Goal: Information Seeking & Learning: Learn about a topic

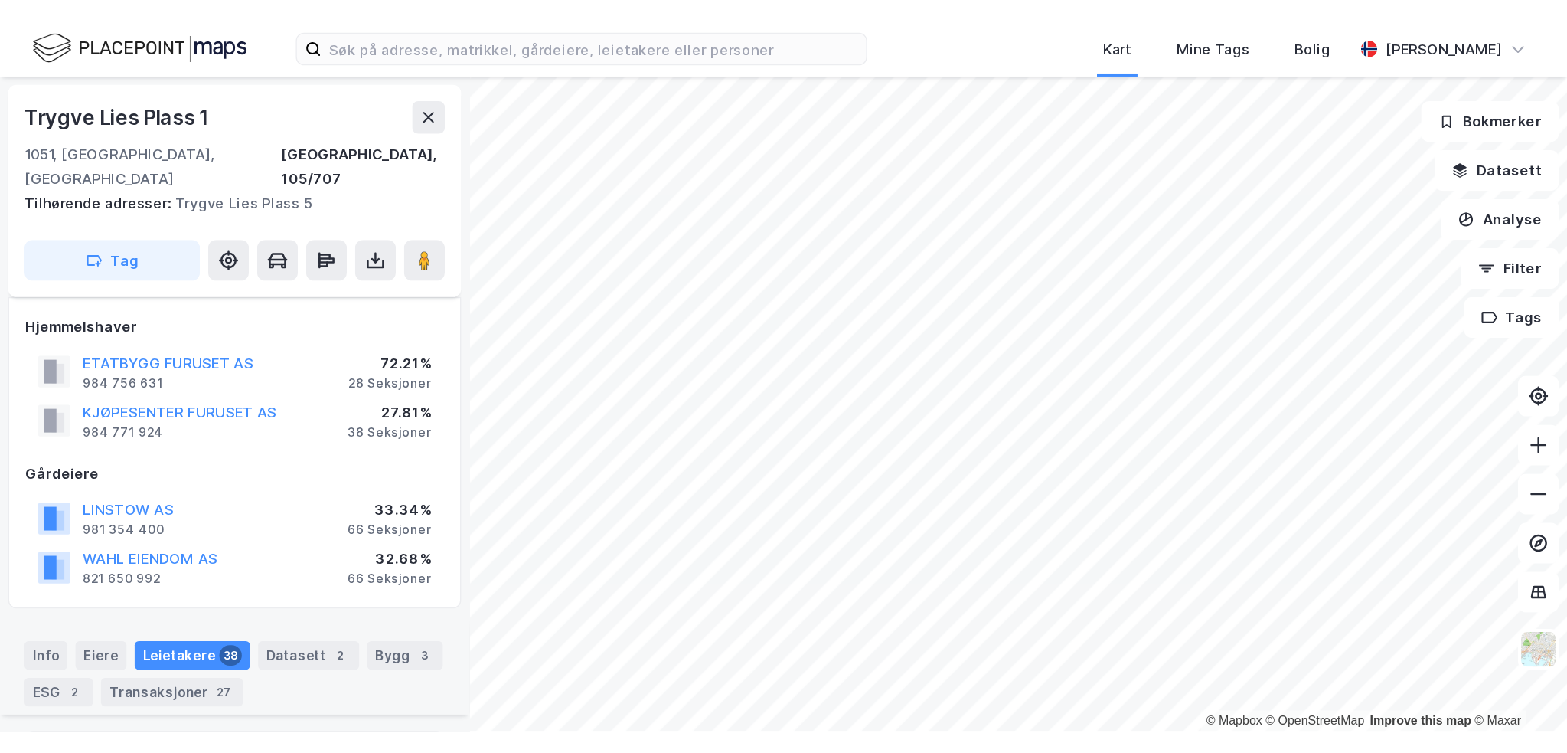
scroll to position [2929, 0]
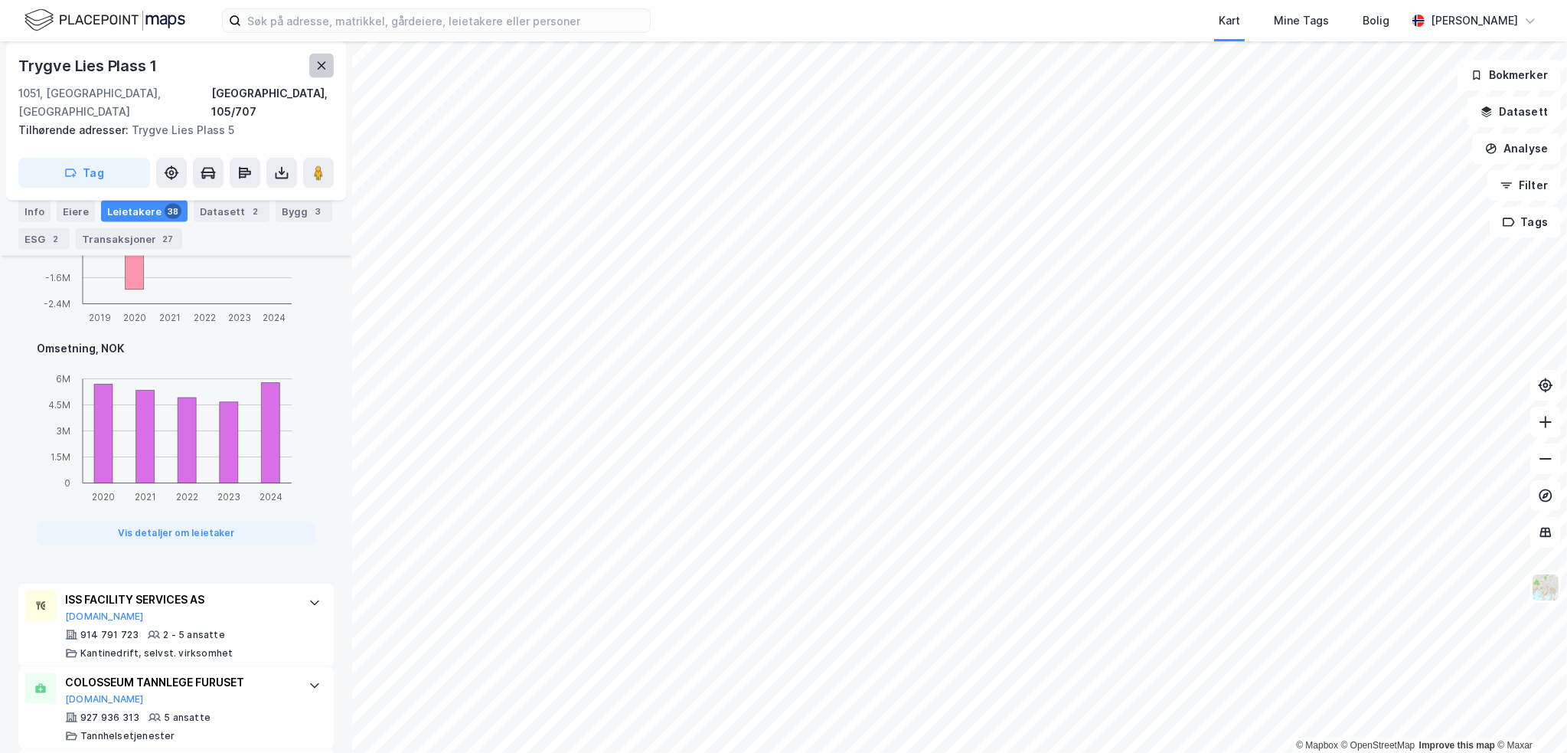
click at [312, 66] on button at bounding box center [321, 66] width 24 height 24
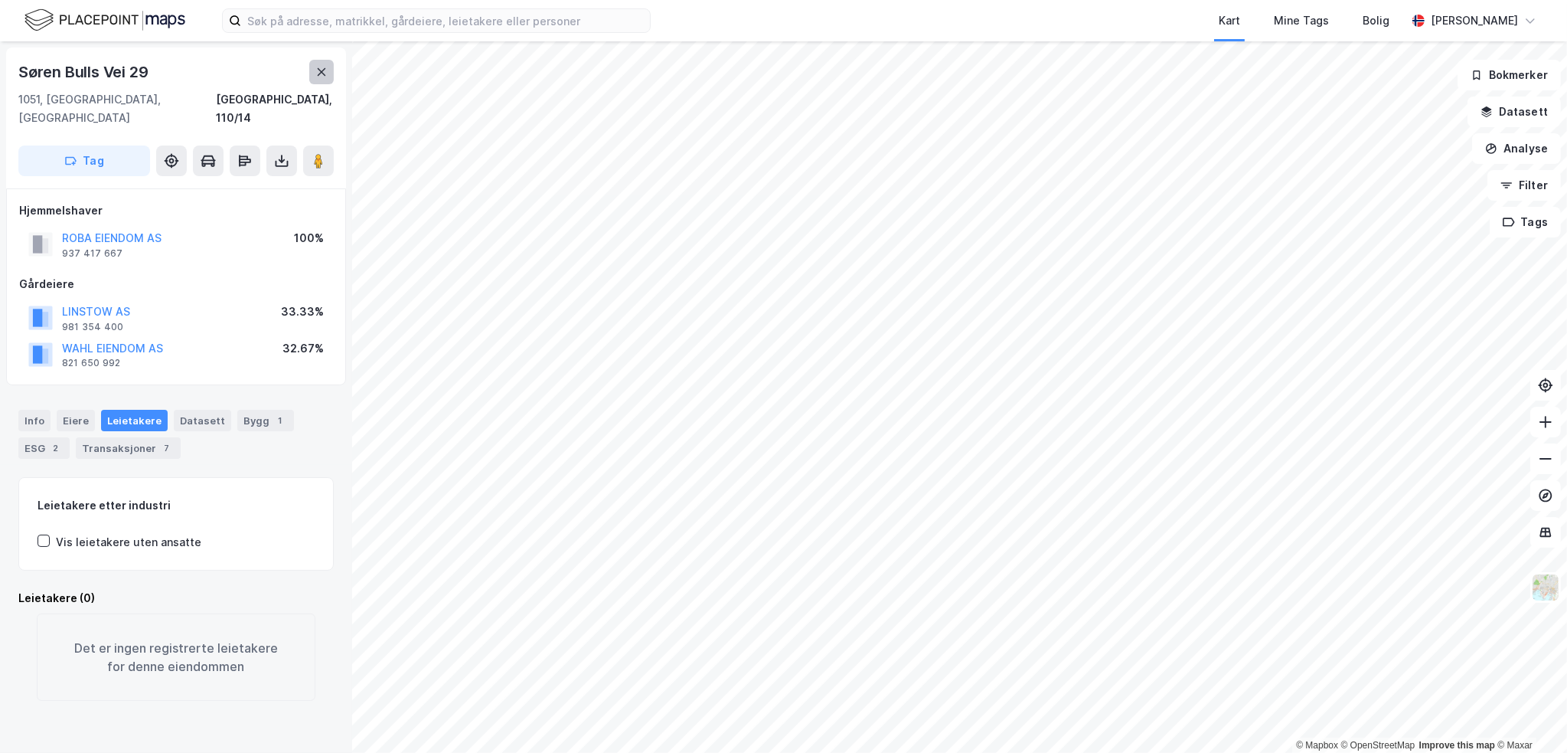
click at [322, 64] on button at bounding box center [321, 72] width 24 height 24
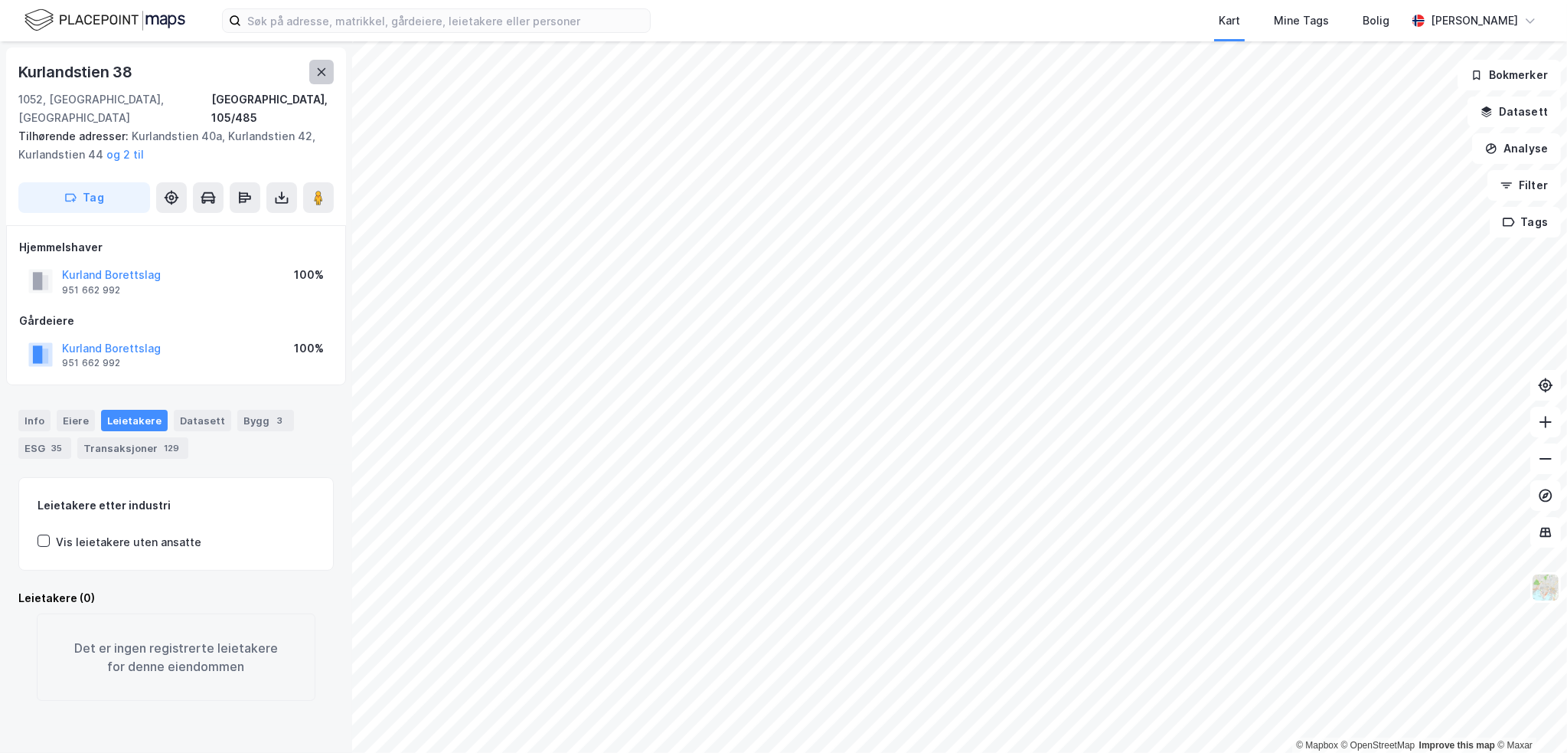
click at [320, 80] on button at bounding box center [321, 72] width 24 height 24
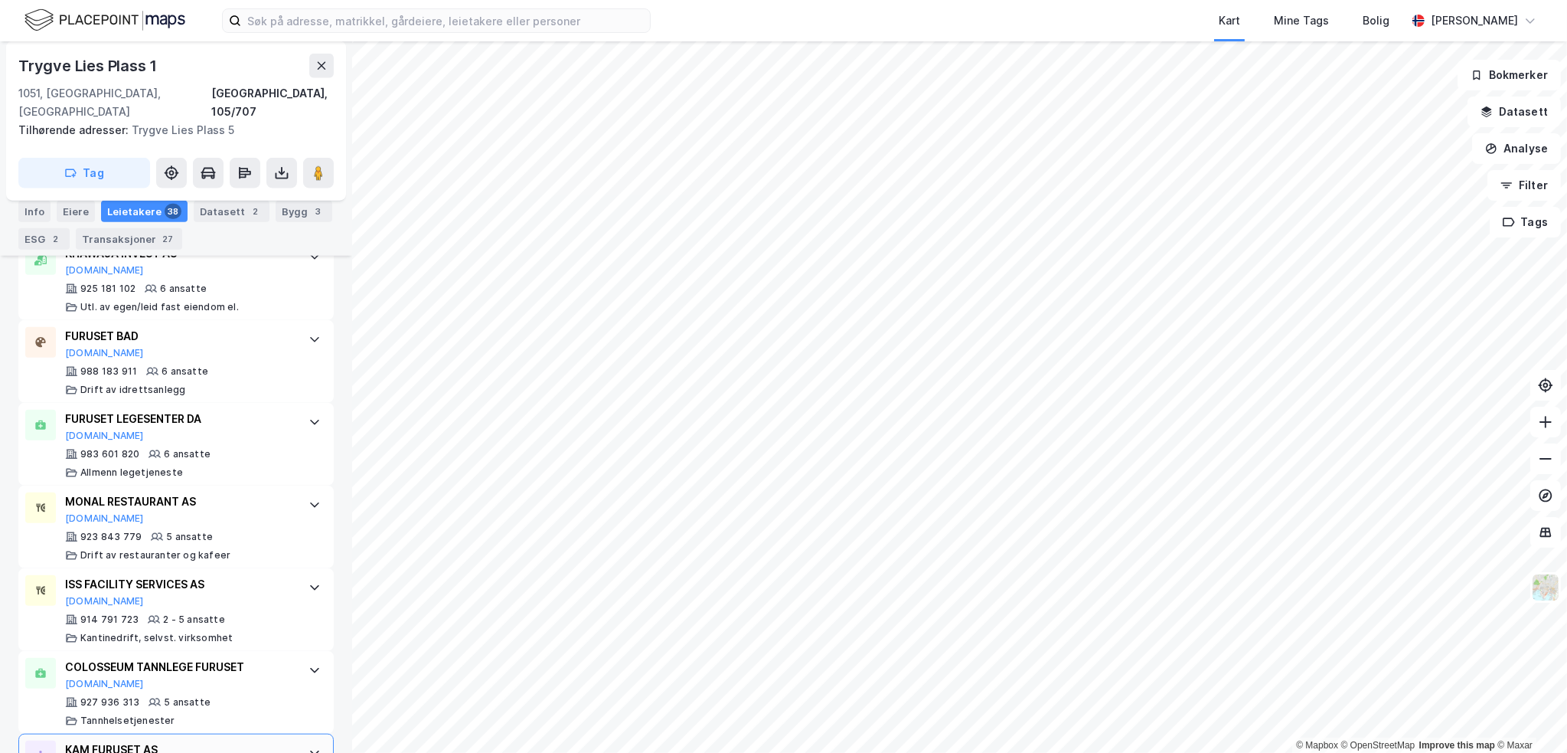
scroll to position [2127, 0]
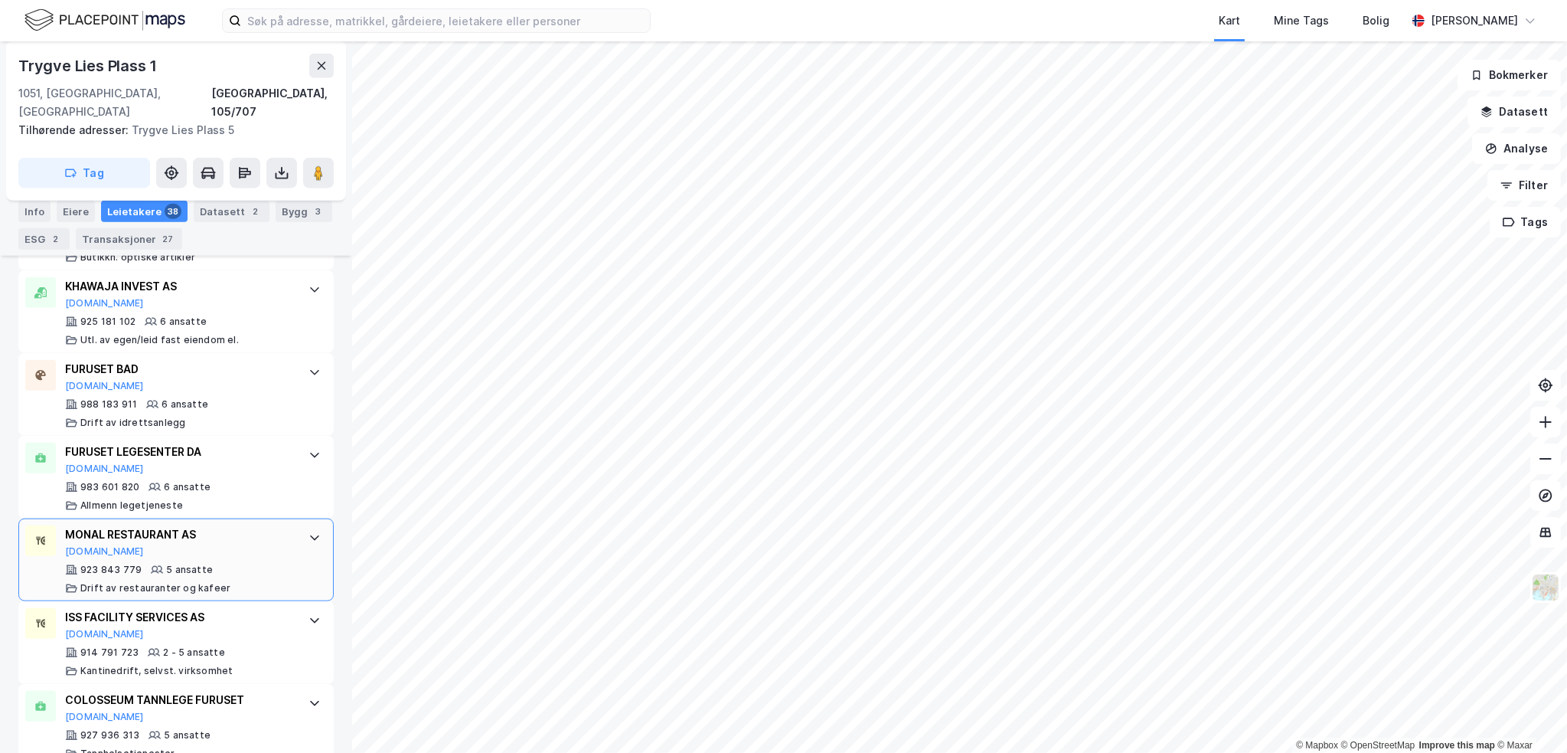
click at [269, 527] on div "MONAL RESTAURANT AS [DOMAIN_NAME]" at bounding box center [179, 541] width 228 height 32
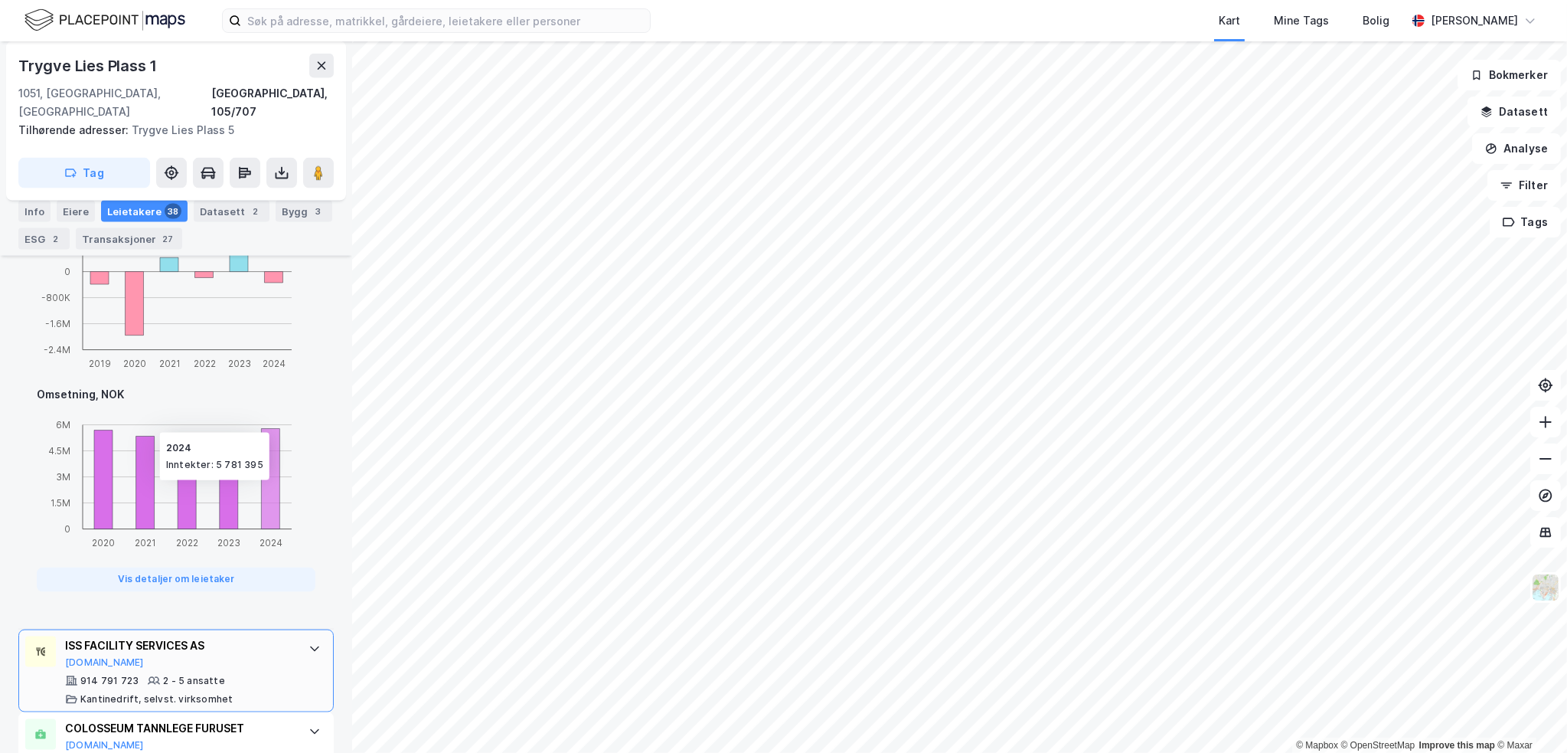
scroll to position [2969, 0]
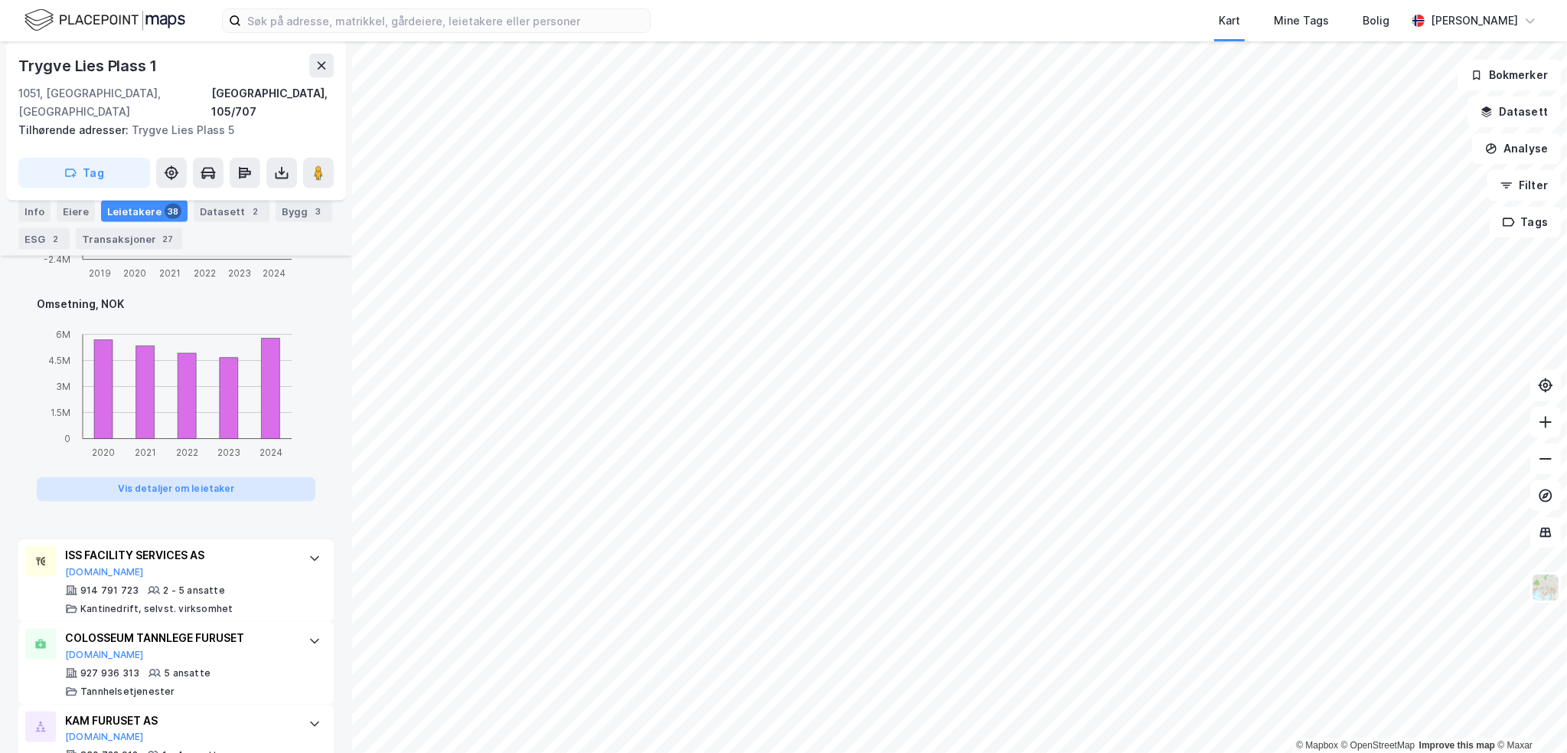
click at [246, 477] on button "Vis detaljer om leietaker" at bounding box center [176, 489] width 279 height 24
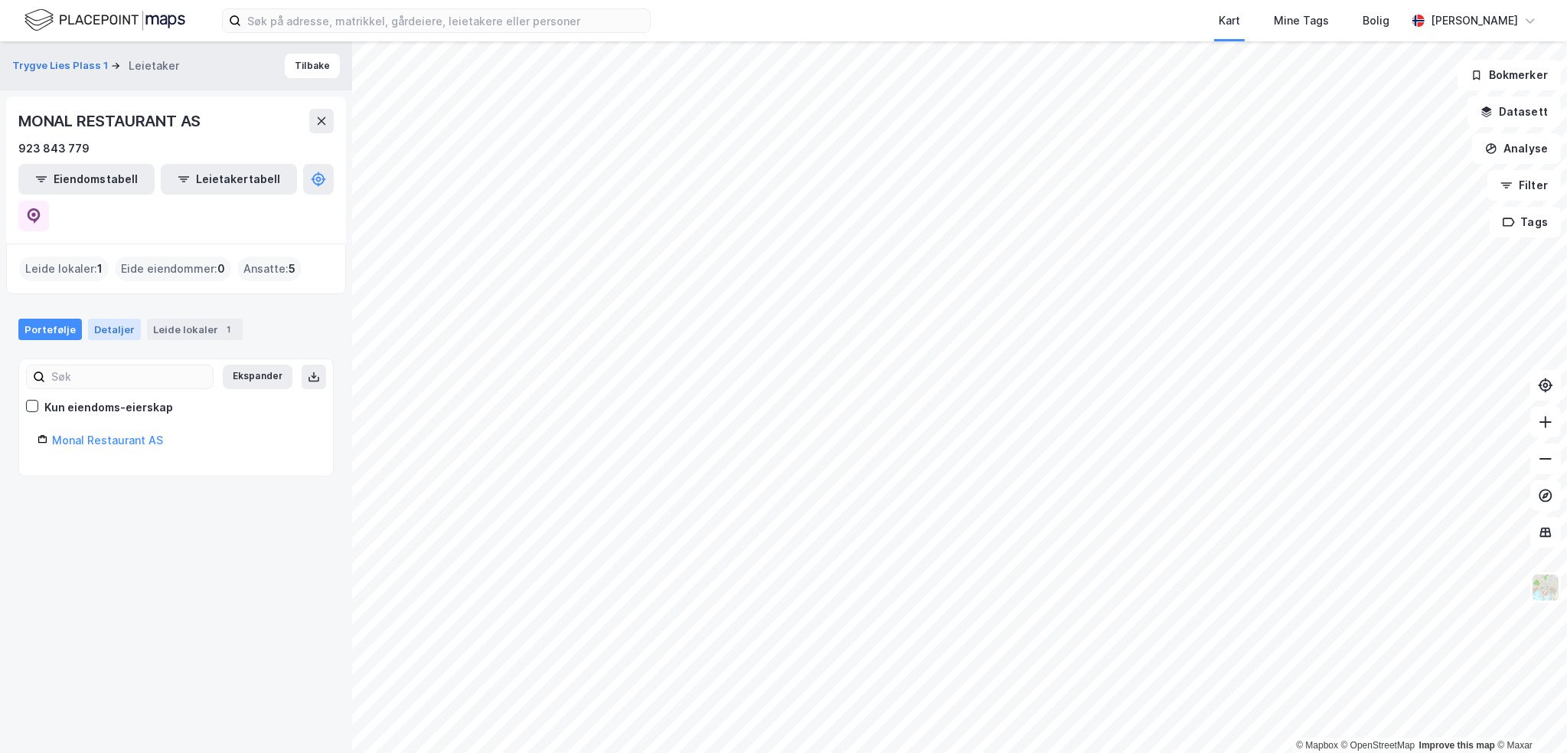
click at [109, 318] on div "Detaljer" at bounding box center [114, 328] width 53 height 21
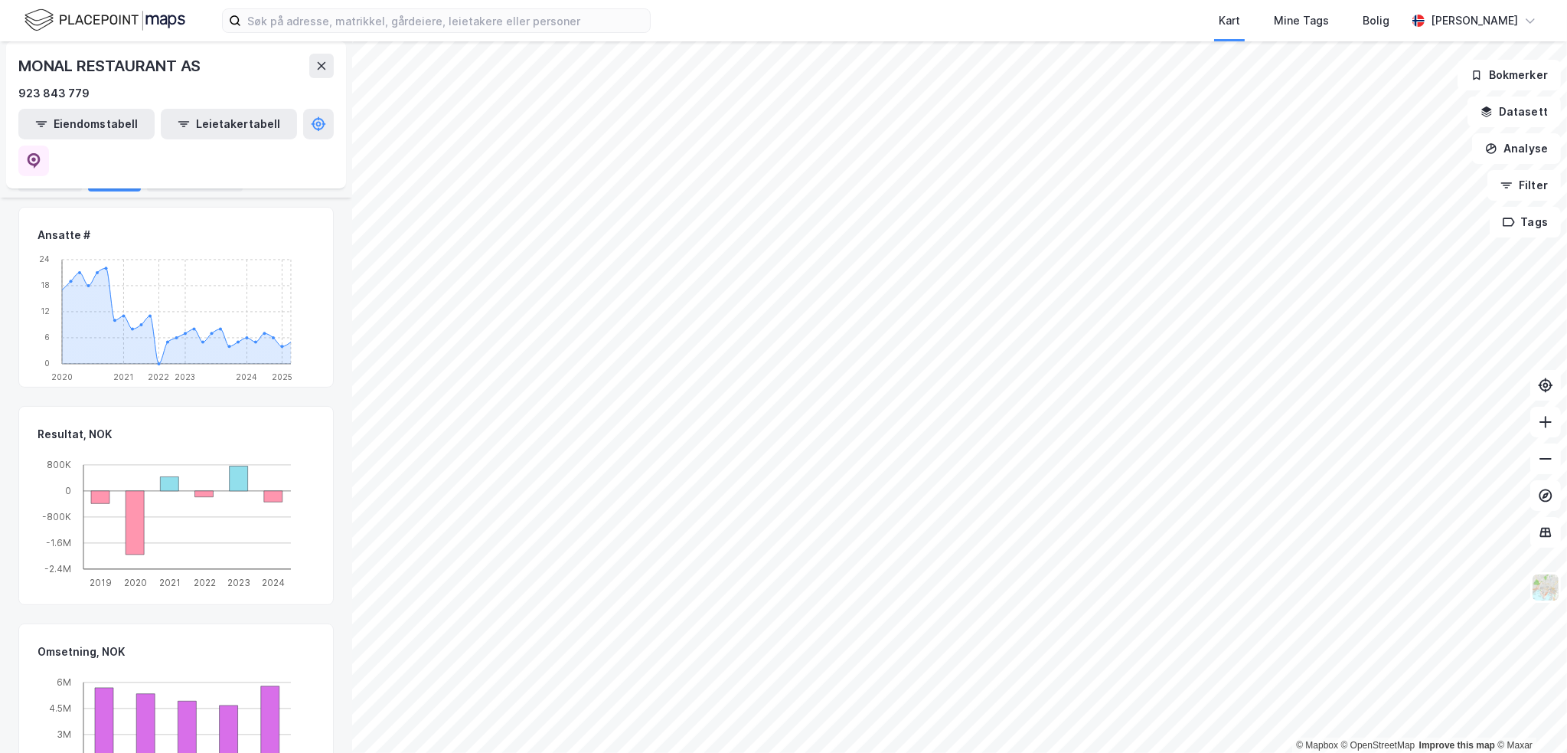
scroll to position [268, 0]
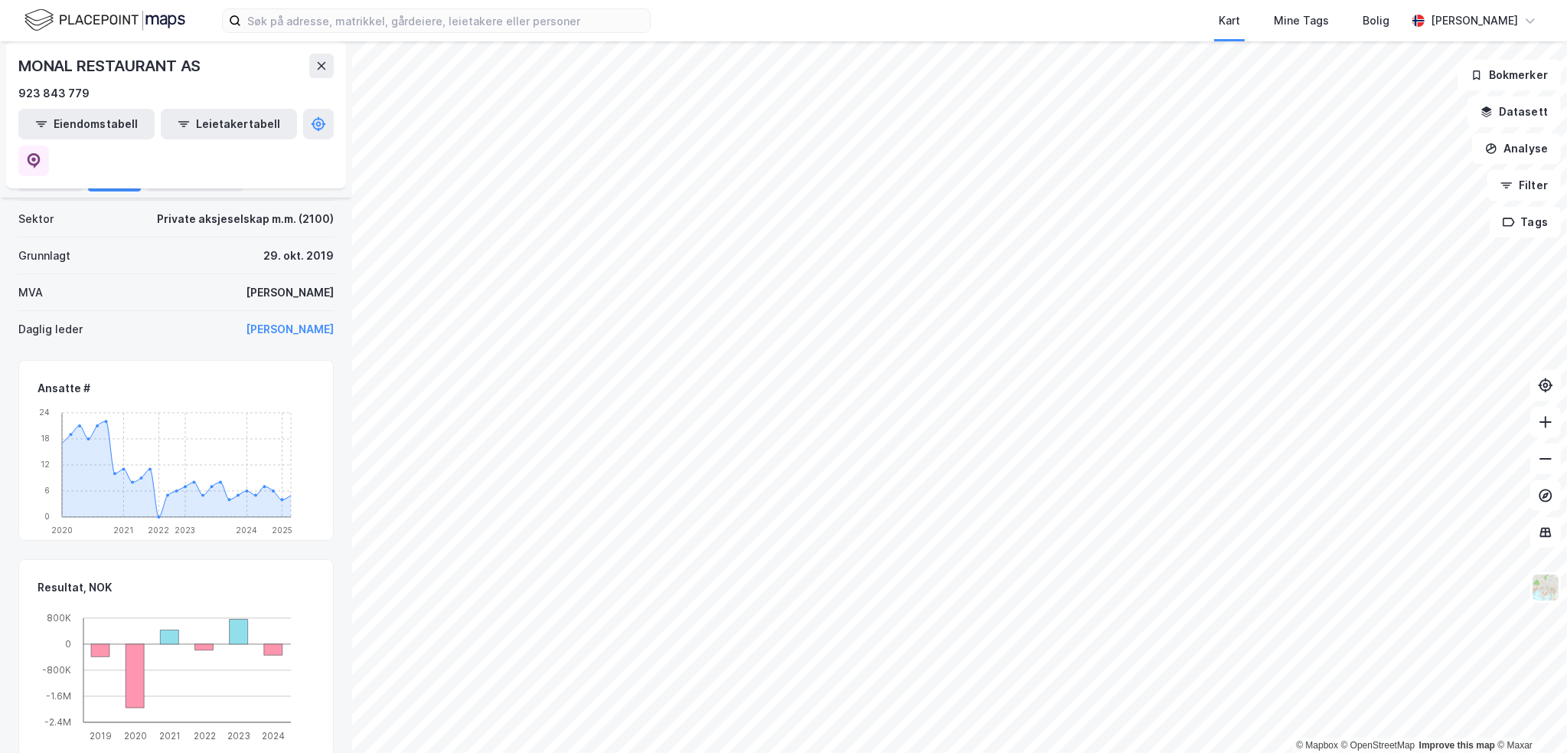
click at [276, 320] on div "[PERSON_NAME]" at bounding box center [290, 329] width 88 height 18
click at [0, 0] on button "[PERSON_NAME]" at bounding box center [0, 0] width 0 height 0
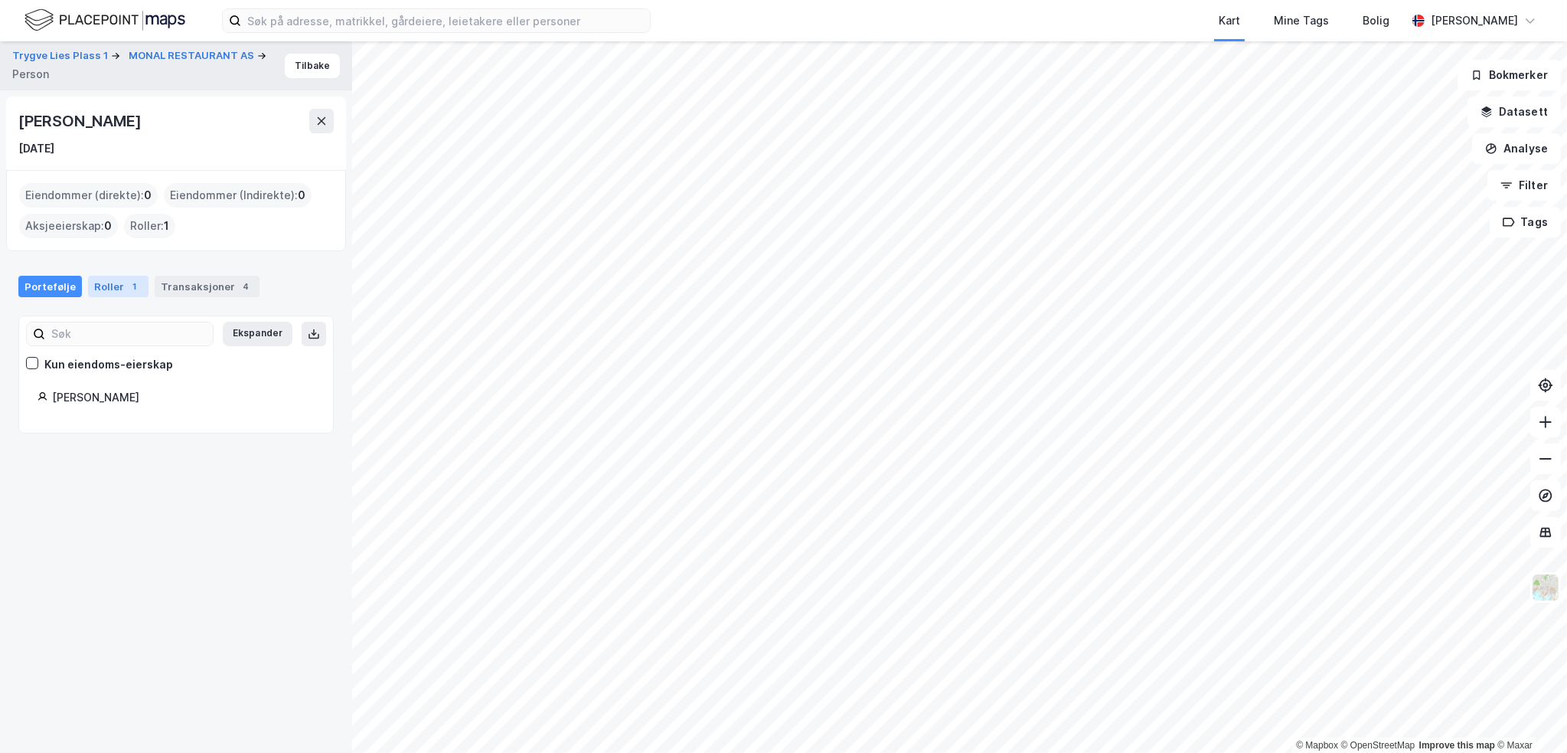
click at [106, 278] on div "Roller 1" at bounding box center [118, 286] width 60 height 21
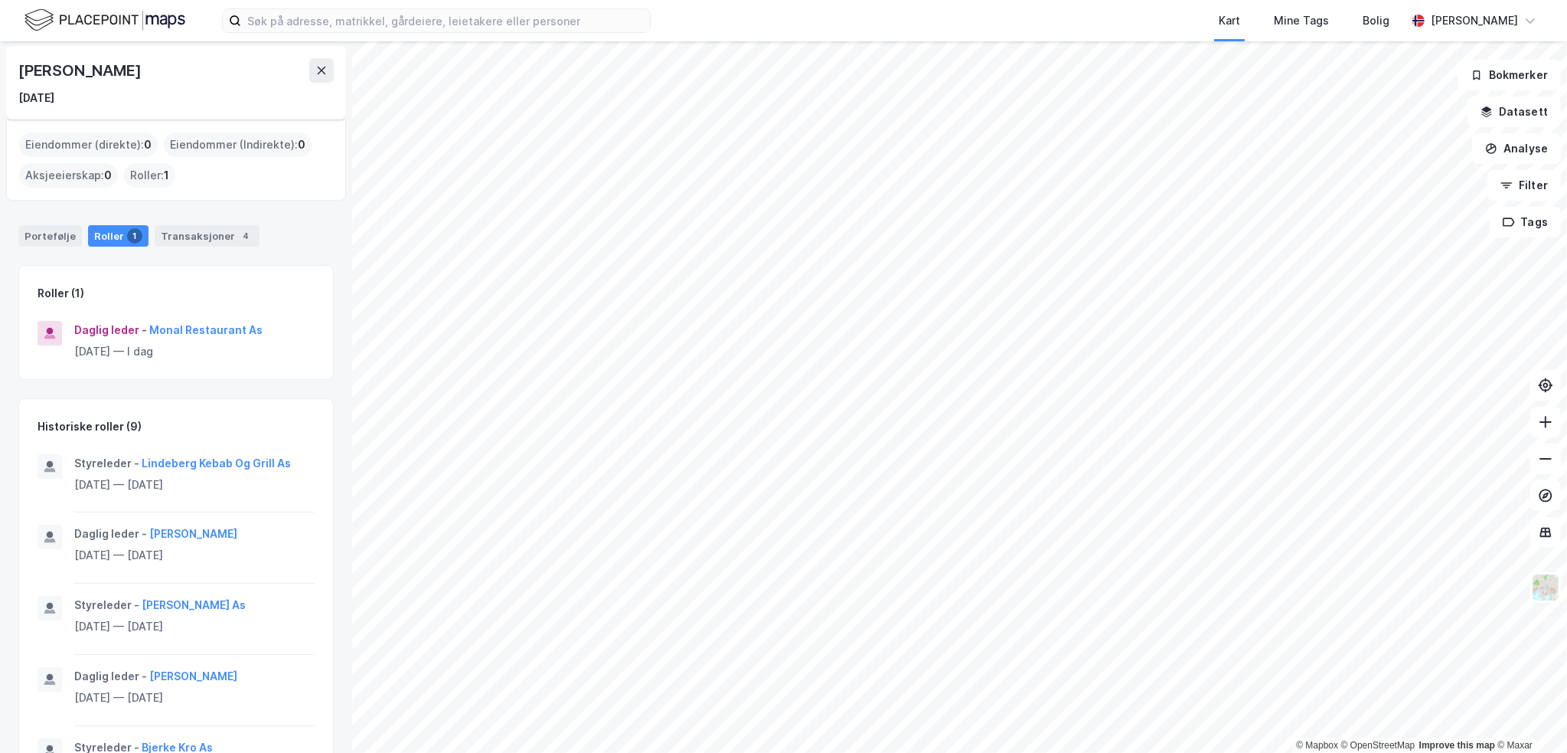
scroll to position [49, 0]
click at [0, 0] on button "Monal Restaurant As" at bounding box center [0, 0] width 0 height 0
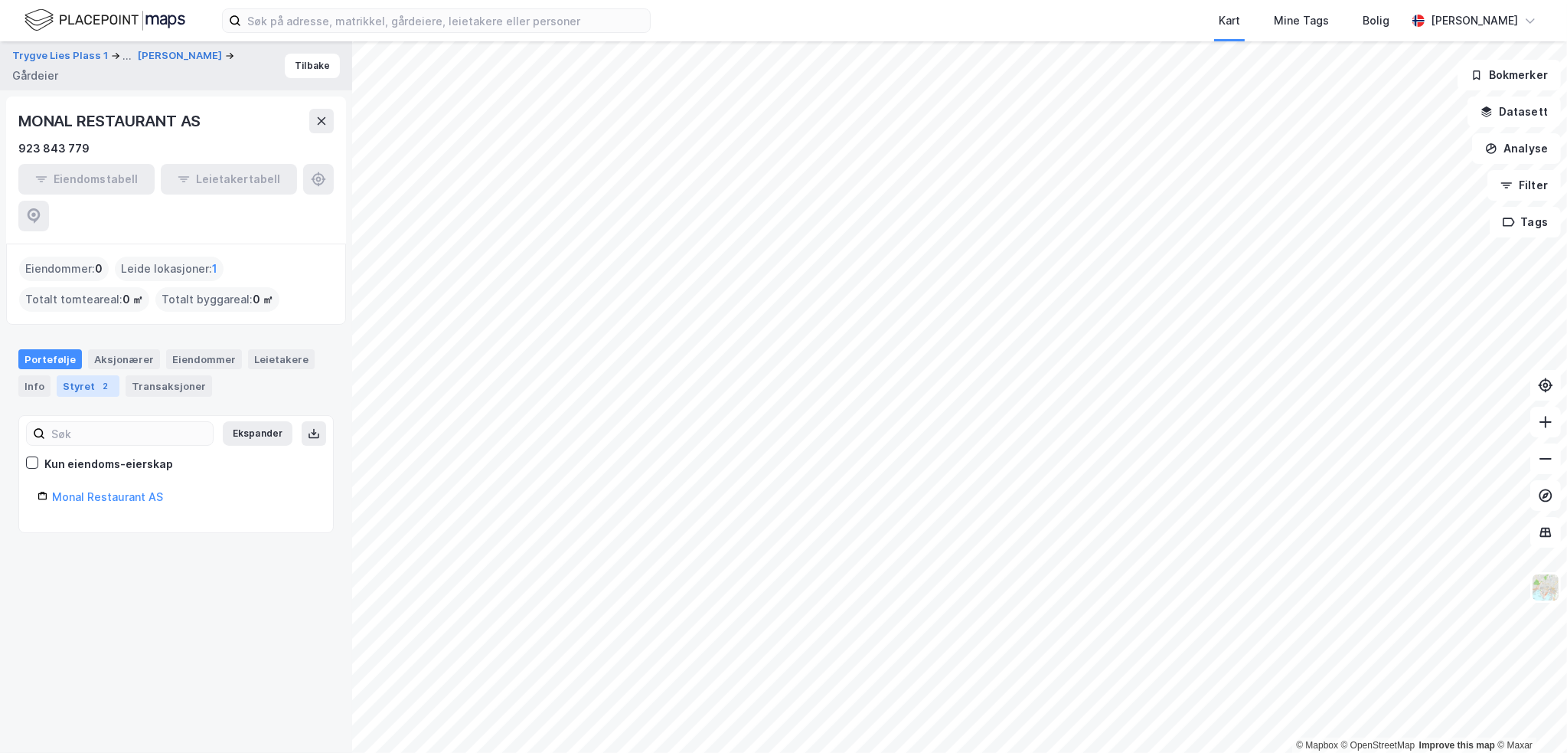
click at [99, 378] on div "2" at bounding box center [105, 385] width 15 height 15
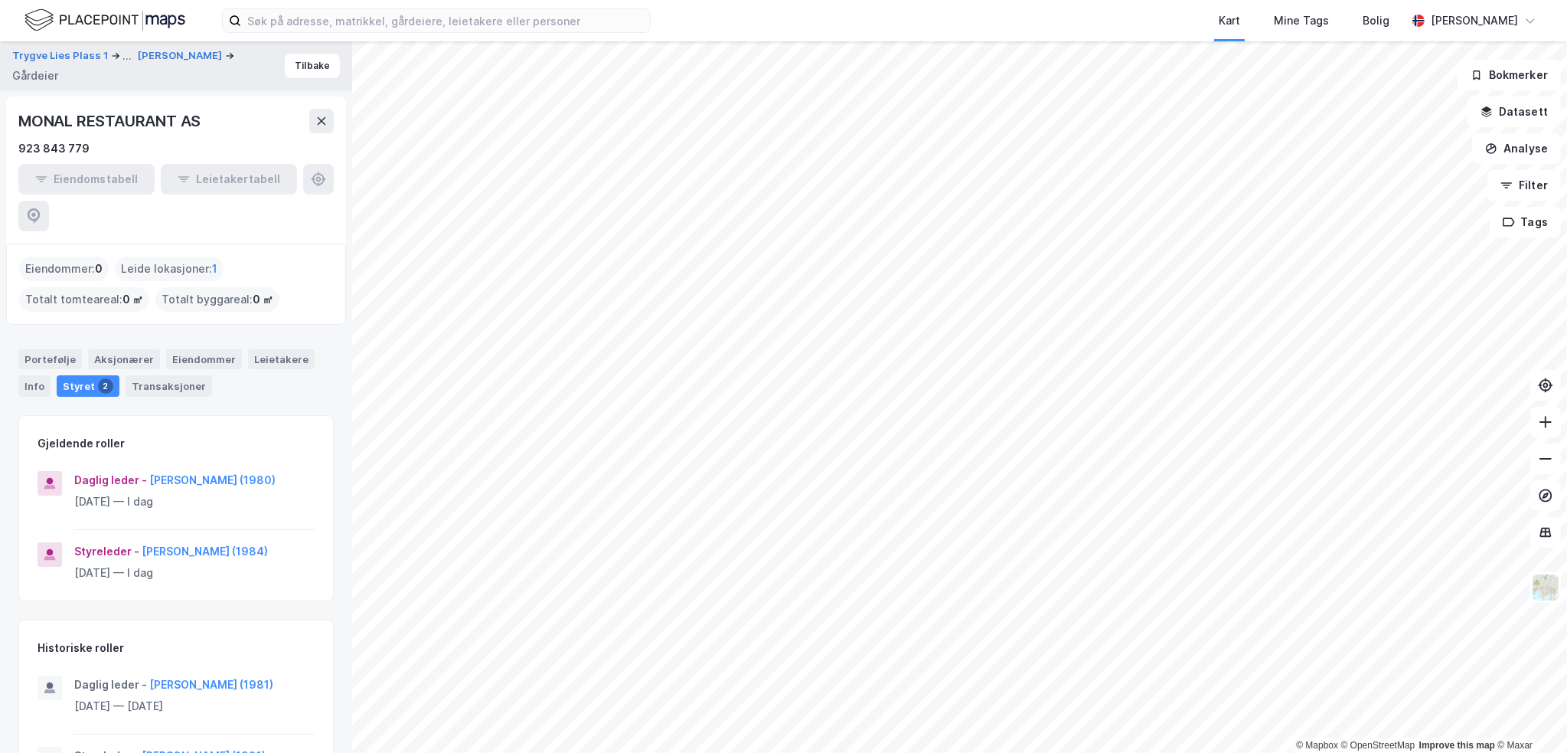
scroll to position [51, 0]
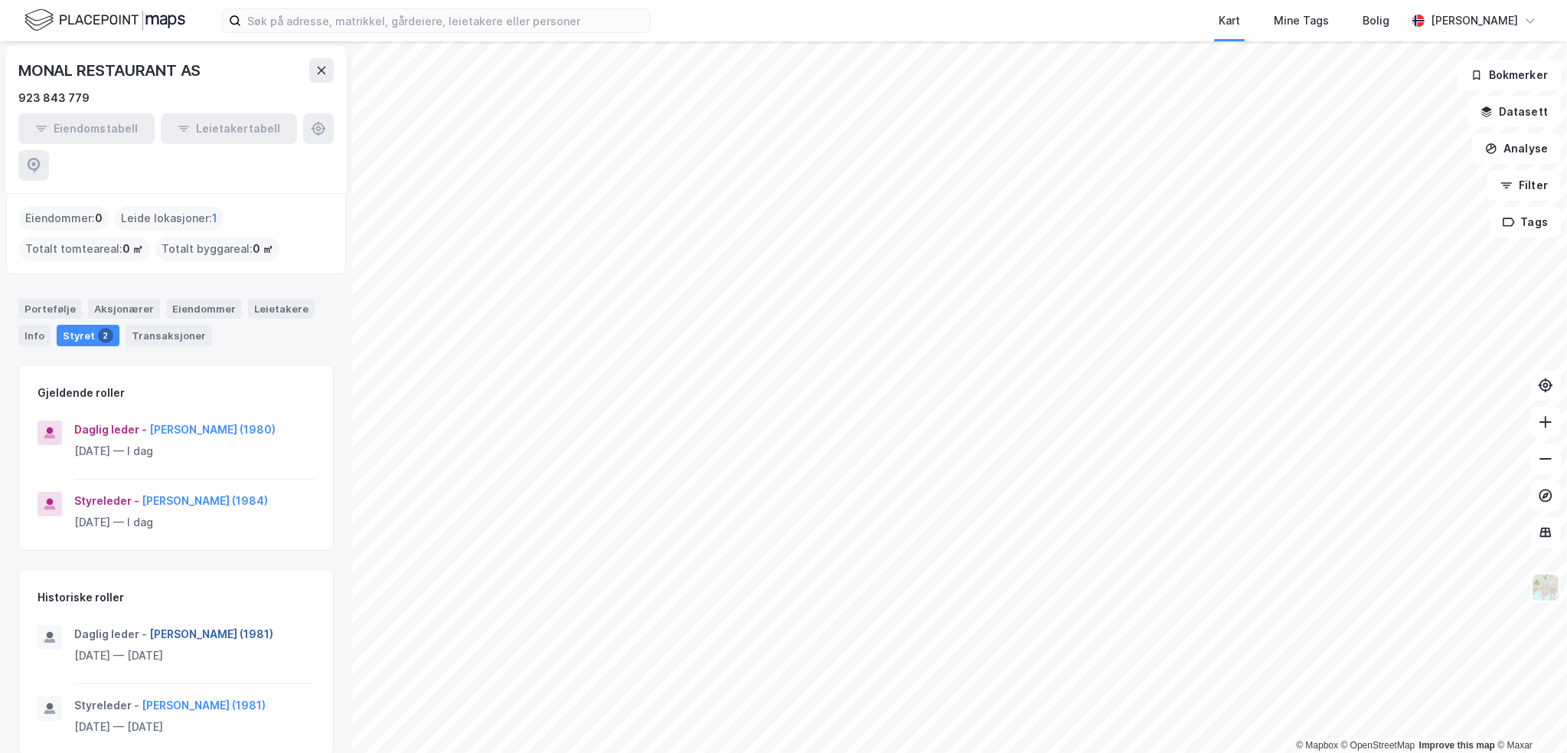
click at [0, 0] on button "[PERSON_NAME] (1981)" at bounding box center [0, 0] width 0 height 0
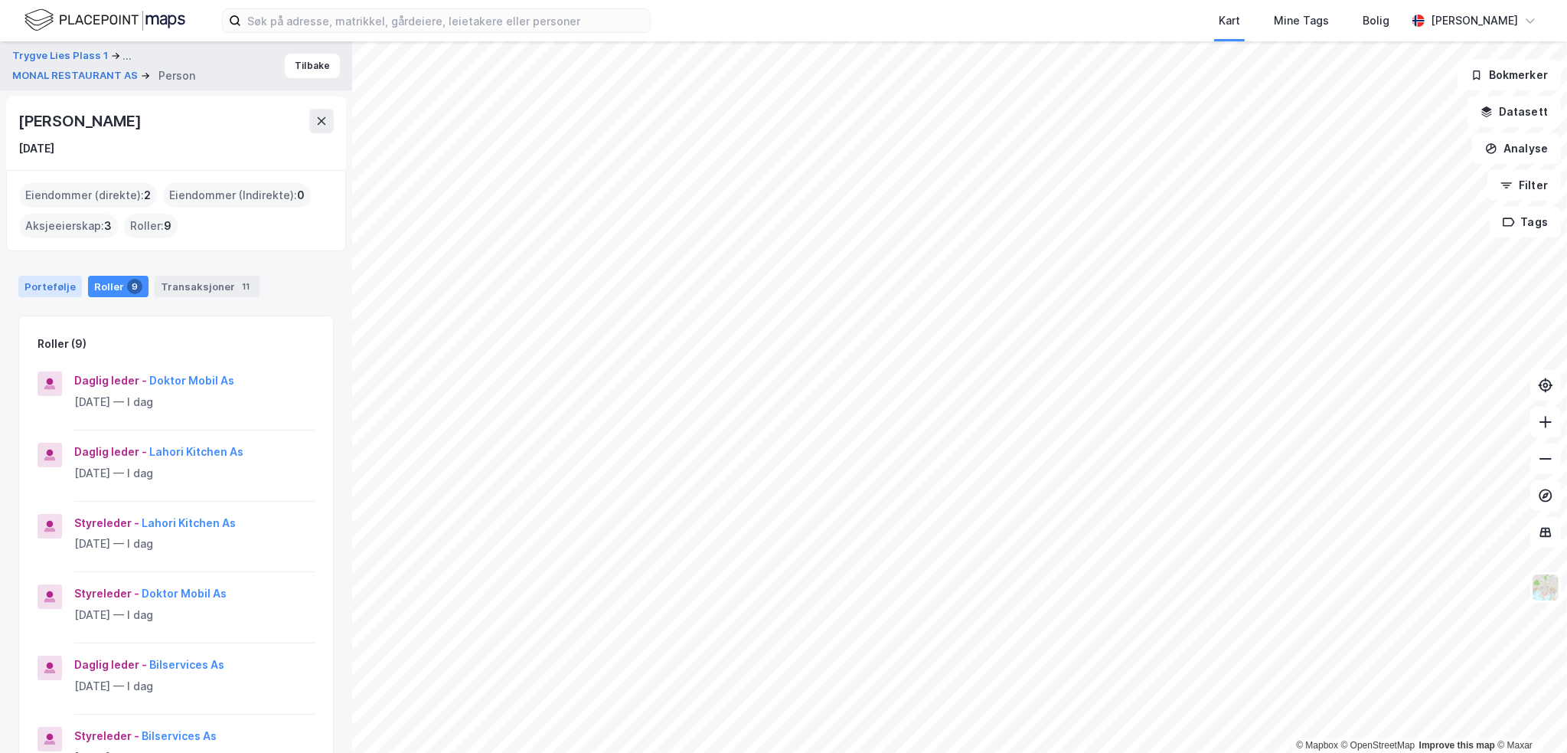
click at [47, 282] on div "Portefølje" at bounding box center [50, 286] width 64 height 21
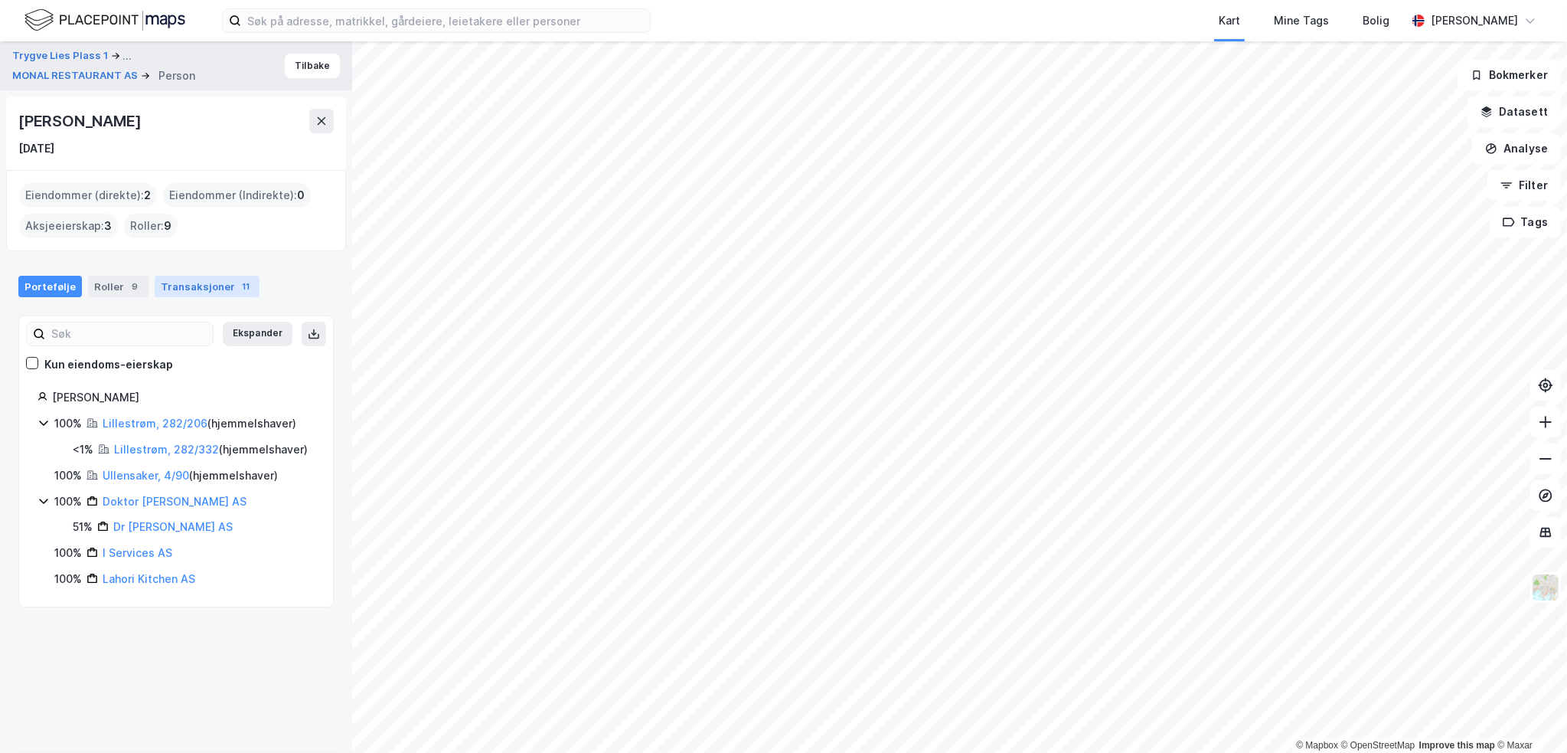
click at [217, 280] on div "Transaksjoner 11" at bounding box center [207, 286] width 105 height 21
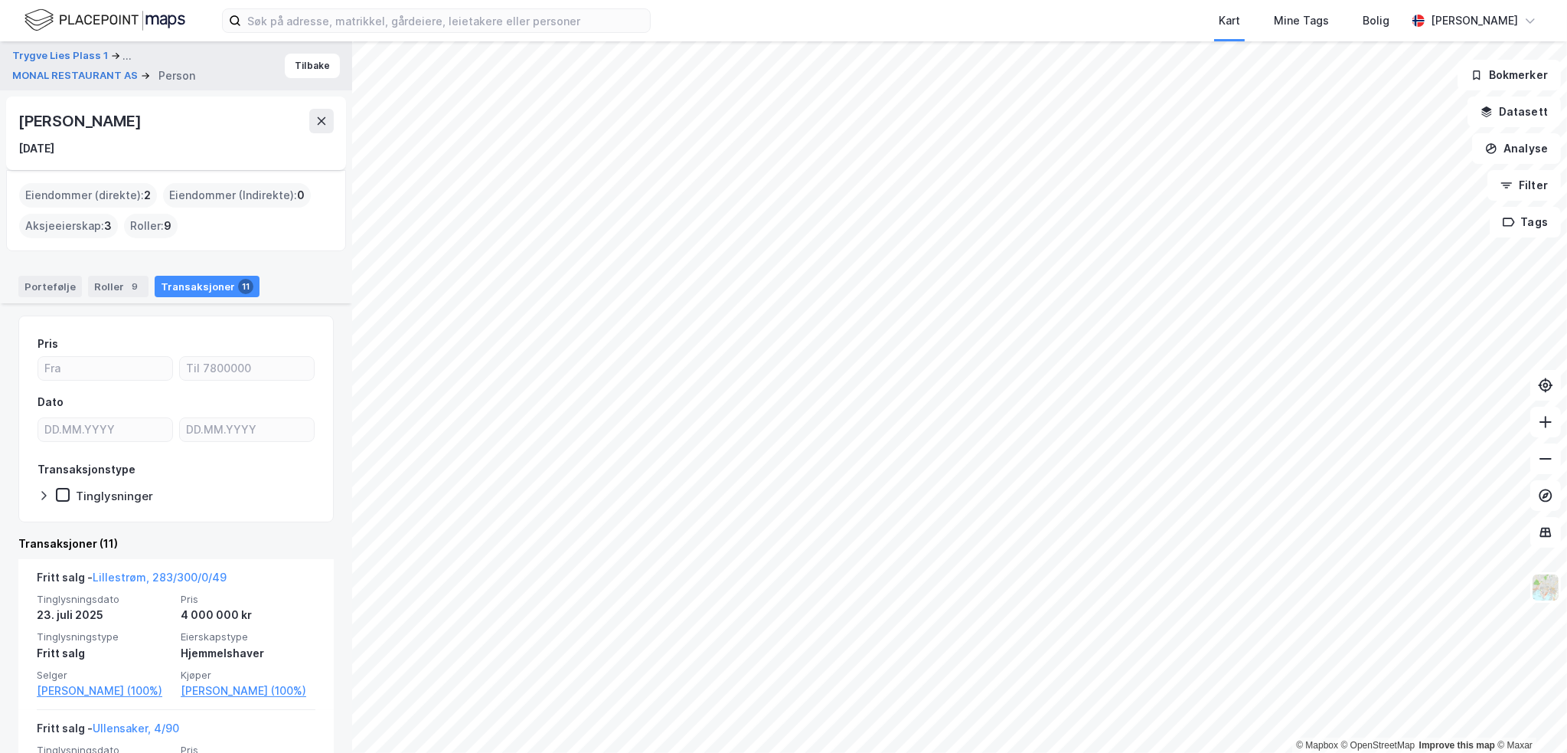
scroll to position [230, 0]
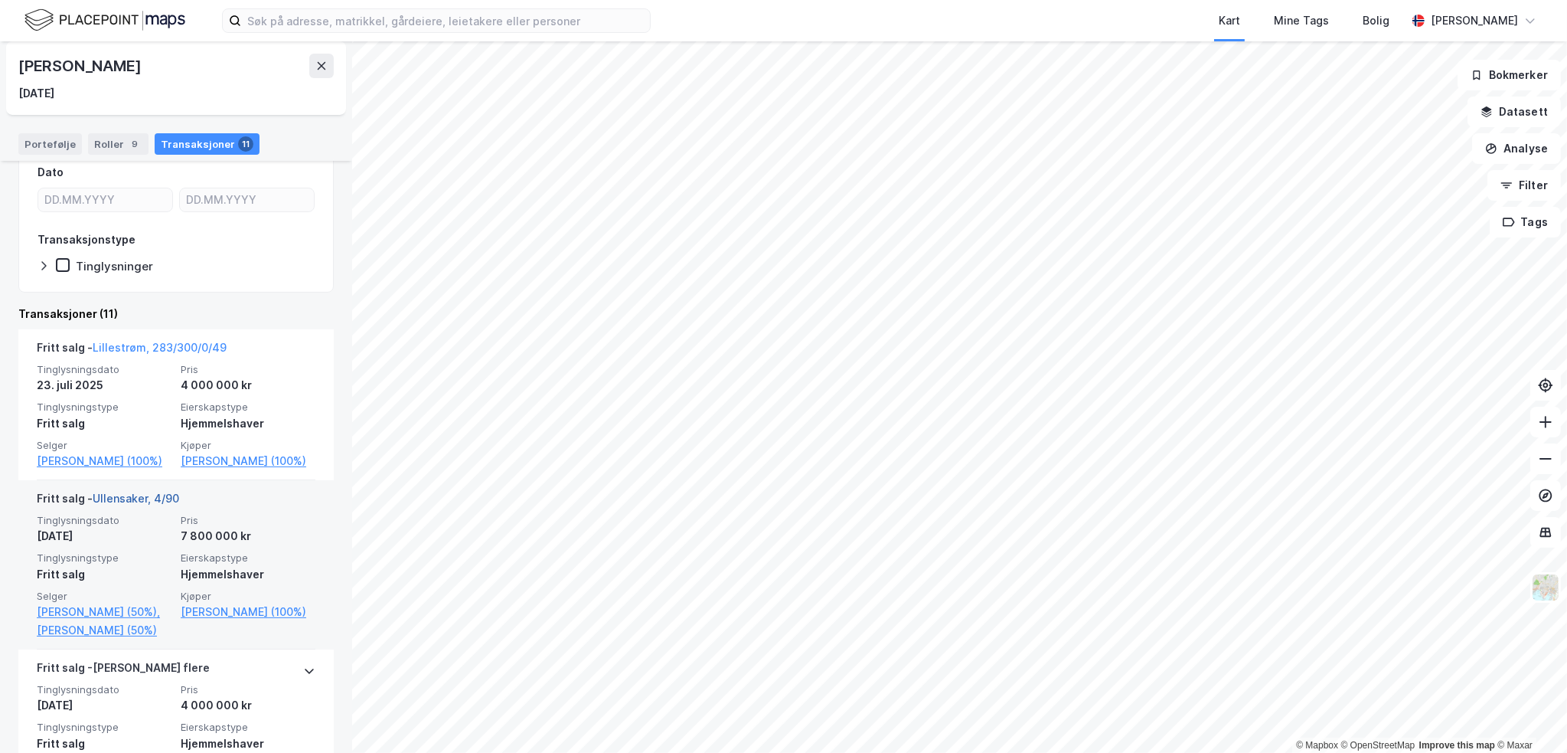
click at [164, 495] on link "Ullensaker, 4/90" at bounding box center [136, 497] width 87 height 13
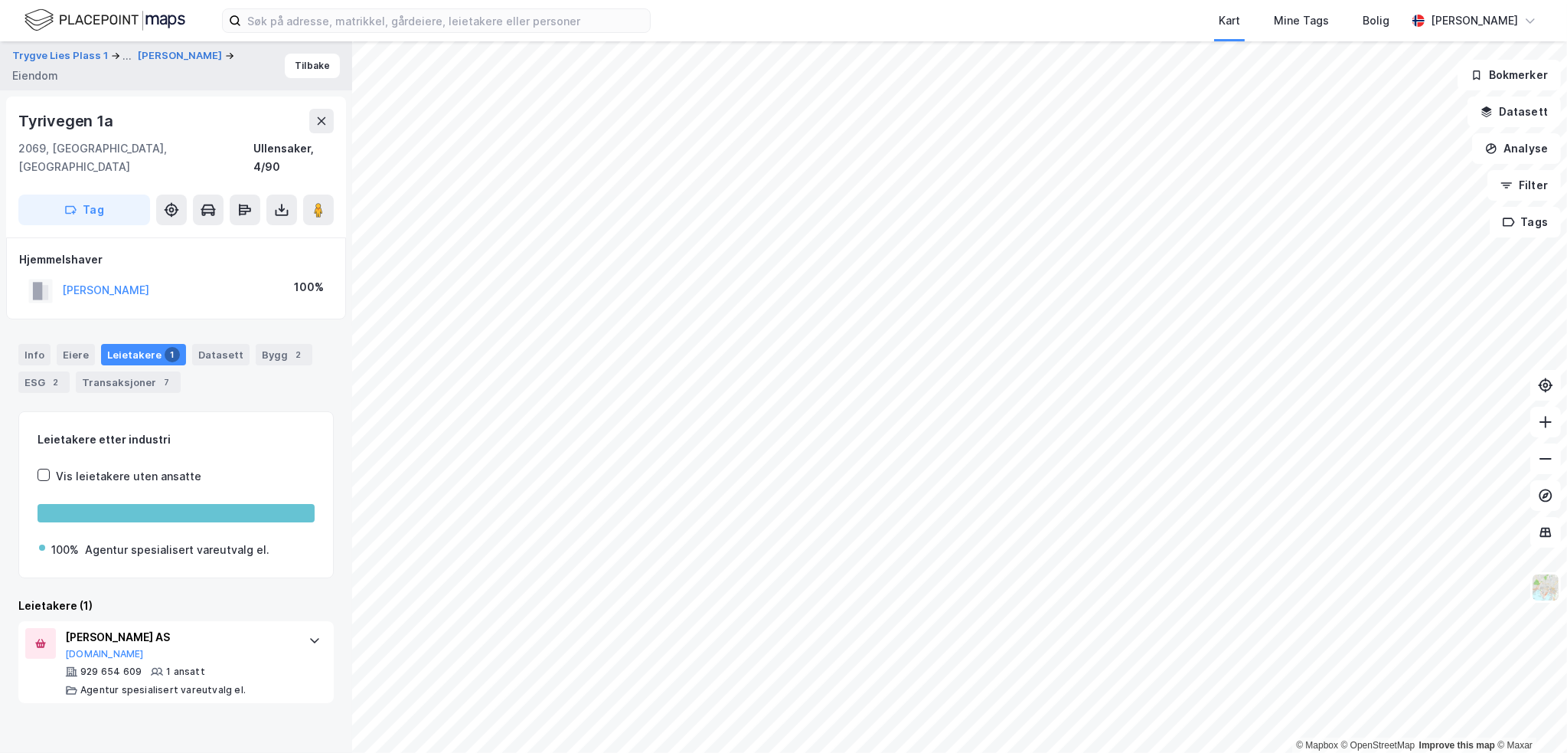
click at [109, 121] on div "Tyrivegen 1a" at bounding box center [67, 121] width 98 height 24
click at [109, 250] on div "Hjemmelshaver" at bounding box center [176, 259] width 314 height 18
click at [171, 51] on button "[PERSON_NAME]" at bounding box center [181, 55] width 87 height 15
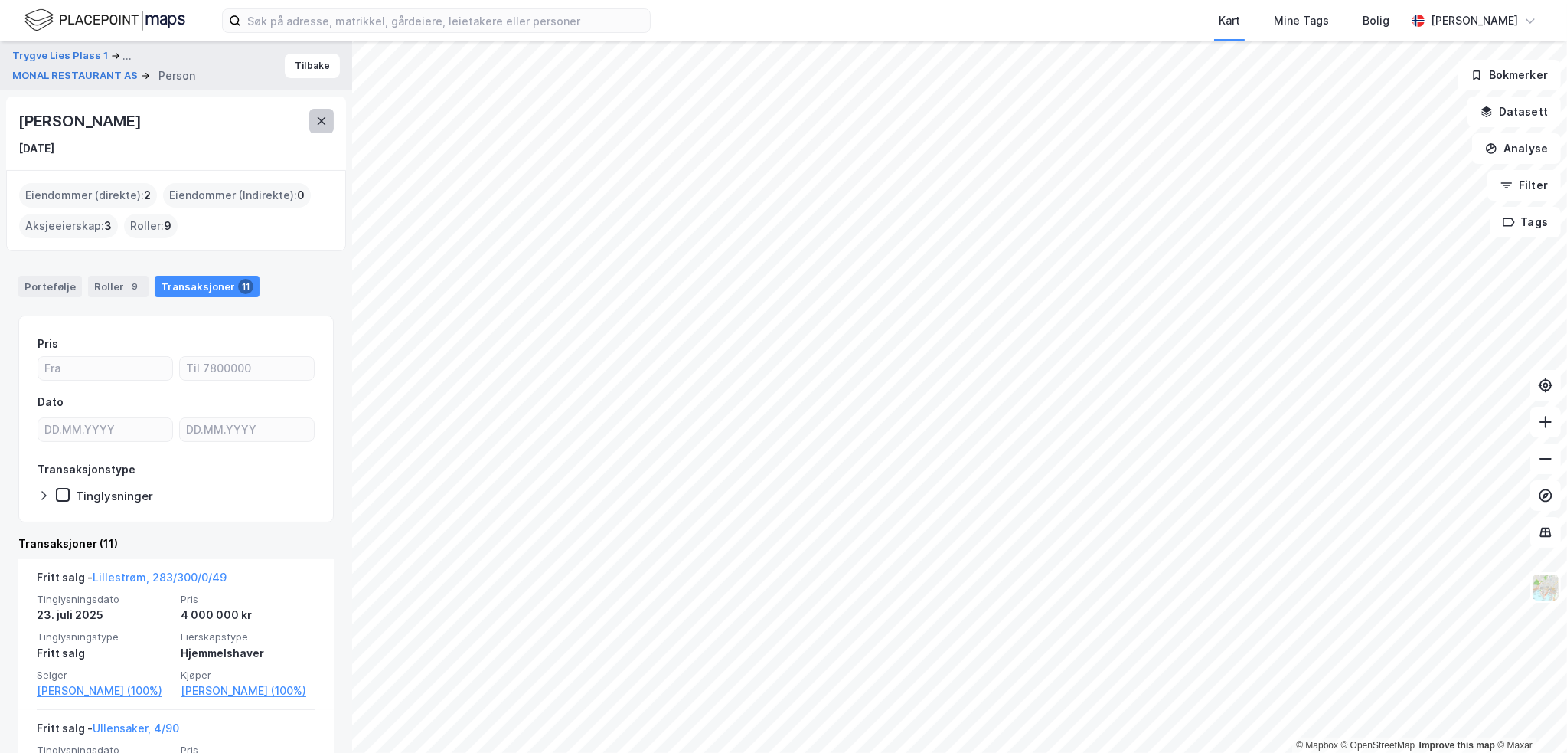
click at [311, 126] on button at bounding box center [321, 121] width 24 height 24
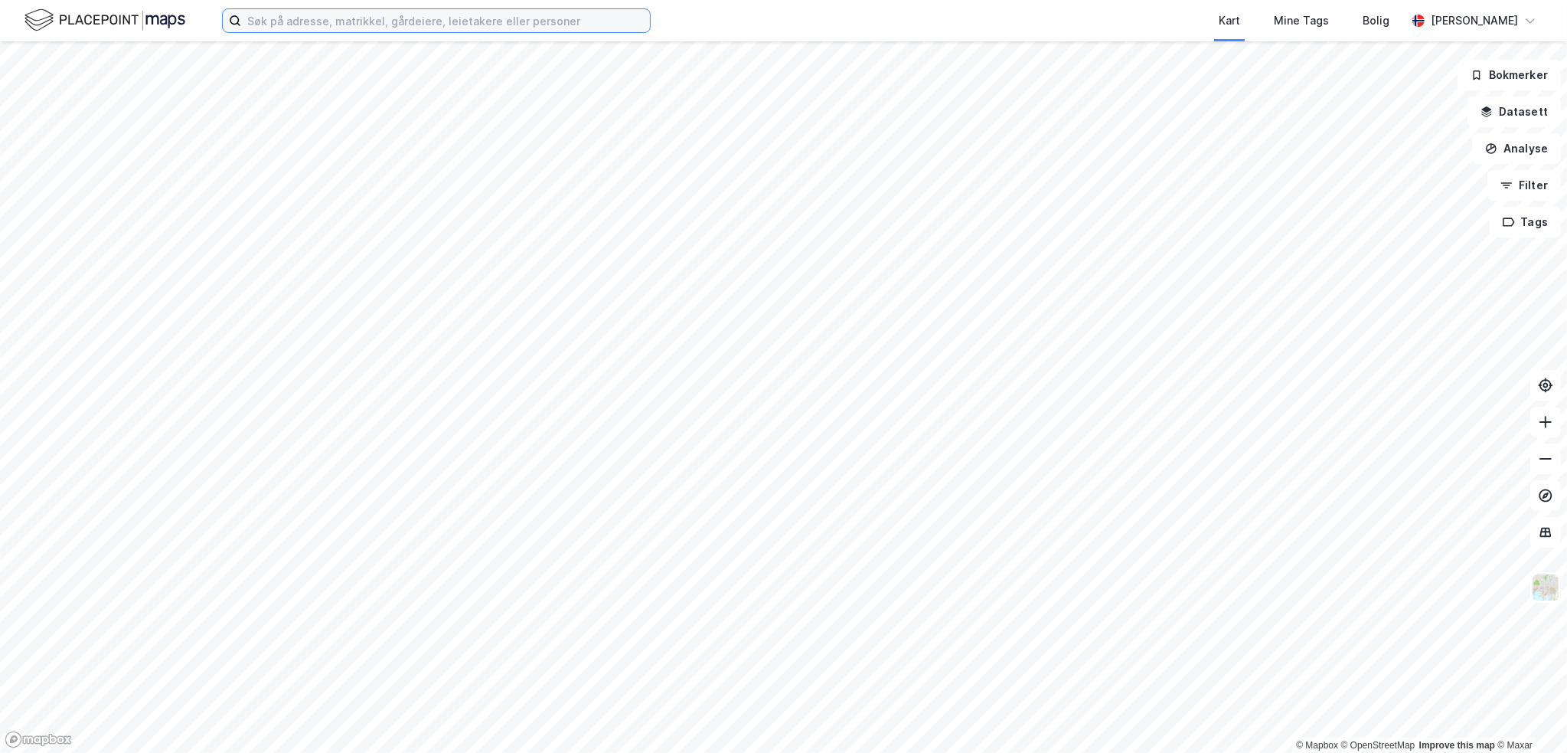
drag, startPoint x: 528, startPoint y: 19, endPoint x: 539, endPoint y: 28, distance: 14.1
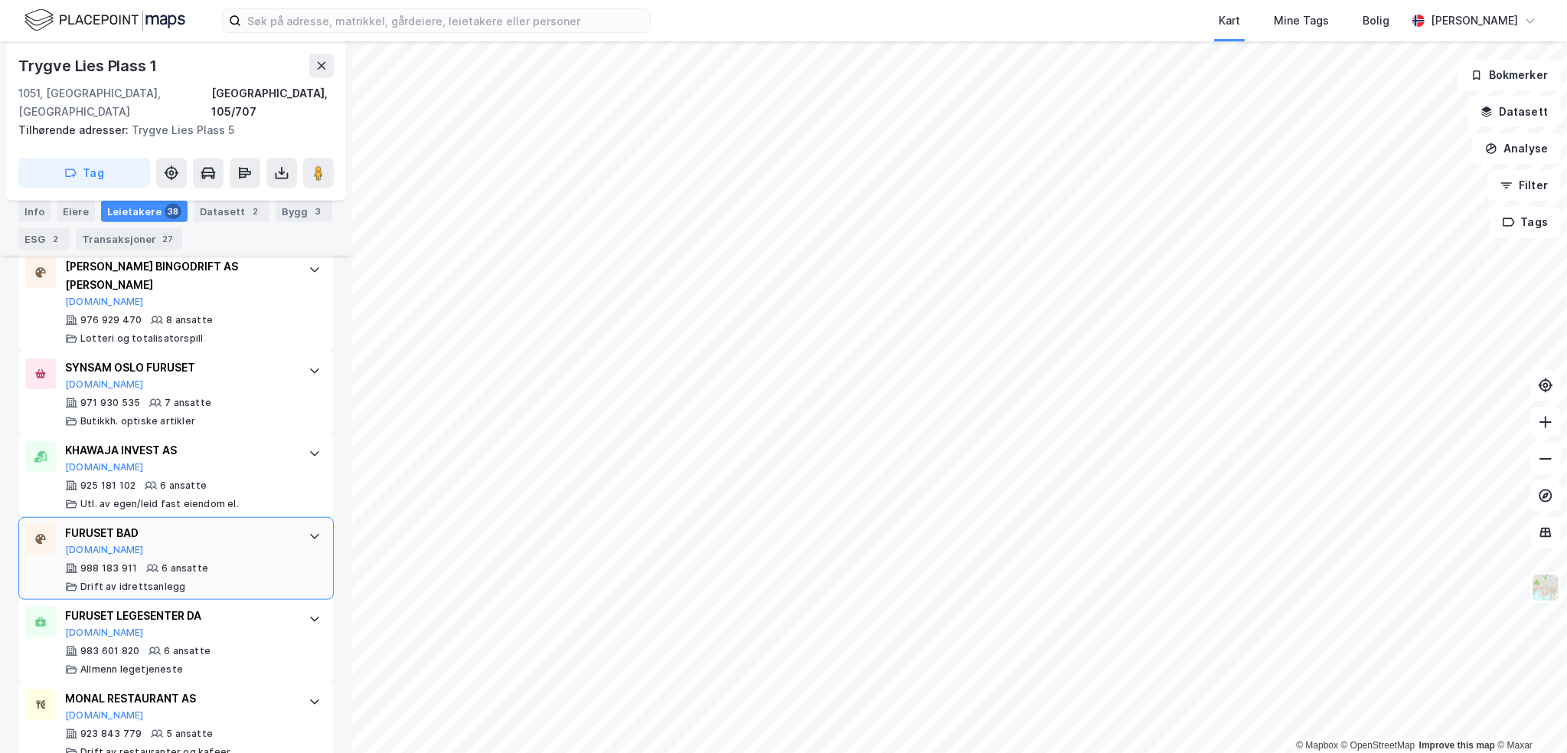
scroll to position [1969, 0]
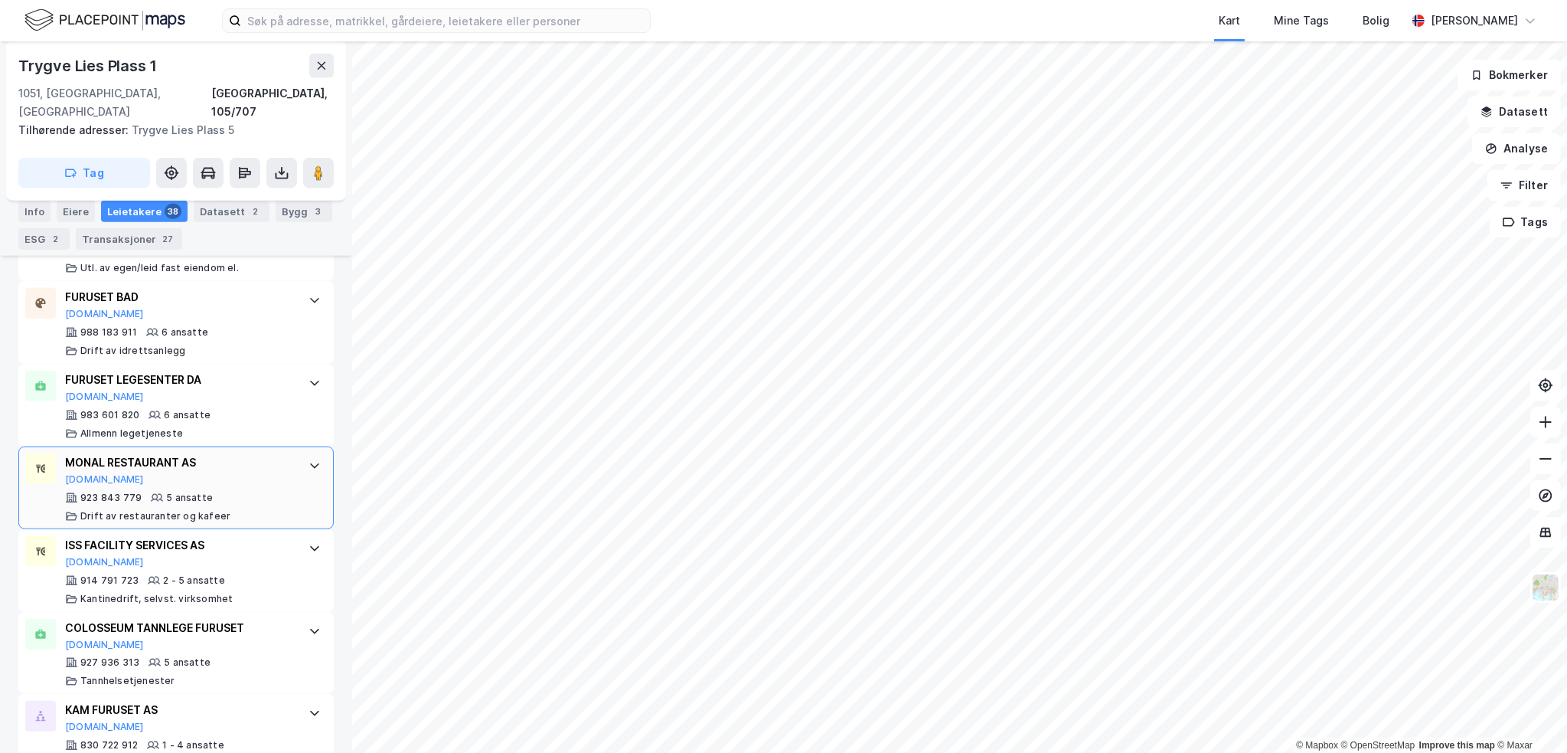
click at [302, 453] on div at bounding box center [314, 465] width 24 height 24
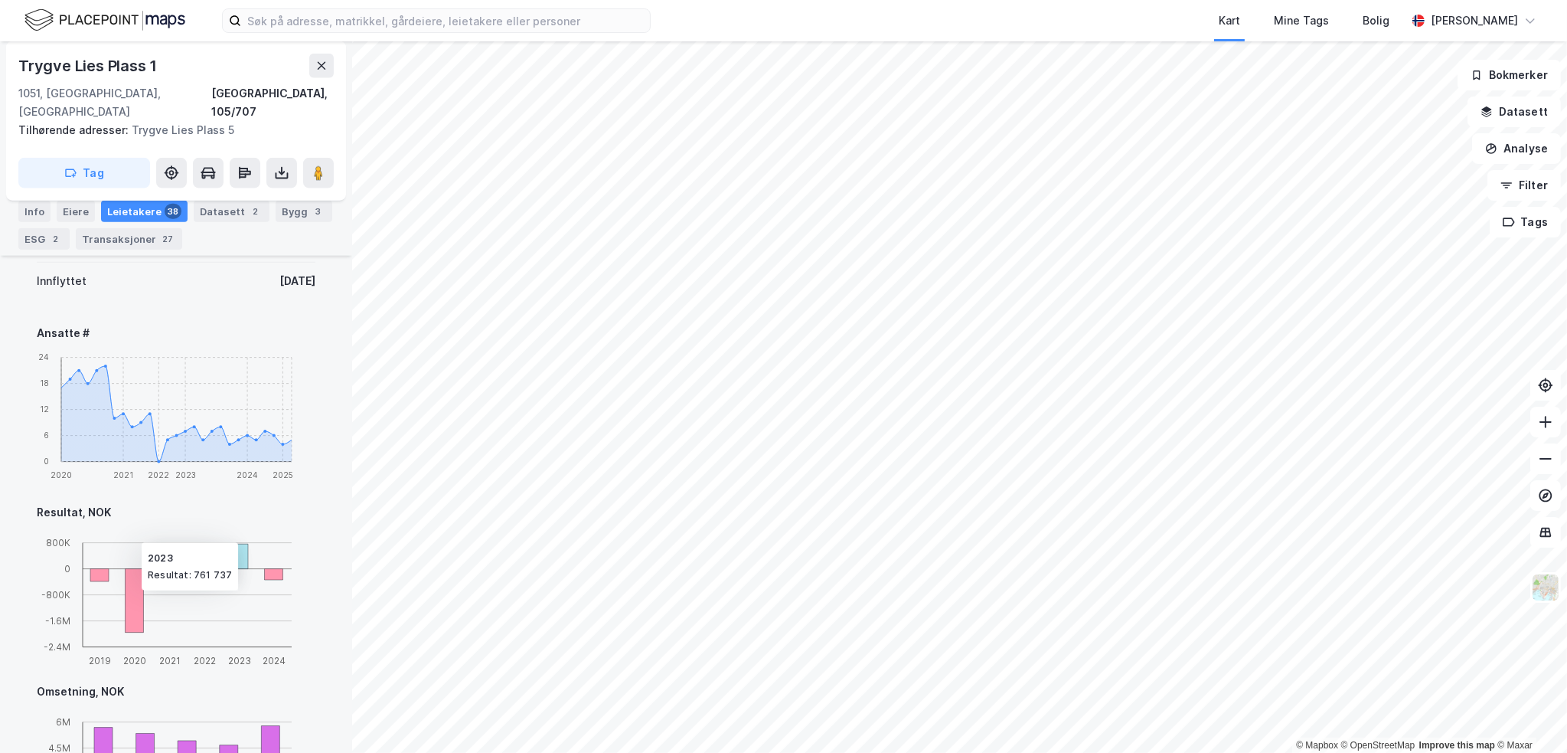
scroll to position [2735, 0]
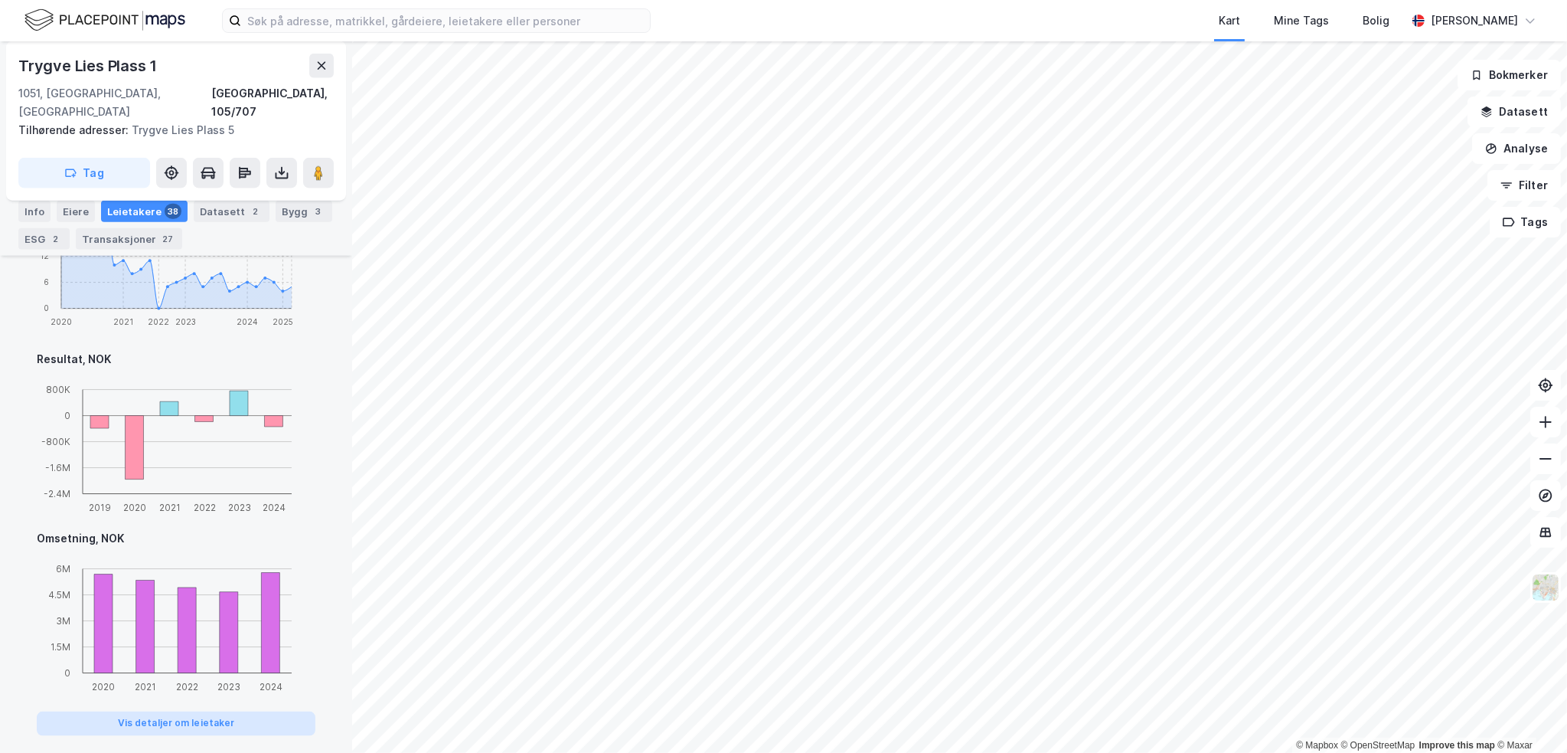
click at [199, 531] on button "Vis detaljer om leietaker" at bounding box center [176, 723] width 279 height 24
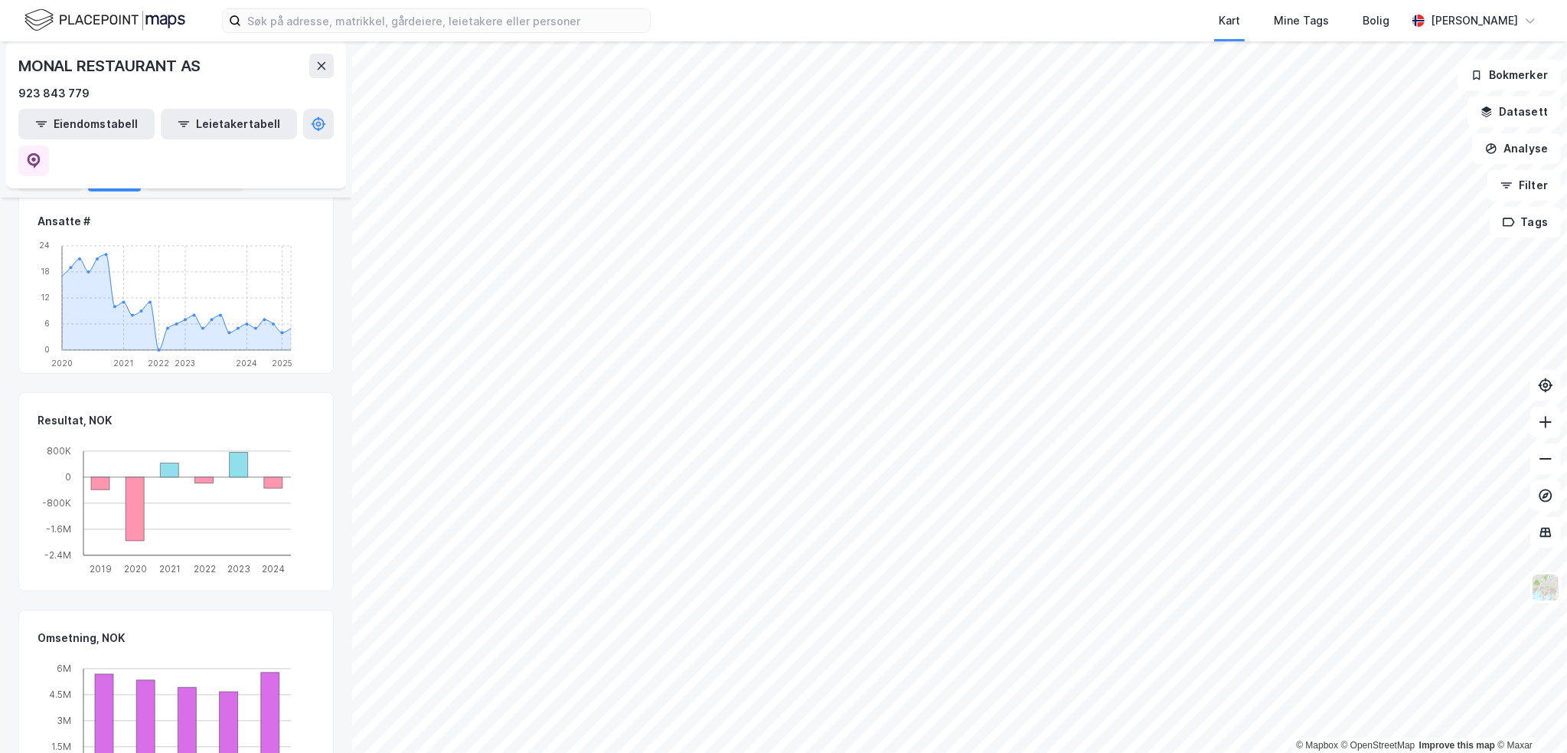
scroll to position [116, 0]
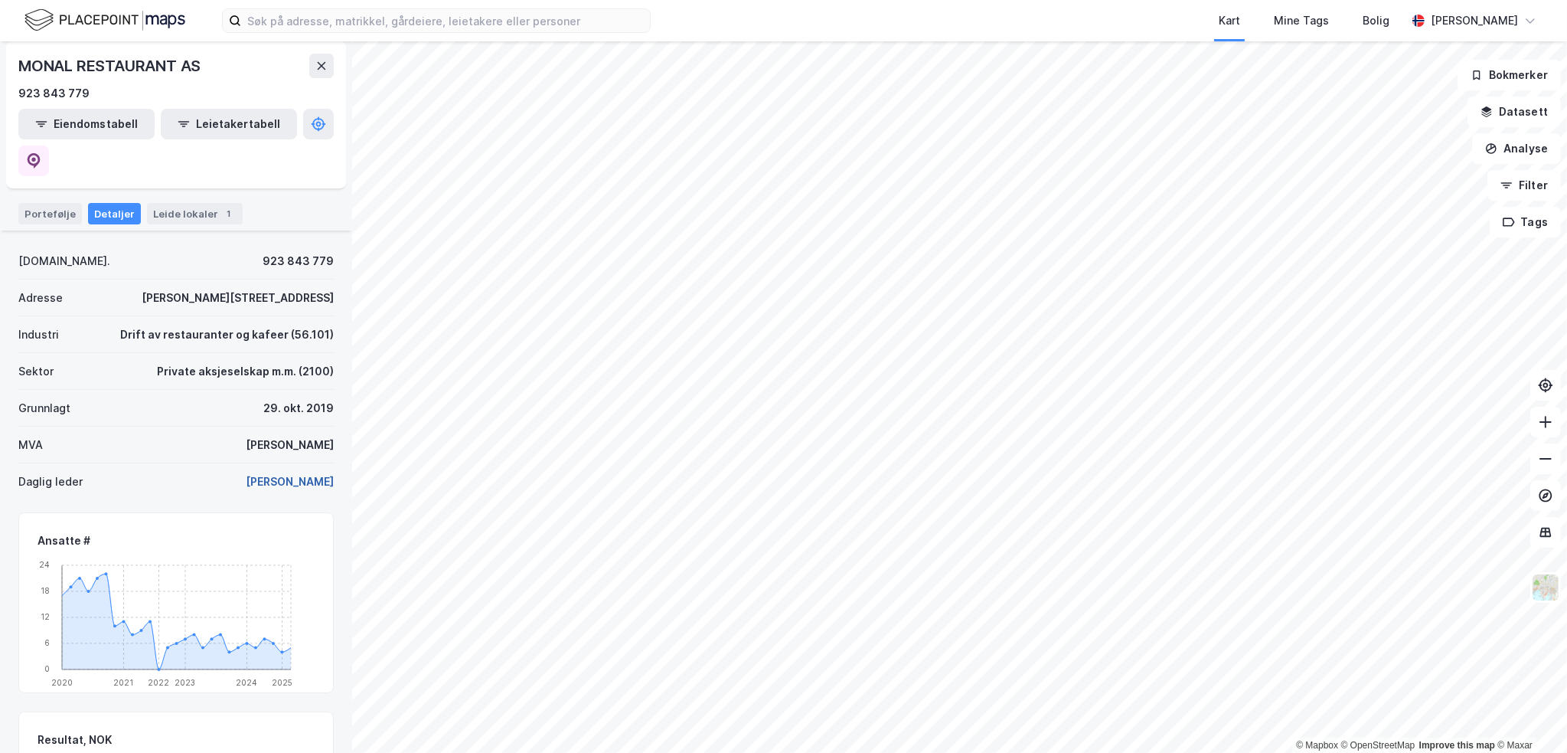
click at [0, 0] on button "[PERSON_NAME]" at bounding box center [0, 0] width 0 height 0
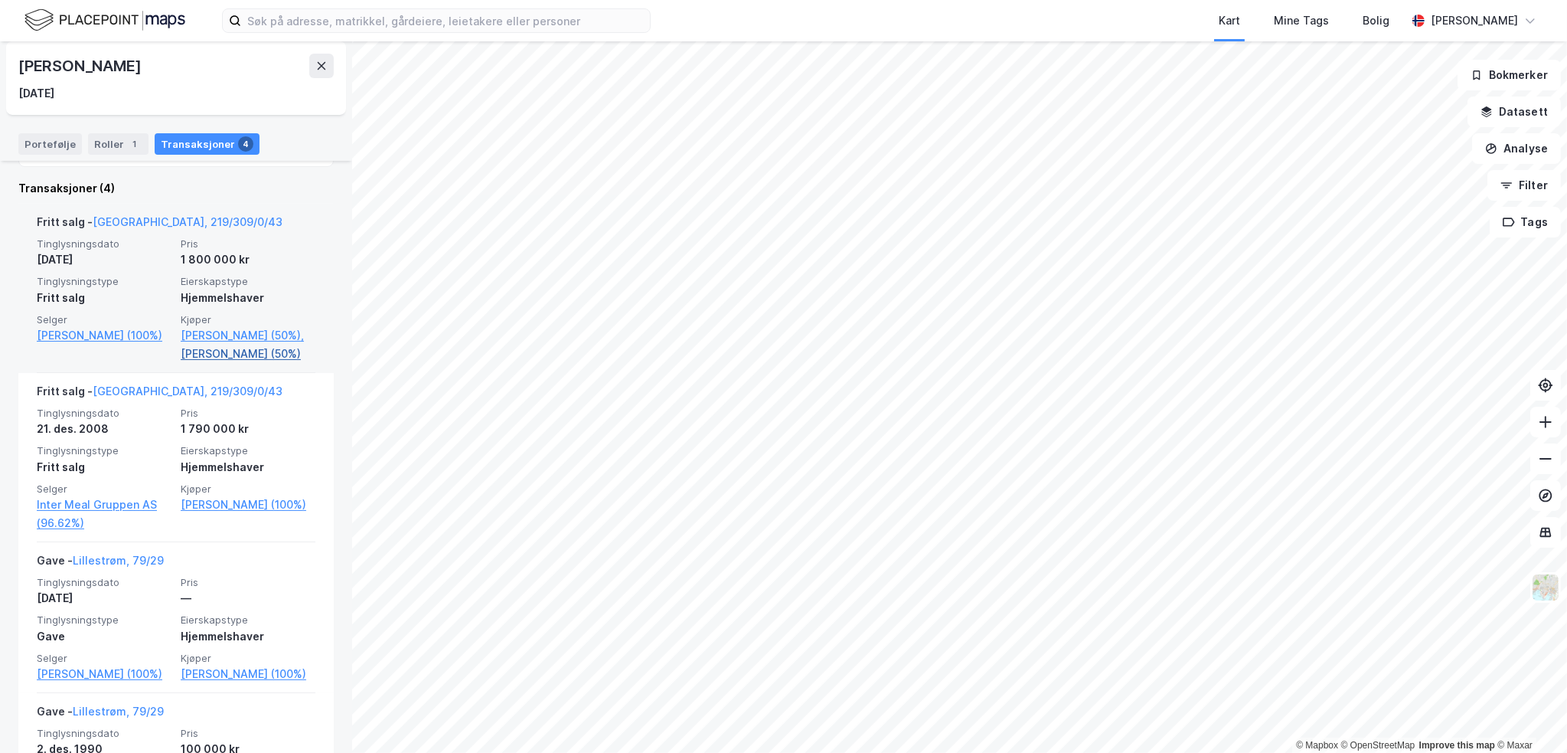
scroll to position [306, 0]
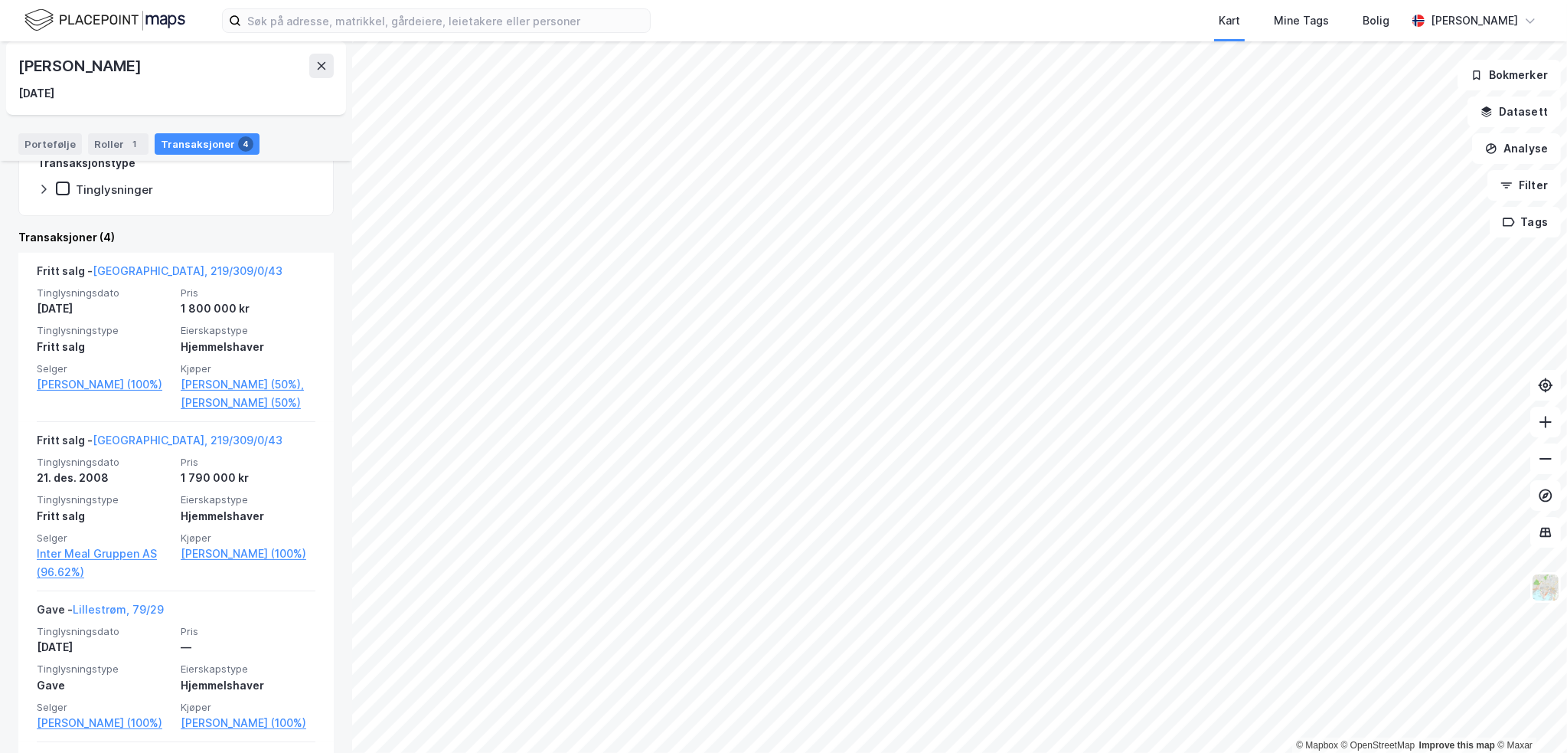
click at [116, 159] on div "Portefølje Roller 1 Transaksjoner 4" at bounding box center [176, 138] width 352 height 46
click at [116, 137] on div "Roller 1" at bounding box center [118, 143] width 60 height 21
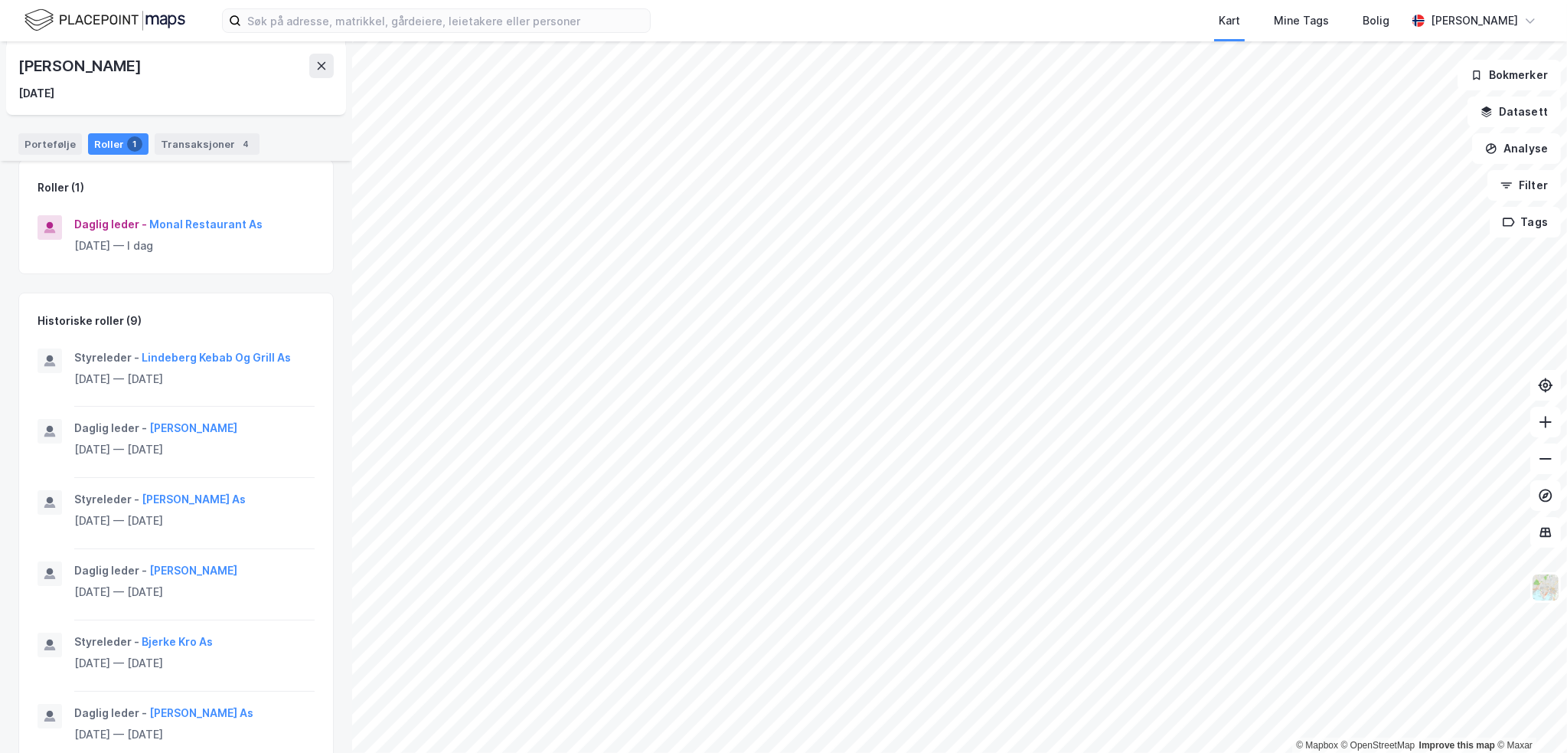
scroll to position [153, 0]
click at [184, 212] on div "Daglig leder - Monal Restaurant As [DATE] — I dag" at bounding box center [176, 244] width 314 height 64
click at [0, 0] on button "Monal Restaurant As" at bounding box center [0, 0] width 0 height 0
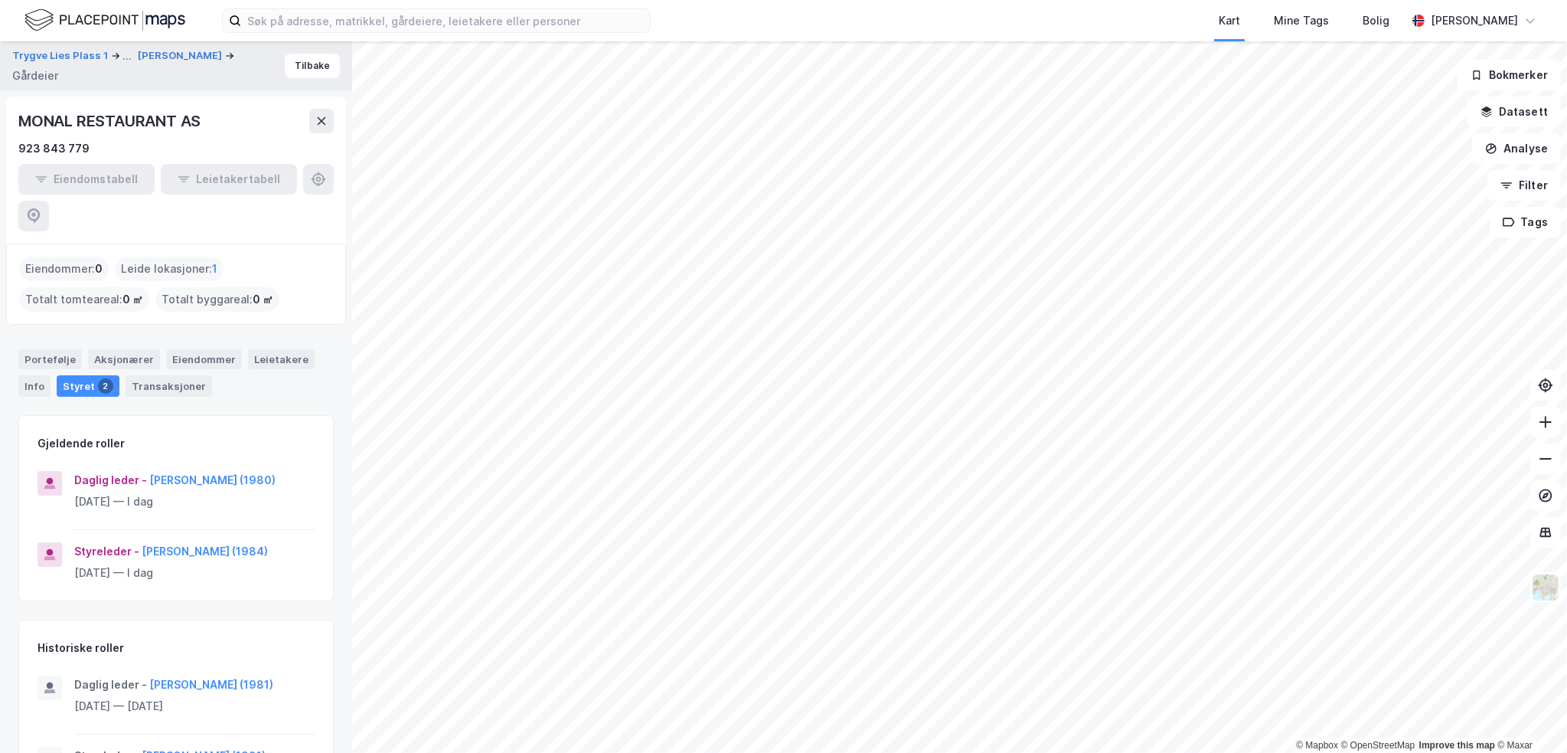
scroll to position [51, 0]
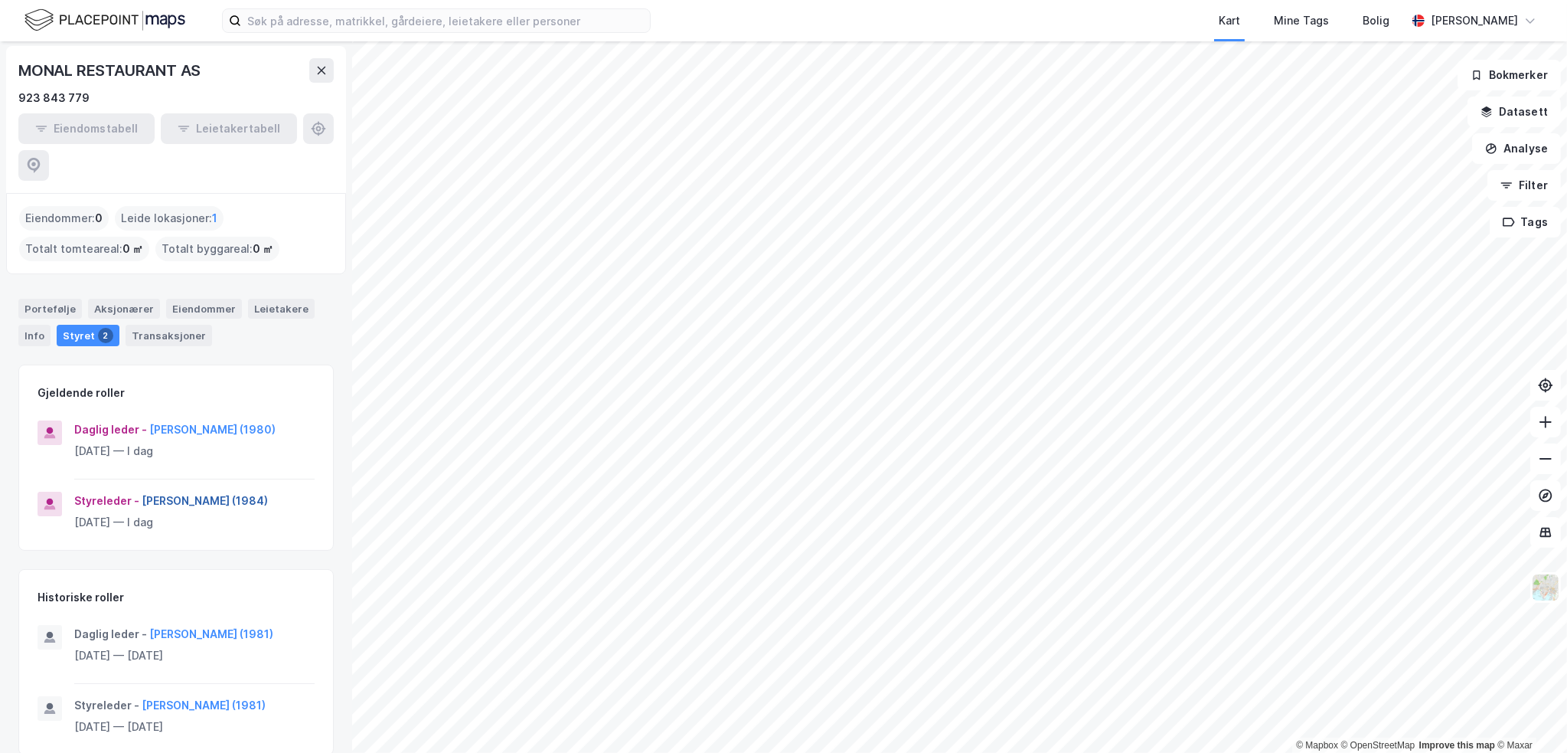
click at [0, 0] on button "[PERSON_NAME] (1984)" at bounding box center [0, 0] width 0 height 0
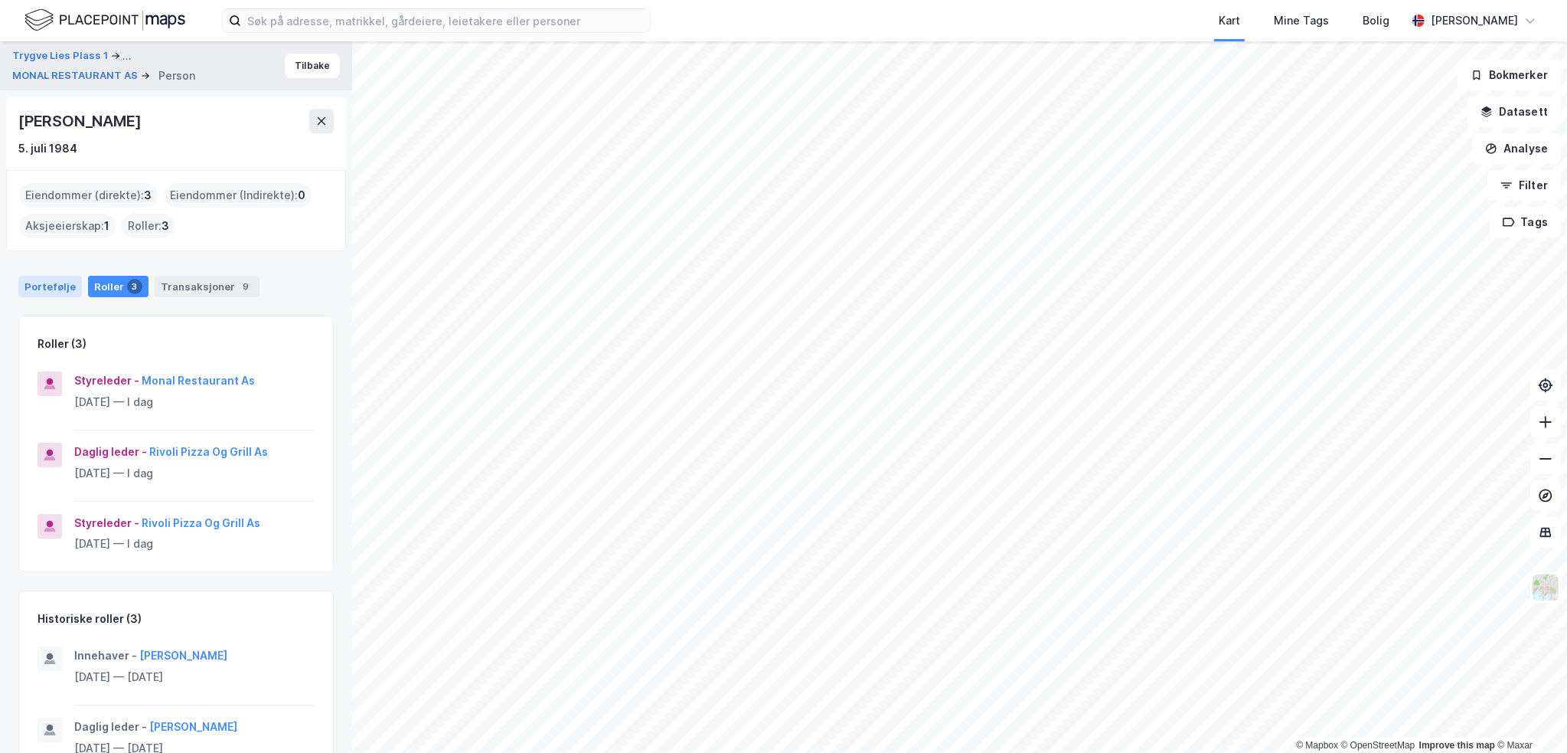
click at [47, 281] on div "Portefølje" at bounding box center [50, 286] width 64 height 21
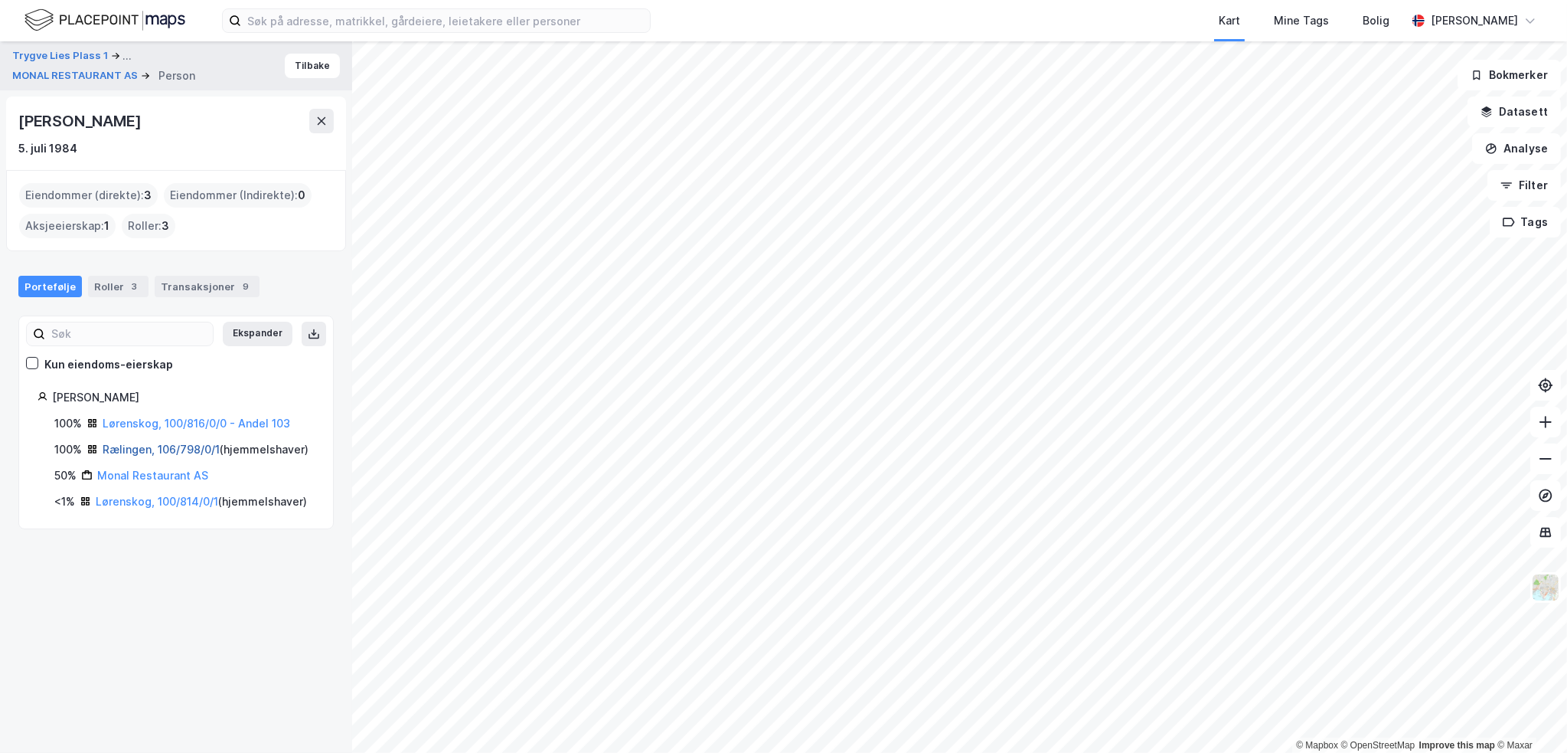
click at [148, 447] on link "Rælingen, 106/798/0/1" at bounding box center [161, 448] width 117 height 13
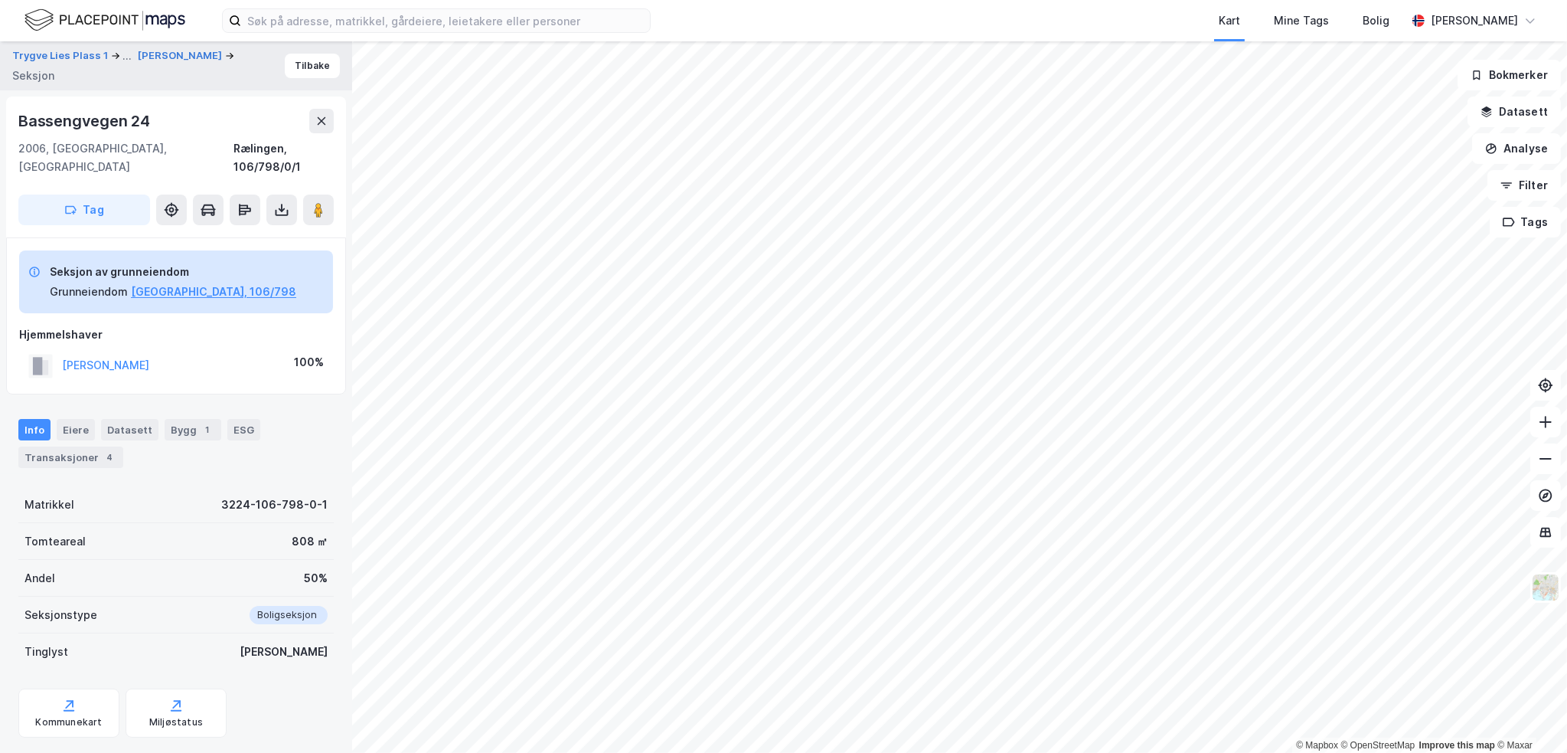
scroll to position [15, 0]
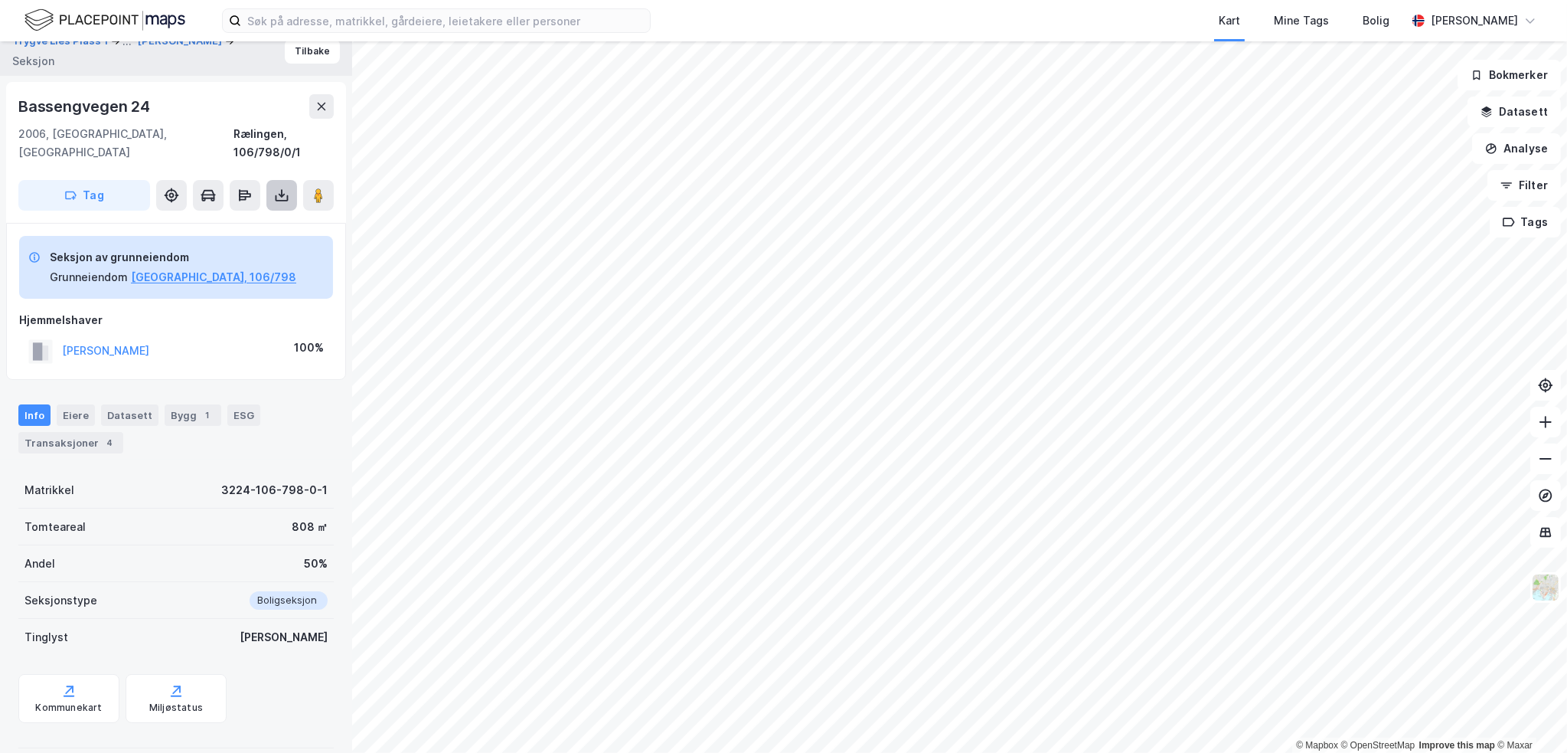
click at [280, 195] on icon at bounding box center [282, 198] width 13 height 6
click at [277, 214] on div "Last ned grunnbok" at bounding box center [215, 226] width 163 height 24
click at [171, 342] on div "[PERSON_NAME] 100%" at bounding box center [176, 350] width 314 height 31
click at [89, 432] on div "Transaksjoner 4" at bounding box center [70, 442] width 105 height 21
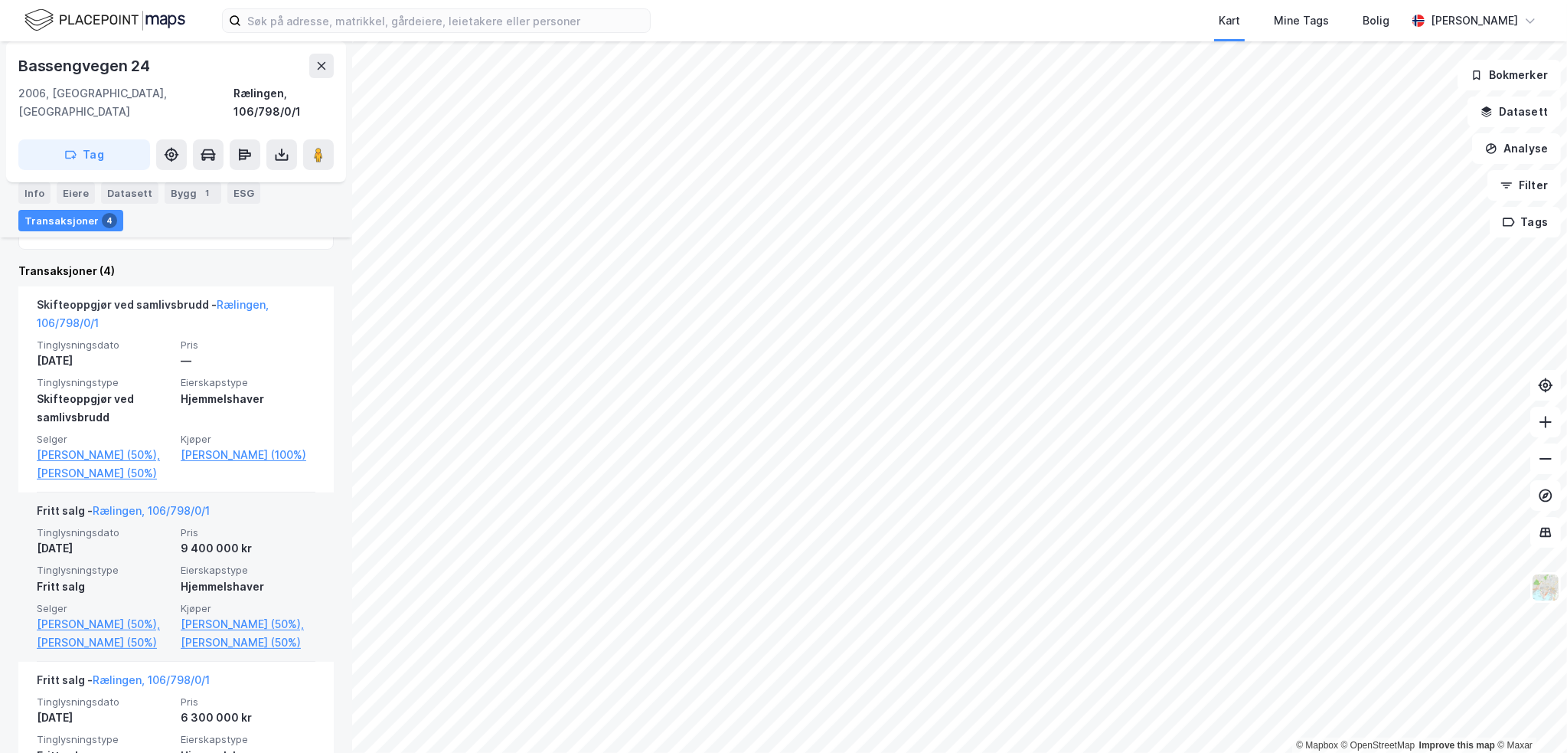
scroll to position [474, 0]
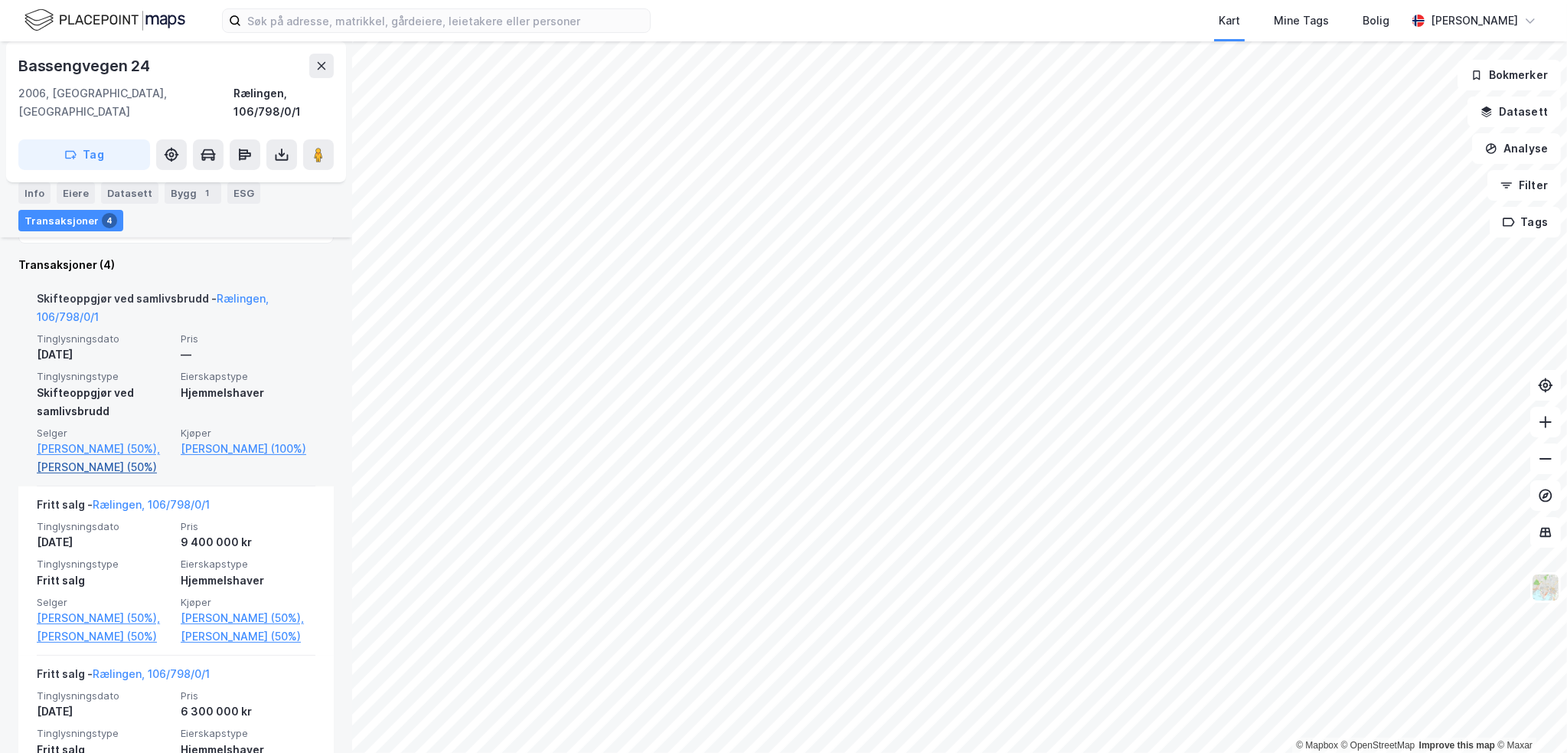
click at [147, 458] on link "[PERSON_NAME] (50%)" at bounding box center [104, 467] width 135 height 18
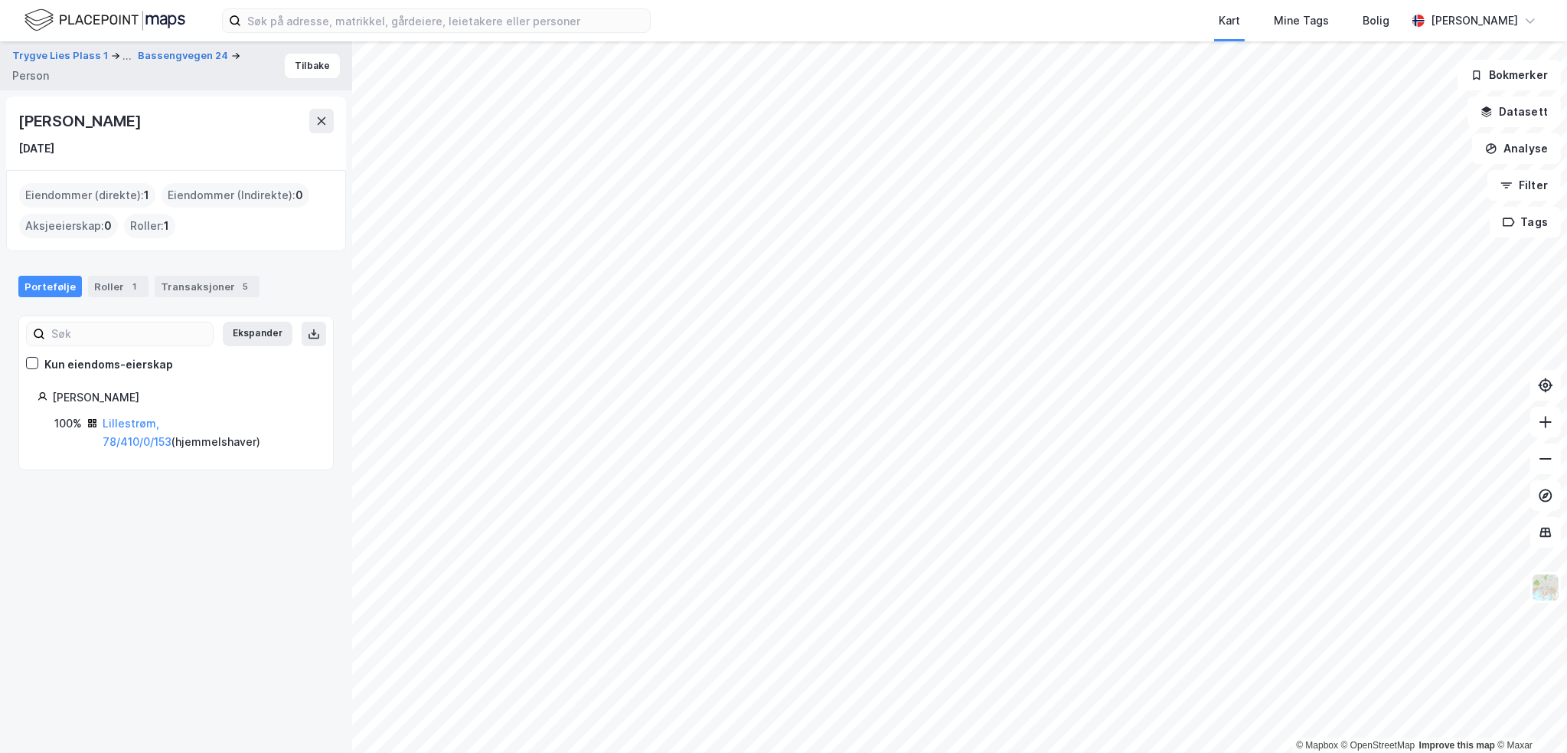
click at [119, 122] on div "[PERSON_NAME]" at bounding box center [81, 121] width 126 height 24
click at [119, 123] on div "[PERSON_NAME]" at bounding box center [81, 121] width 126 height 24
click at [219, 274] on div "Portefølje Roller 1 Transaksjoner 5" at bounding box center [176, 280] width 352 height 46
click at [216, 286] on div "Transaksjoner 5" at bounding box center [207, 286] width 105 height 21
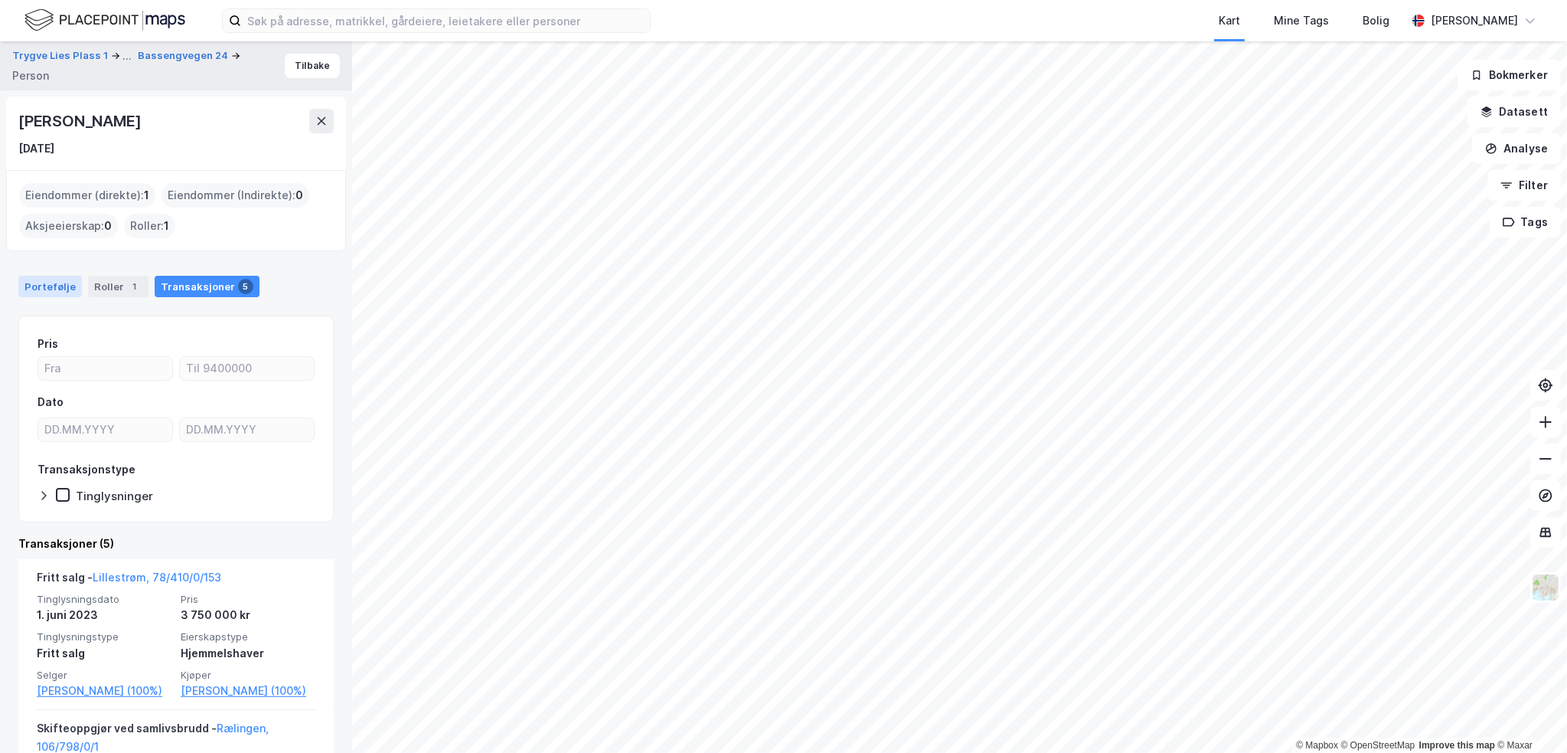
click at [45, 290] on div "Portefølje" at bounding box center [50, 286] width 64 height 21
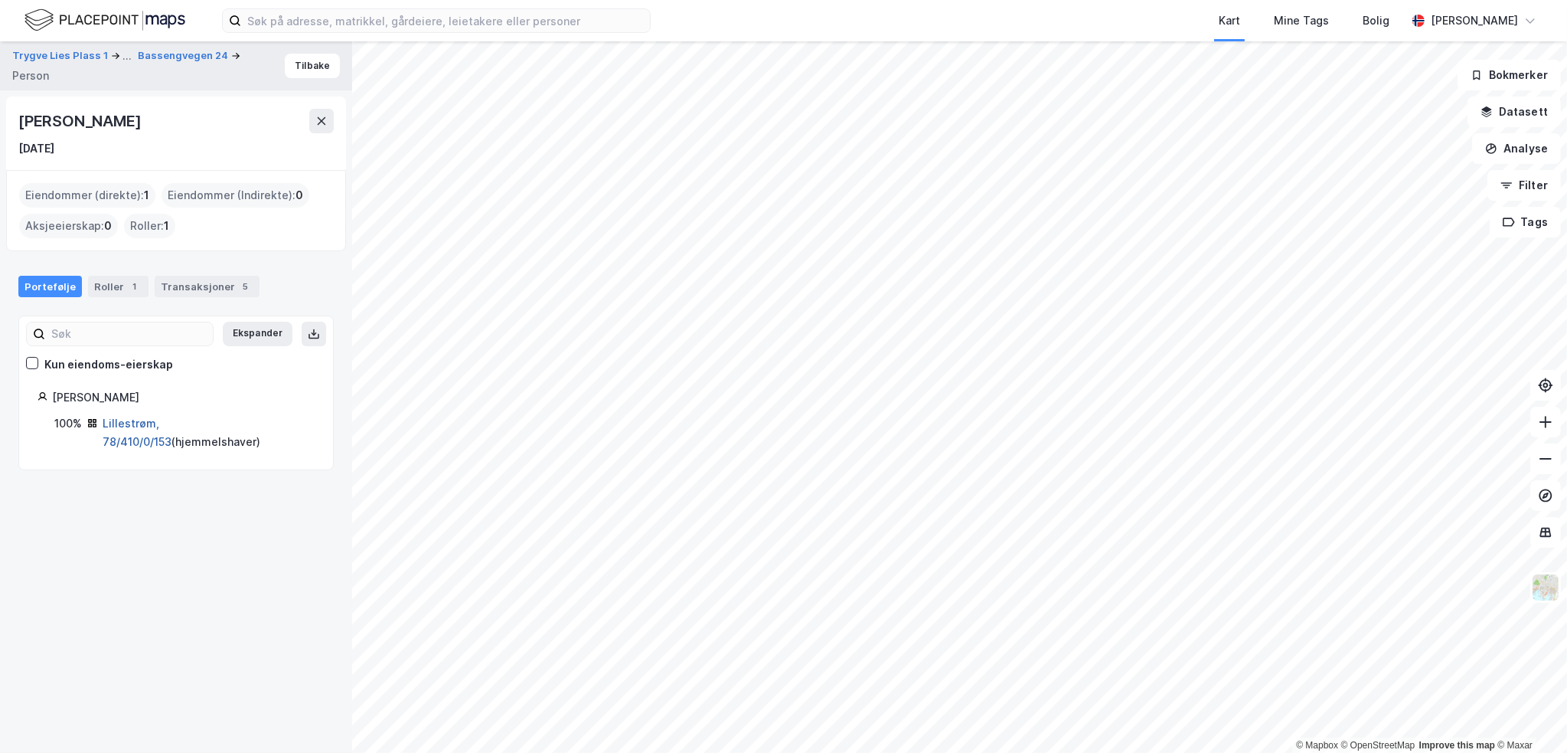
click at [162, 426] on link "Lillestrøm, 78/410/0/153" at bounding box center [137, 431] width 69 height 31
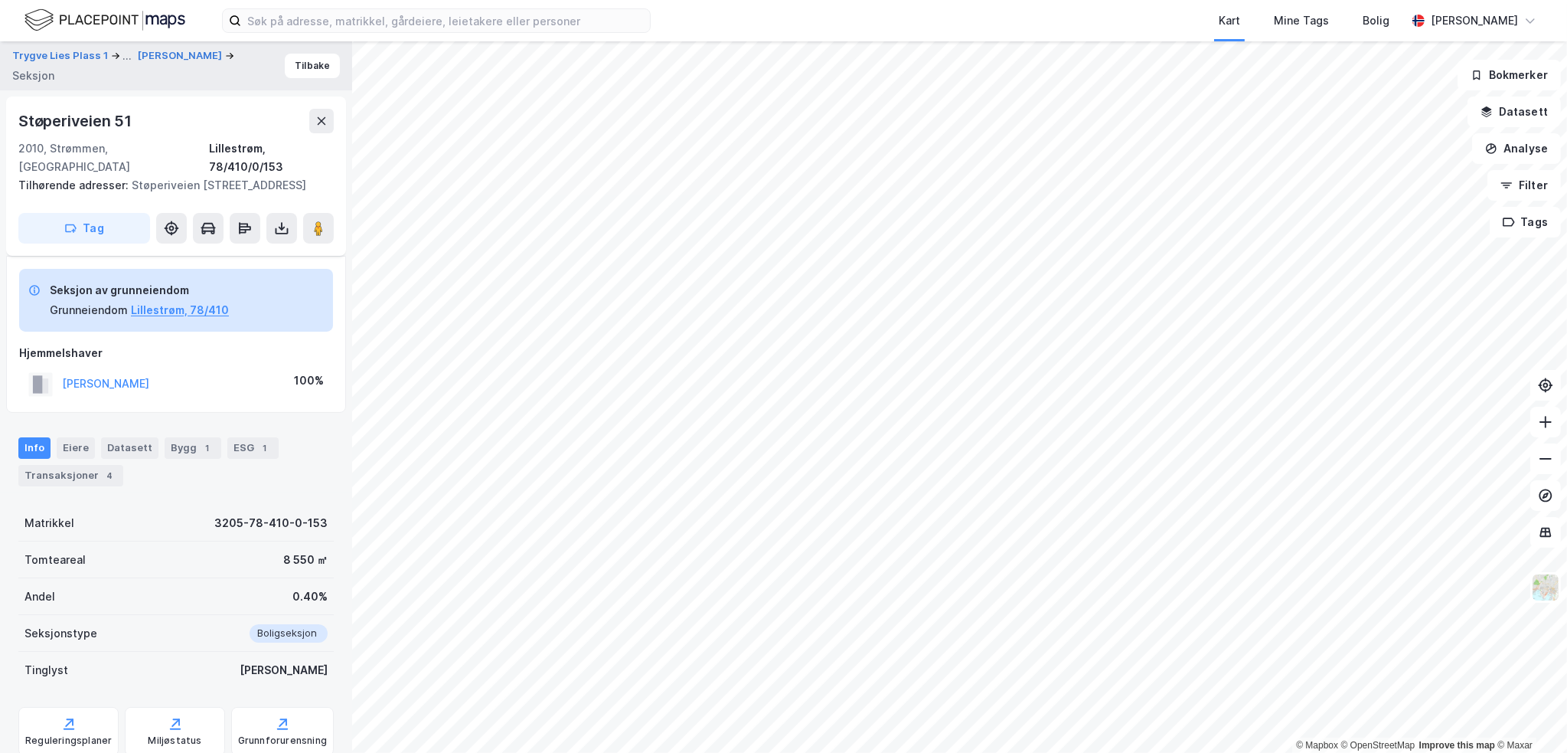
scroll to position [132, 0]
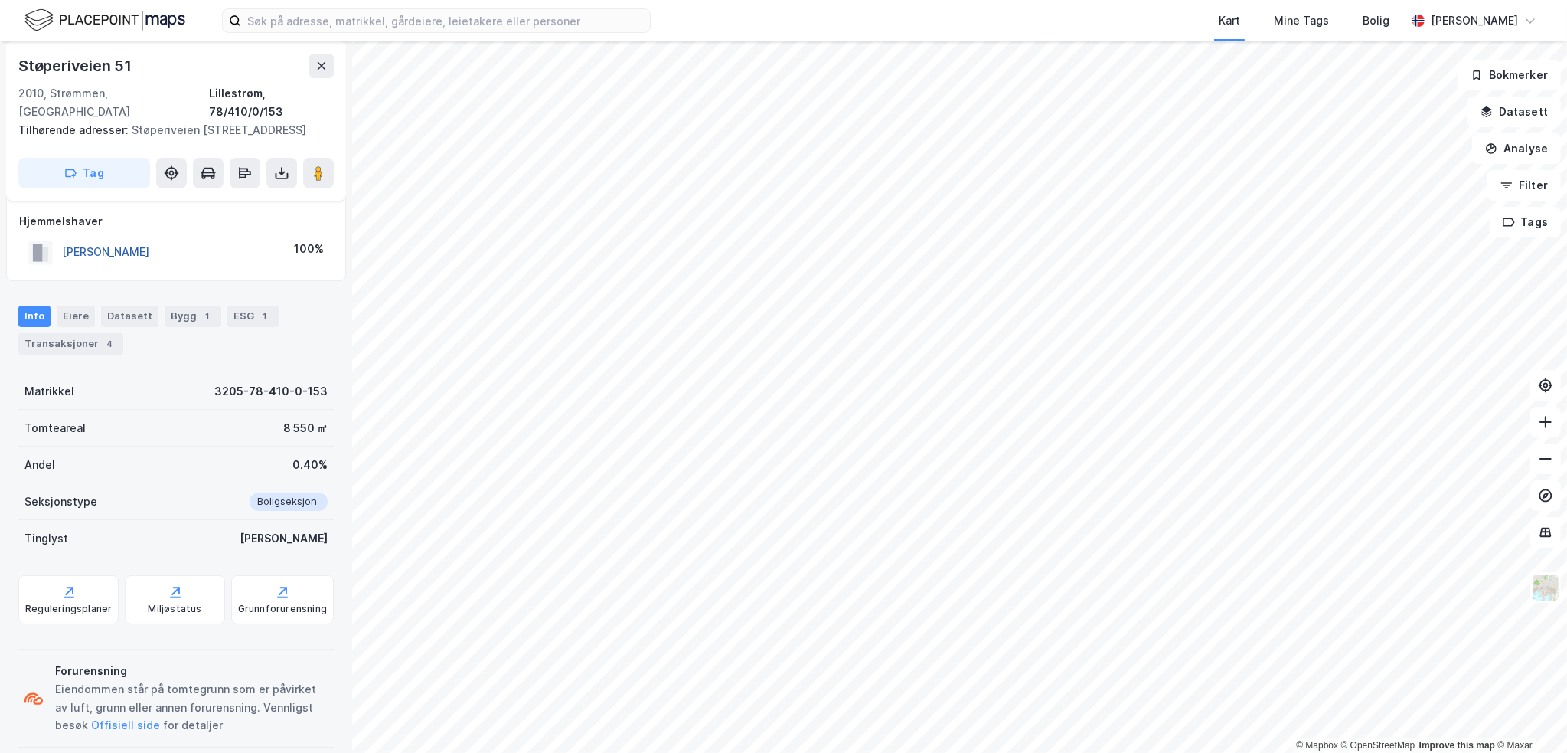
click at [0, 0] on button "[PERSON_NAME]" at bounding box center [0, 0] width 0 height 0
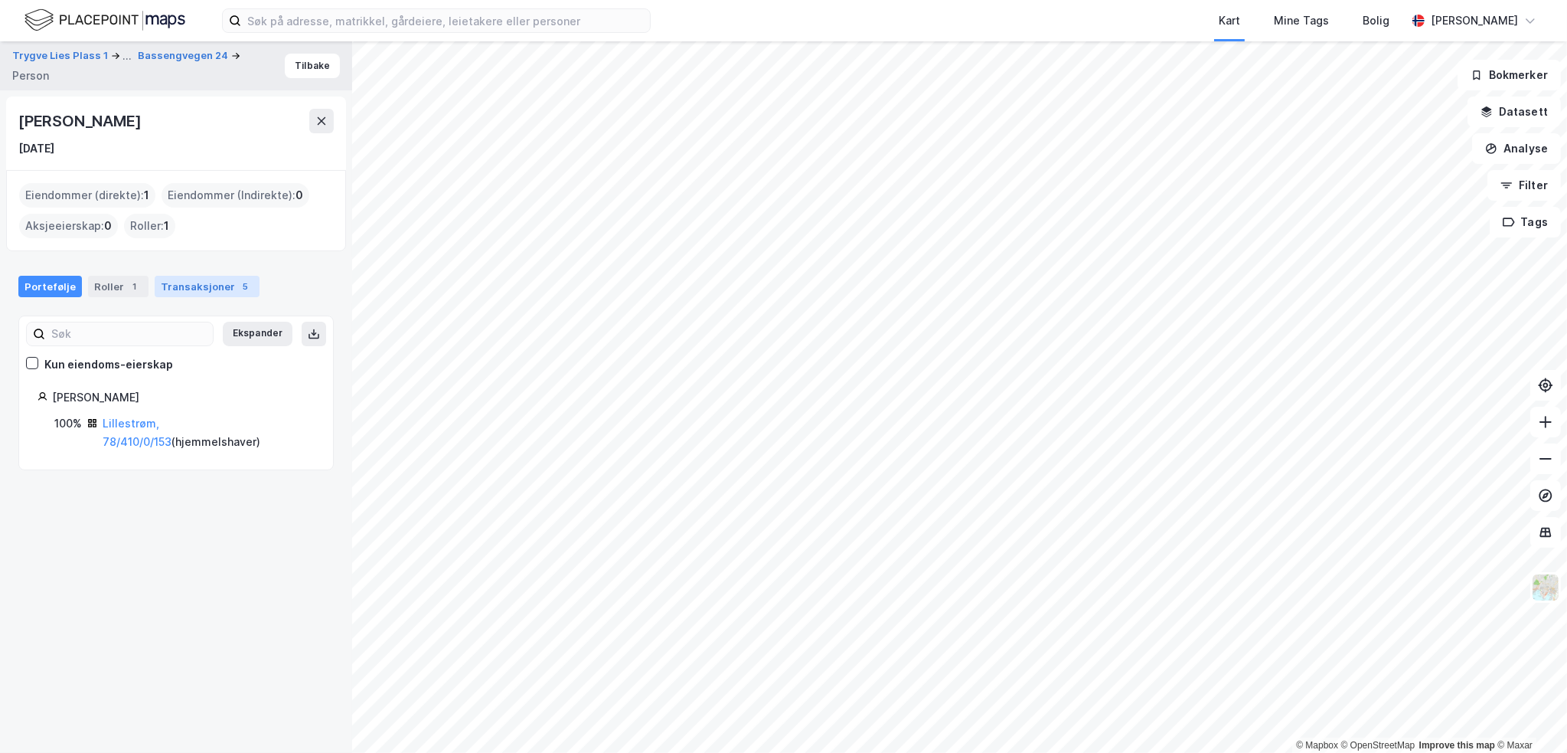
click at [197, 286] on div "Transaksjoner 5" at bounding box center [207, 286] width 105 height 21
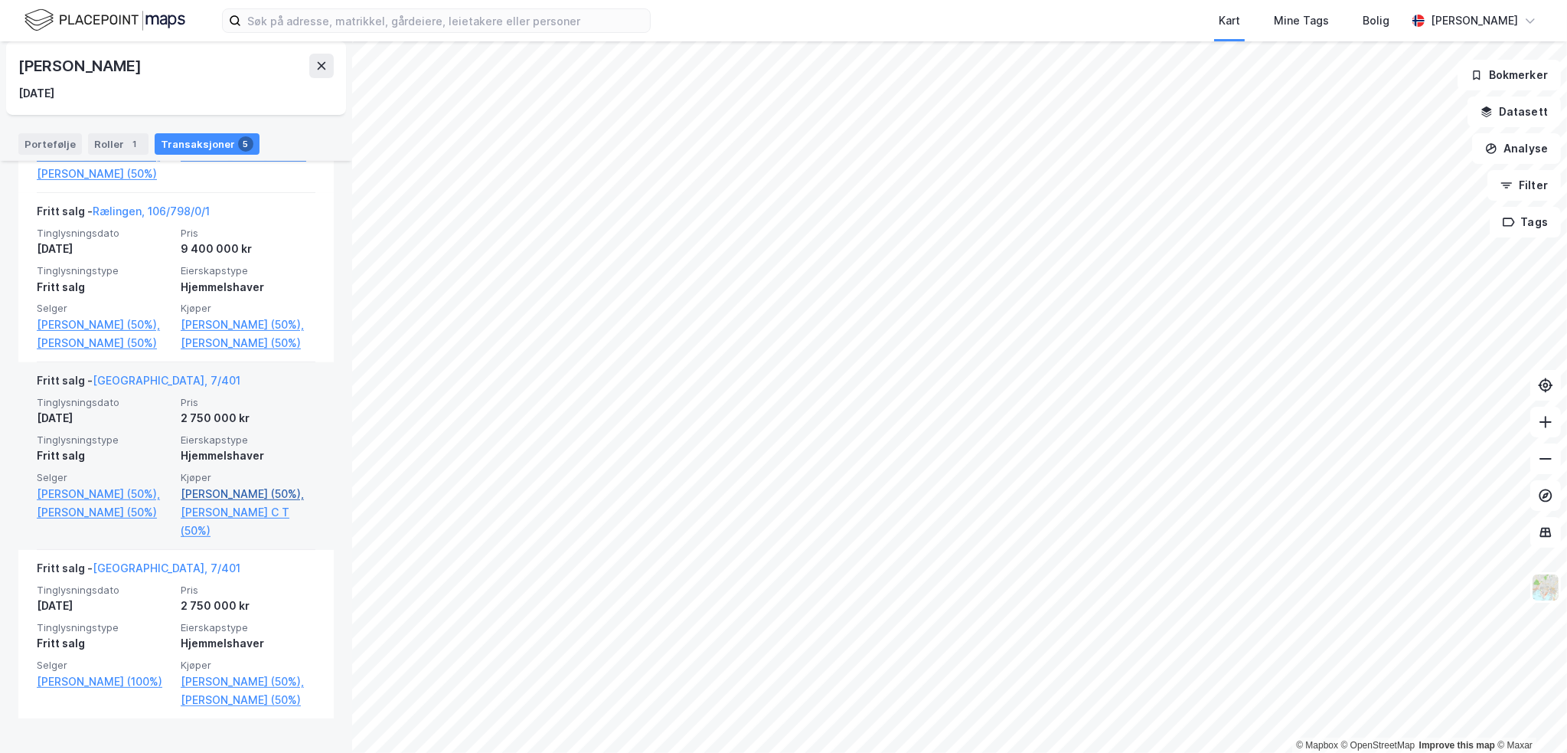
scroll to position [742, 0]
click at [87, 502] on link "[PERSON_NAME] (50%)," at bounding box center [104, 493] width 135 height 18
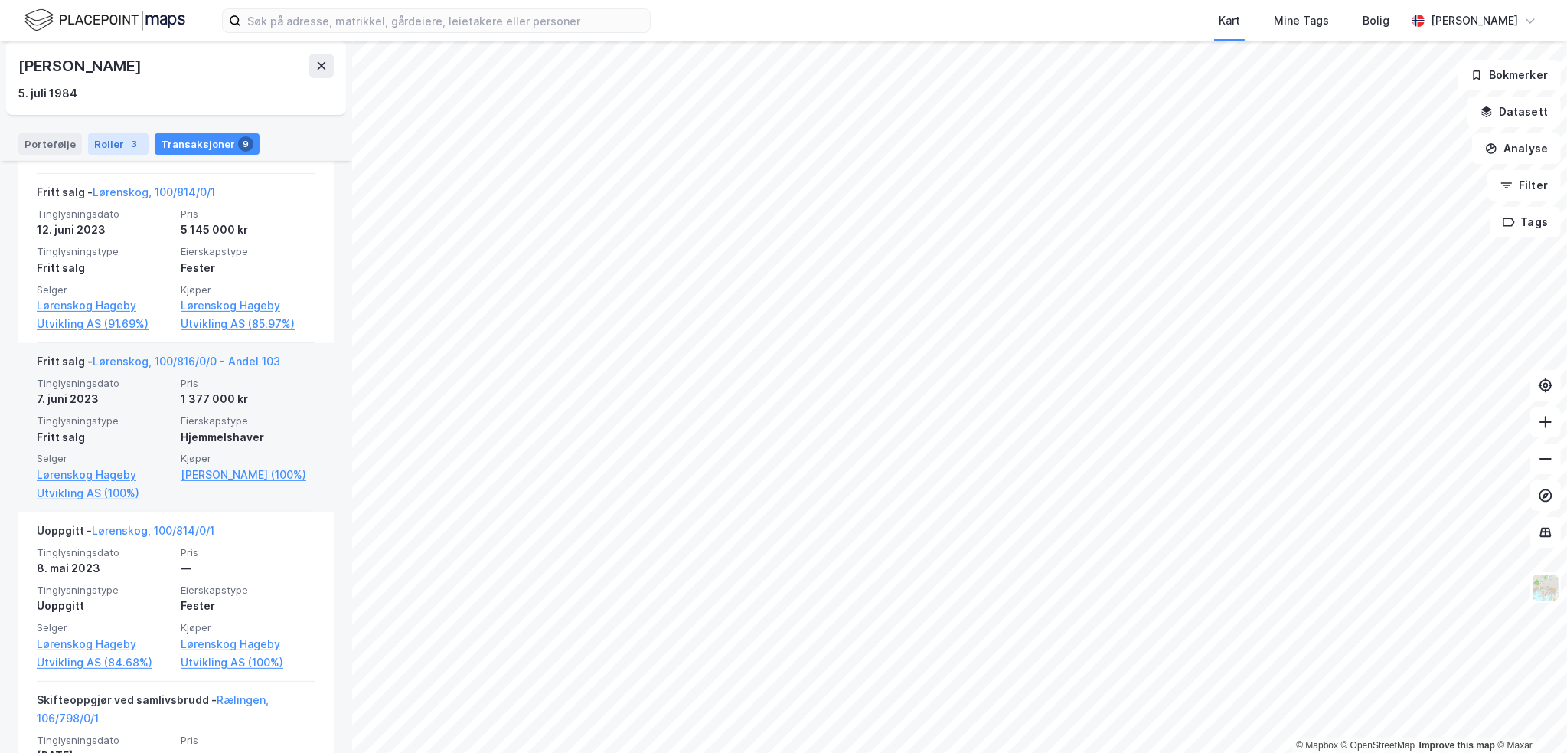
click at [101, 134] on div "Roller 3" at bounding box center [118, 143] width 60 height 21
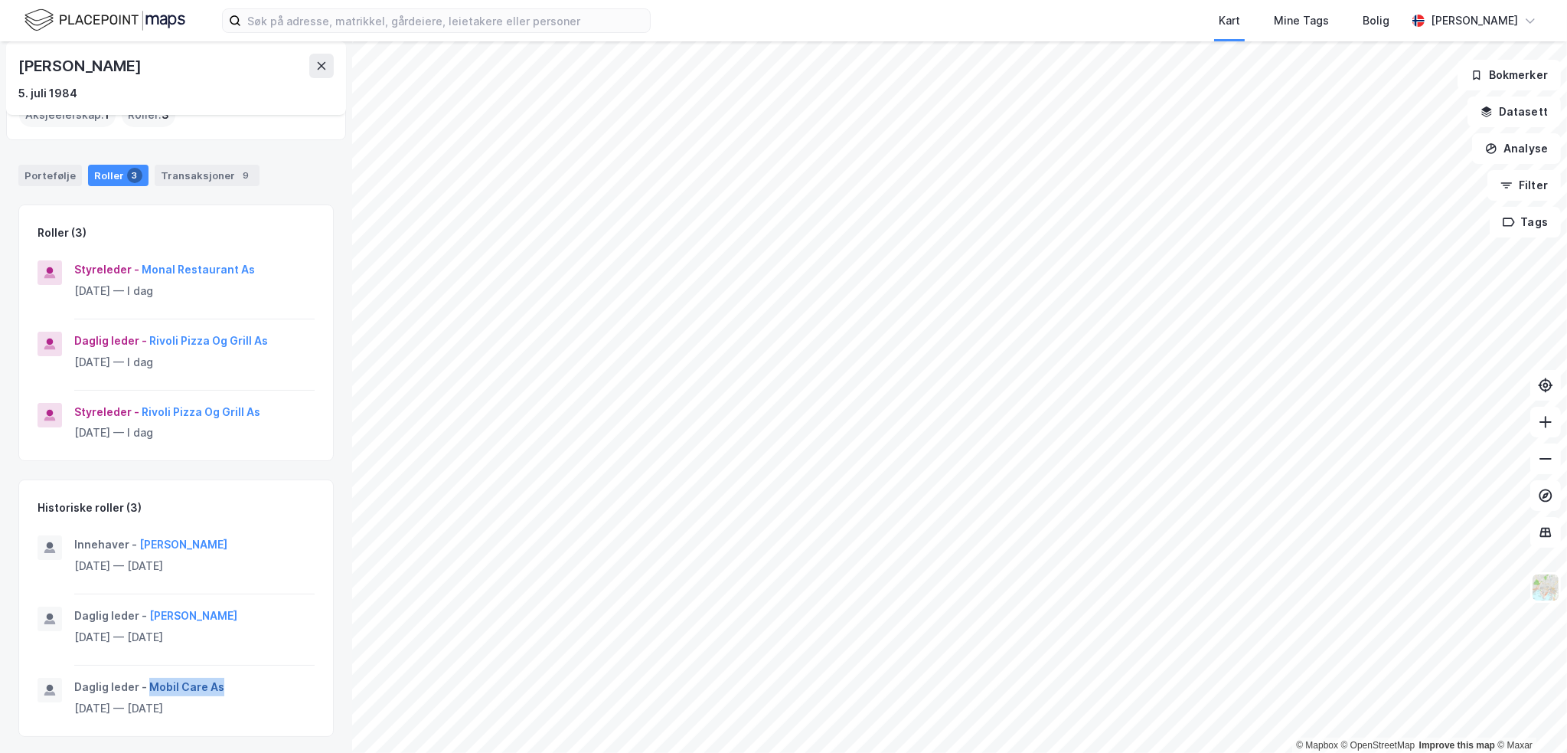
drag, startPoint x: 233, startPoint y: 686, endPoint x: 146, endPoint y: 689, distance: 87.3
click at [146, 531] on div "Daglig leder - Mobil Care As" at bounding box center [194, 687] width 240 height 18
click at [181, 531] on div "Daglig leder - Mobil Care As" at bounding box center [194, 687] width 240 height 18
click at [0, 0] on button "Mobil Care As" at bounding box center [0, 0] width 0 height 0
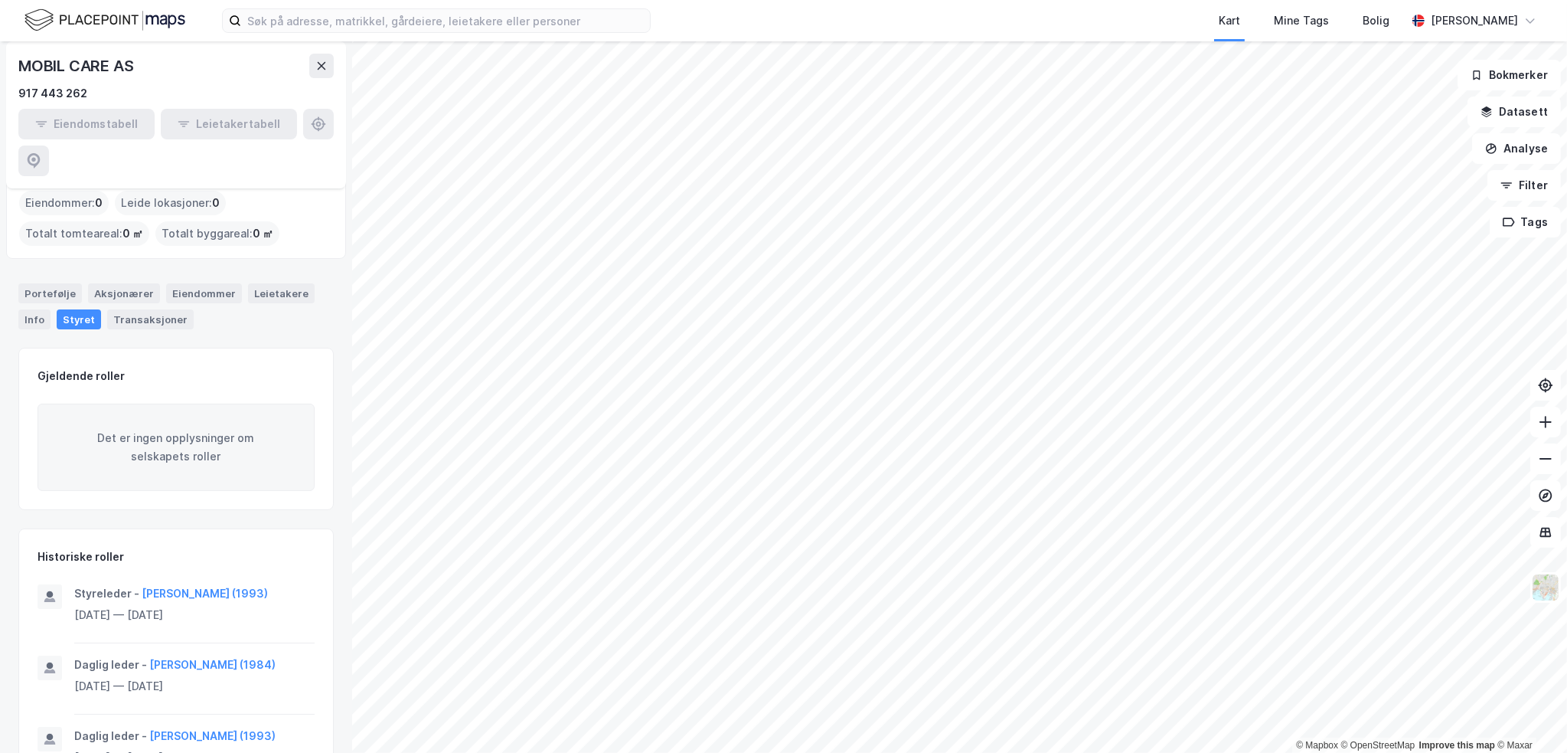
scroll to position [78, 0]
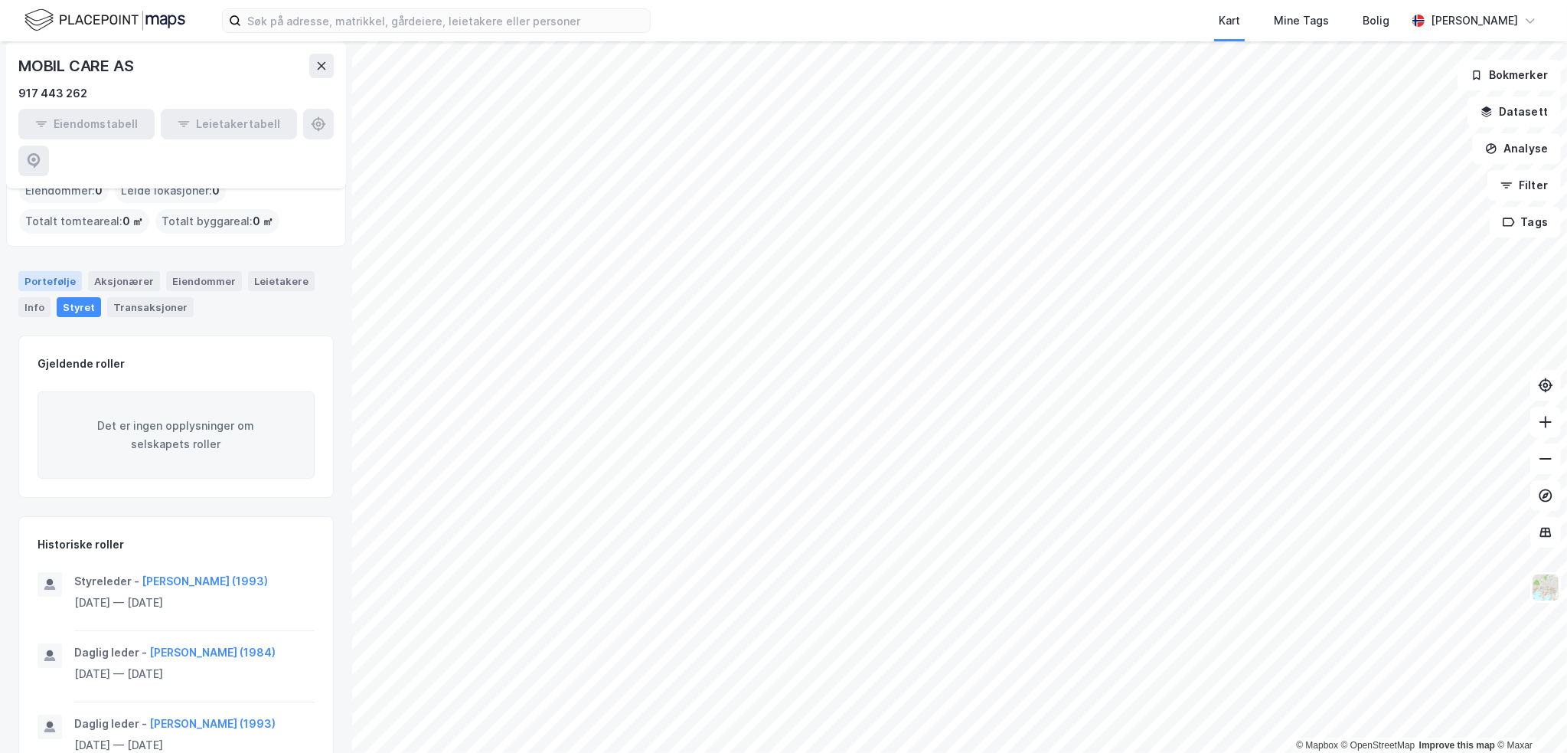
click at [46, 271] on div "Portefølje" at bounding box center [50, 281] width 64 height 20
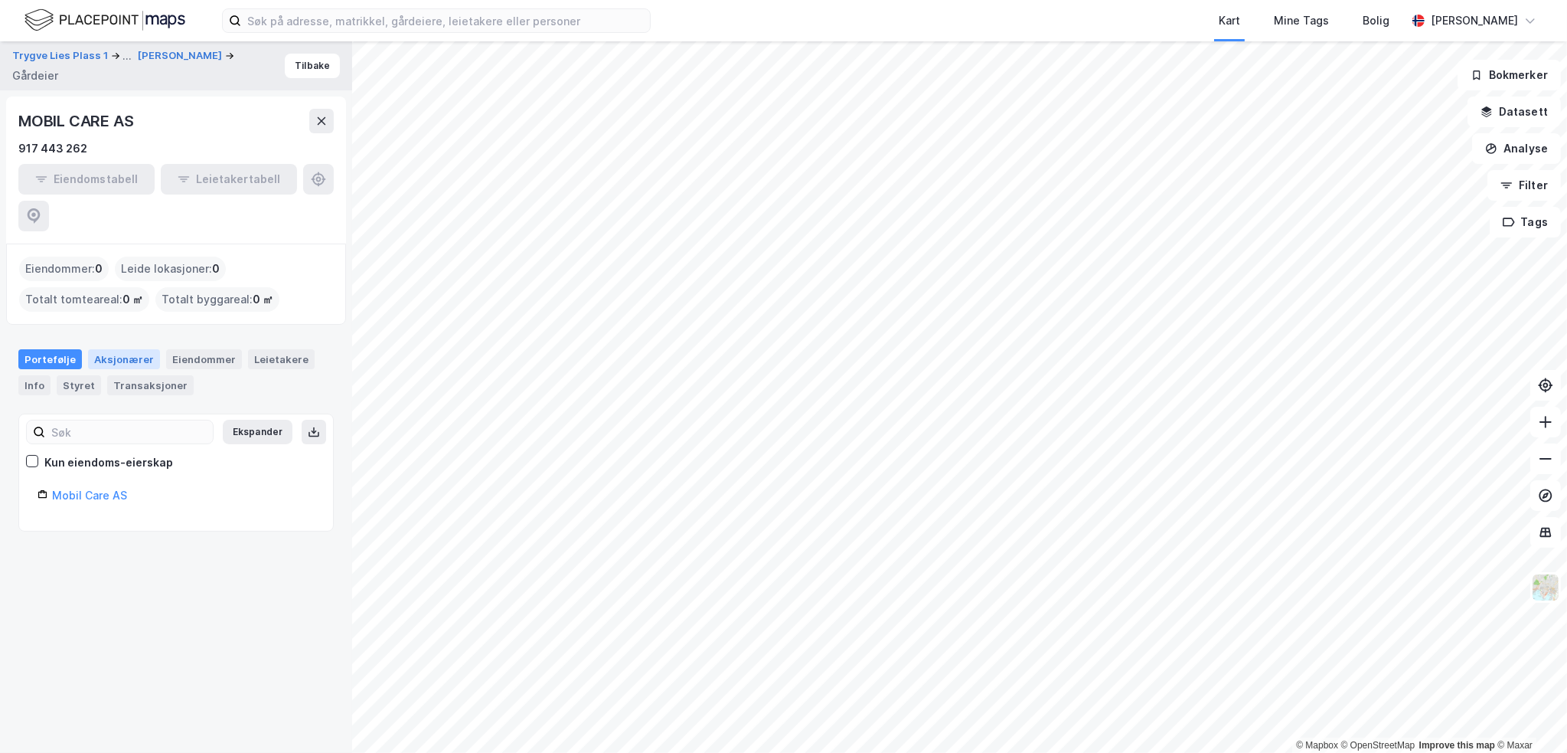
click at [132, 349] on div "Aksjonærer" at bounding box center [124, 359] width 72 height 20
click at [94, 375] on div "Styret" at bounding box center [79, 385] width 44 height 20
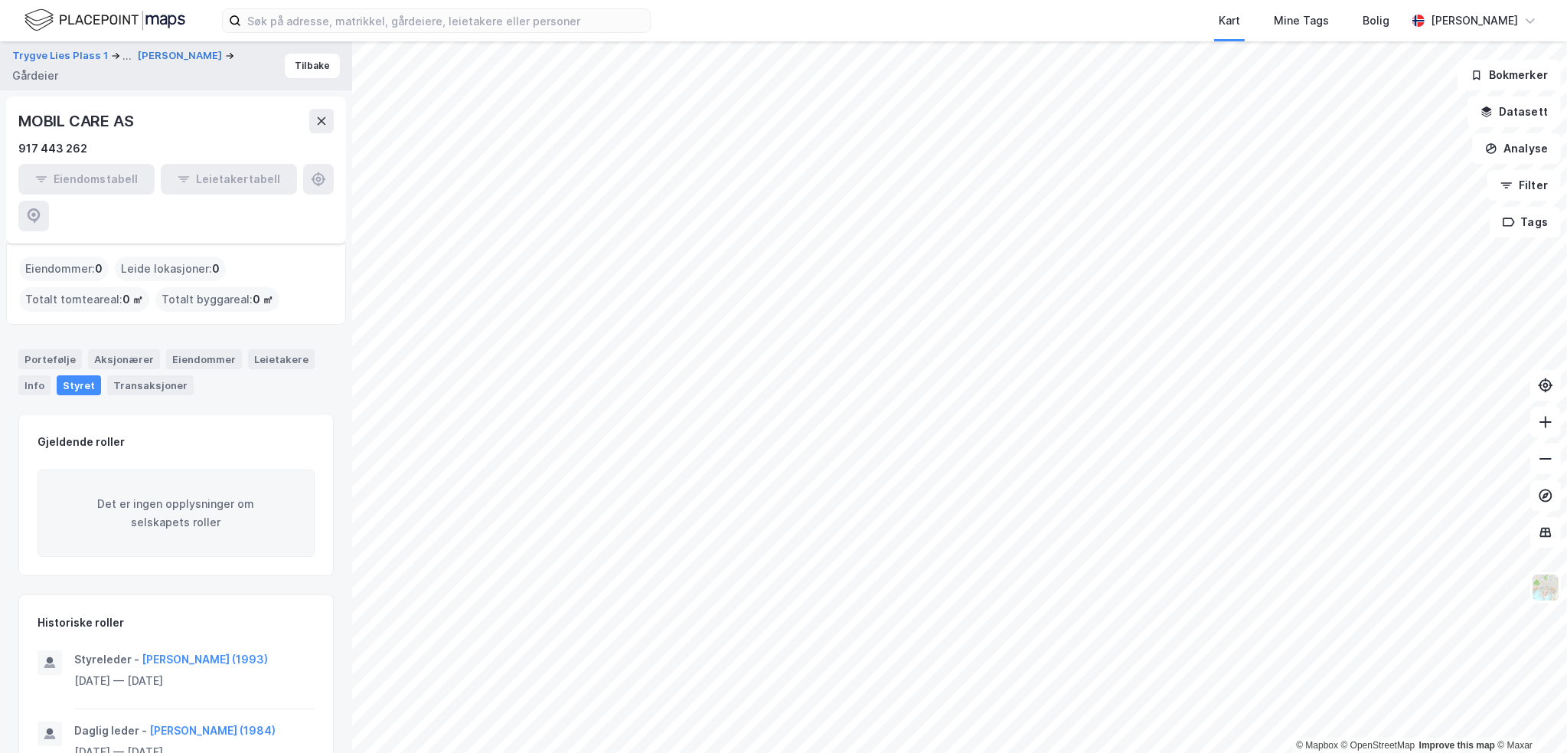
scroll to position [78, 0]
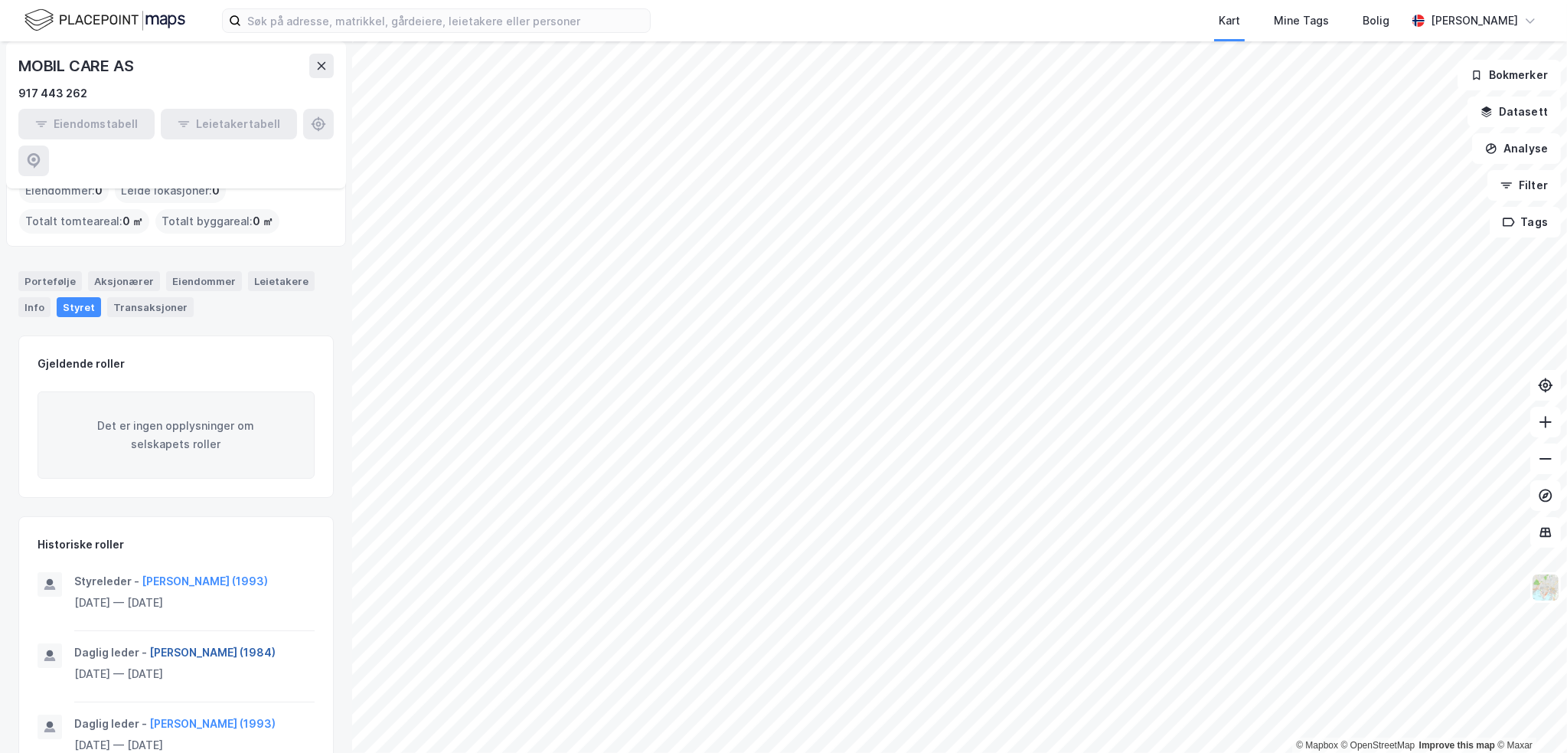
click at [0, 0] on button "[PERSON_NAME] (1984)" at bounding box center [0, 0] width 0 height 0
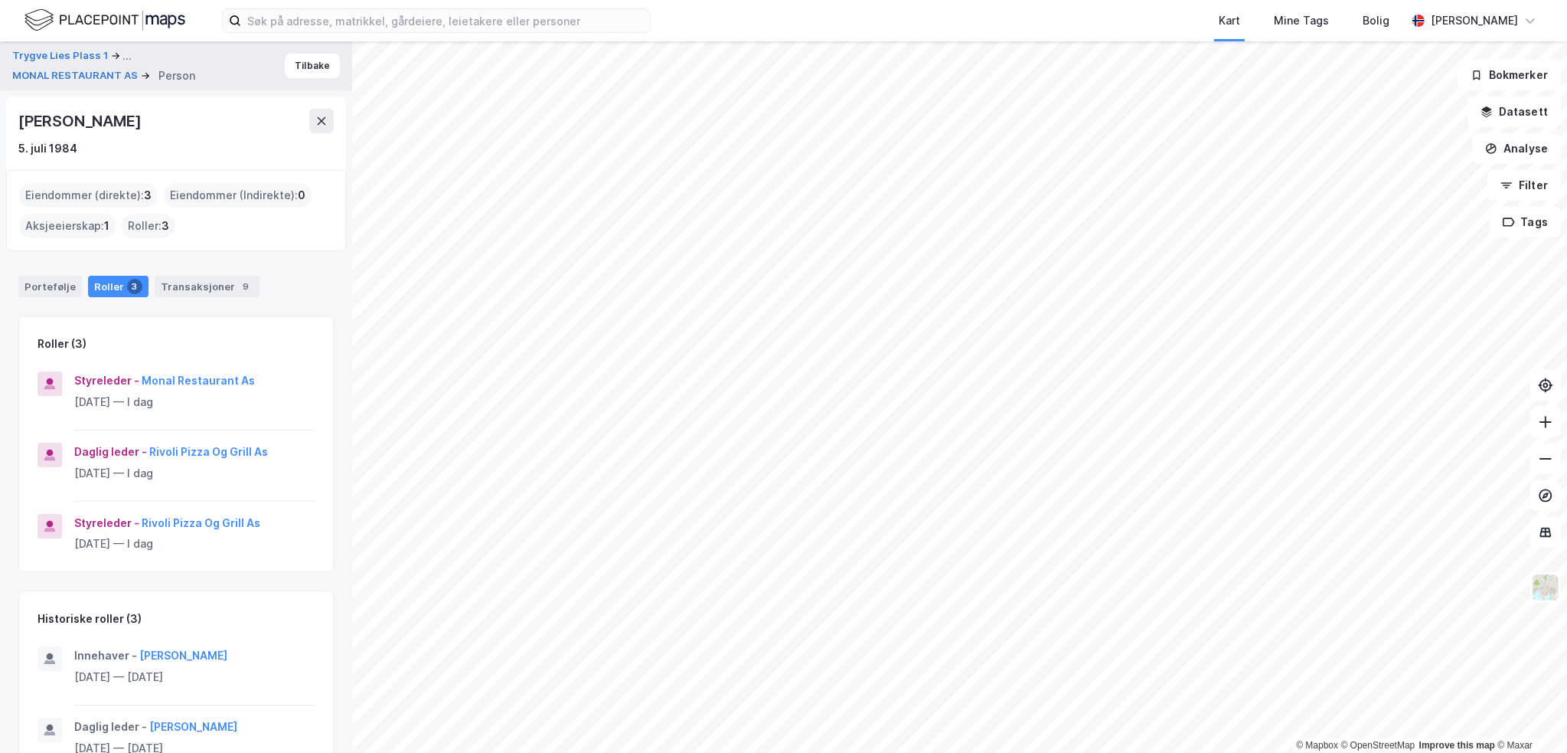
scroll to position [111, 0]
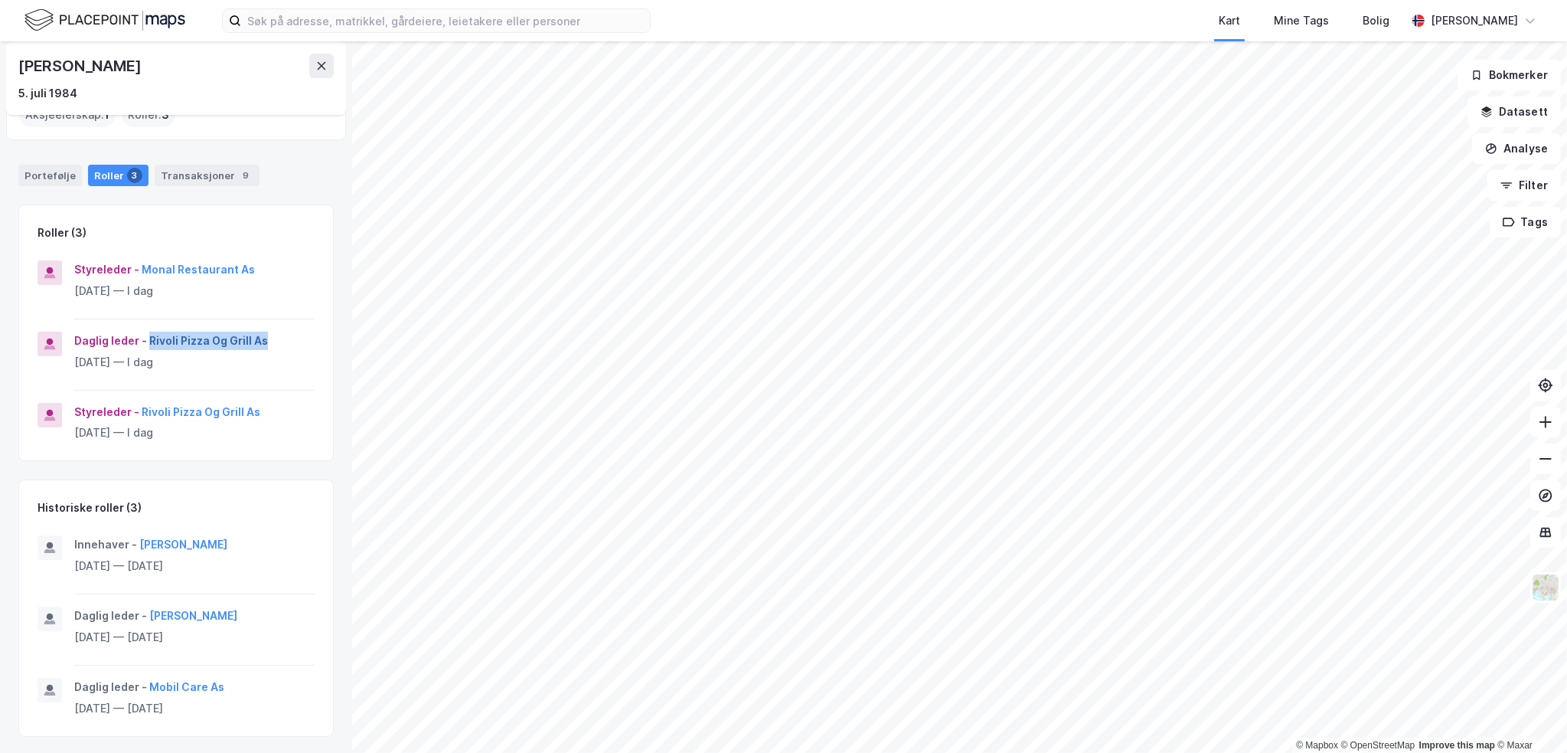
drag, startPoint x: 291, startPoint y: 340, endPoint x: 146, endPoint y: 341, distance: 144.7
click at [146, 341] on div "Daglig leder - Rivoli Pizza Og Grill As" at bounding box center [194, 340] width 240 height 18
click at [318, 57] on button at bounding box center [321, 66] width 24 height 24
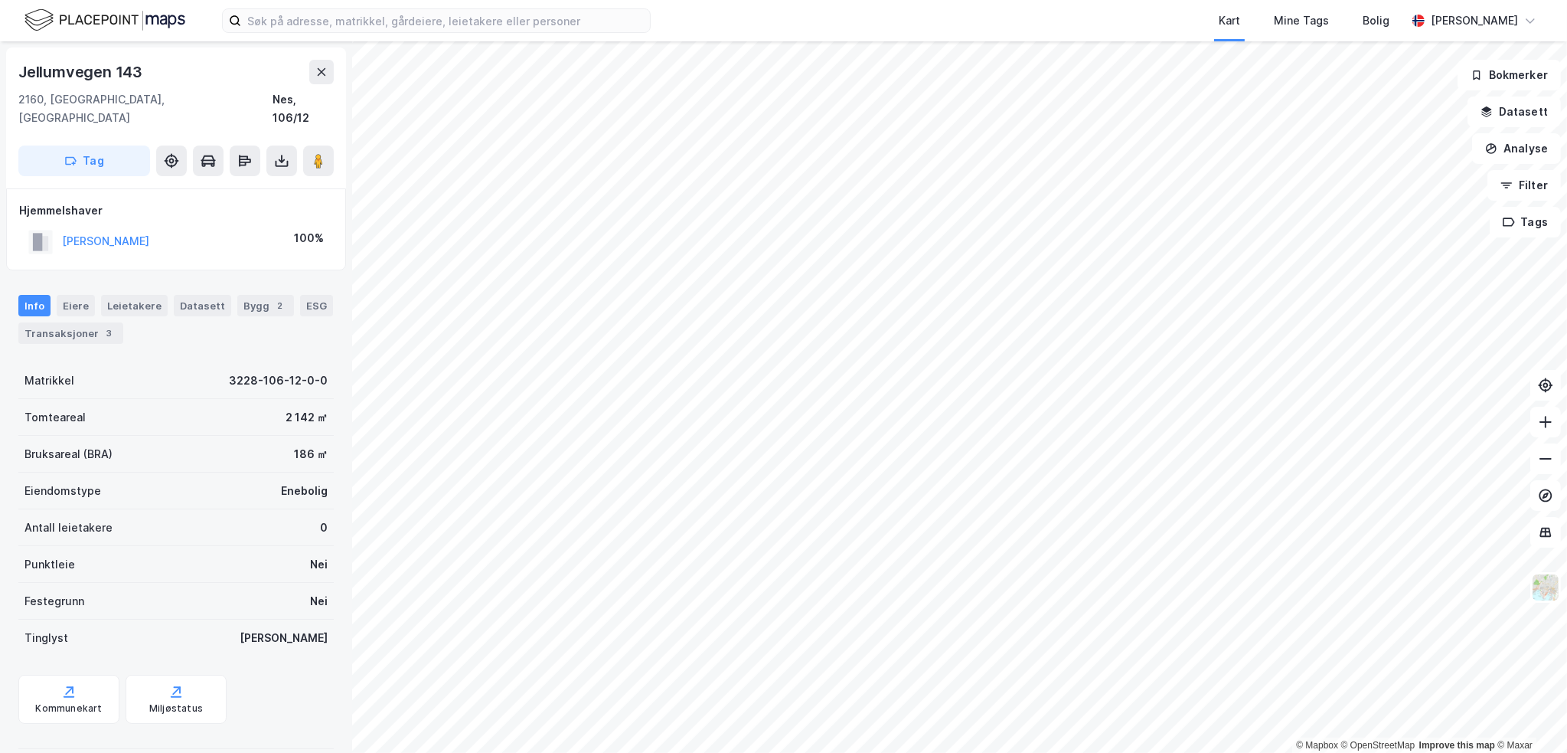
scroll to position [1, 0]
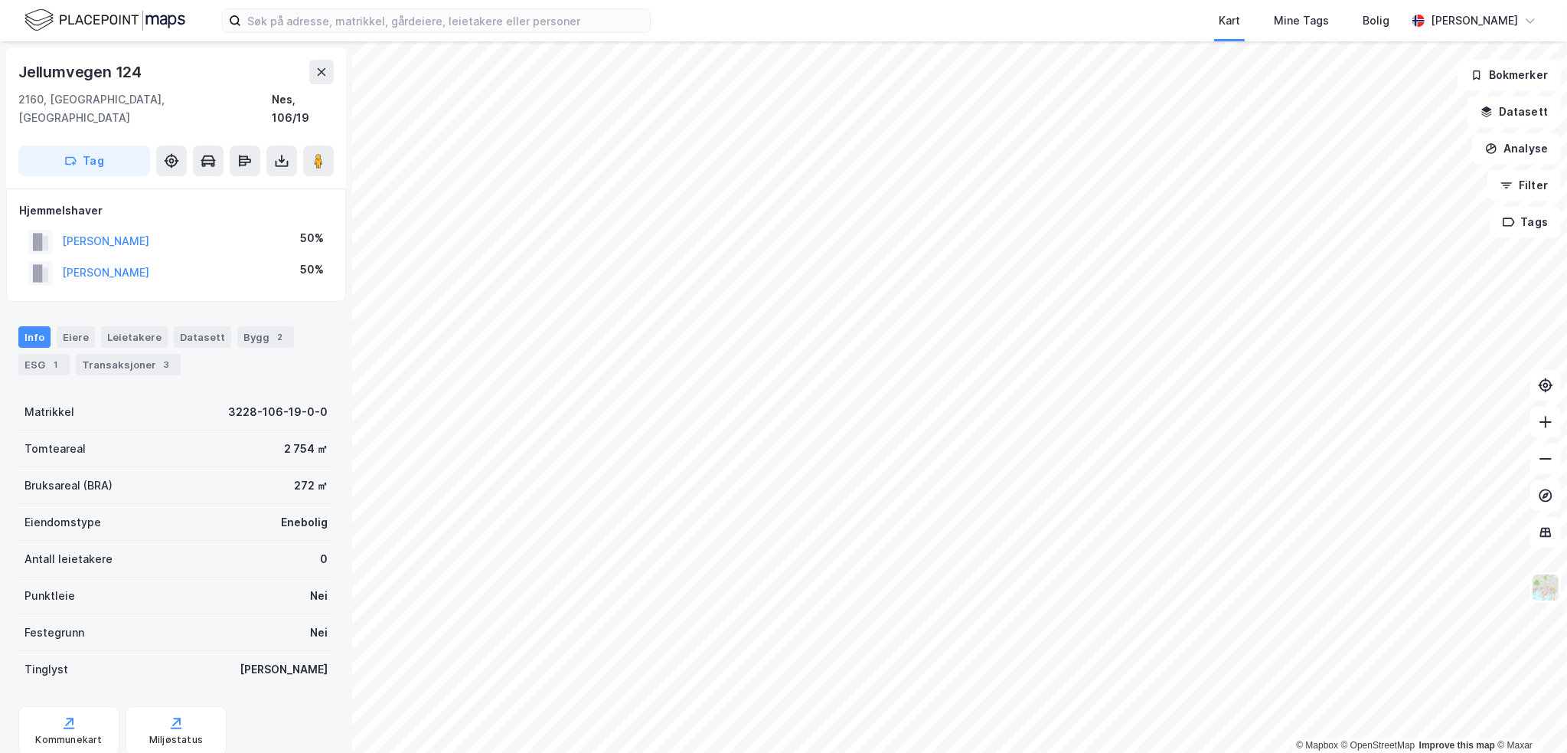
scroll to position [1, 0]
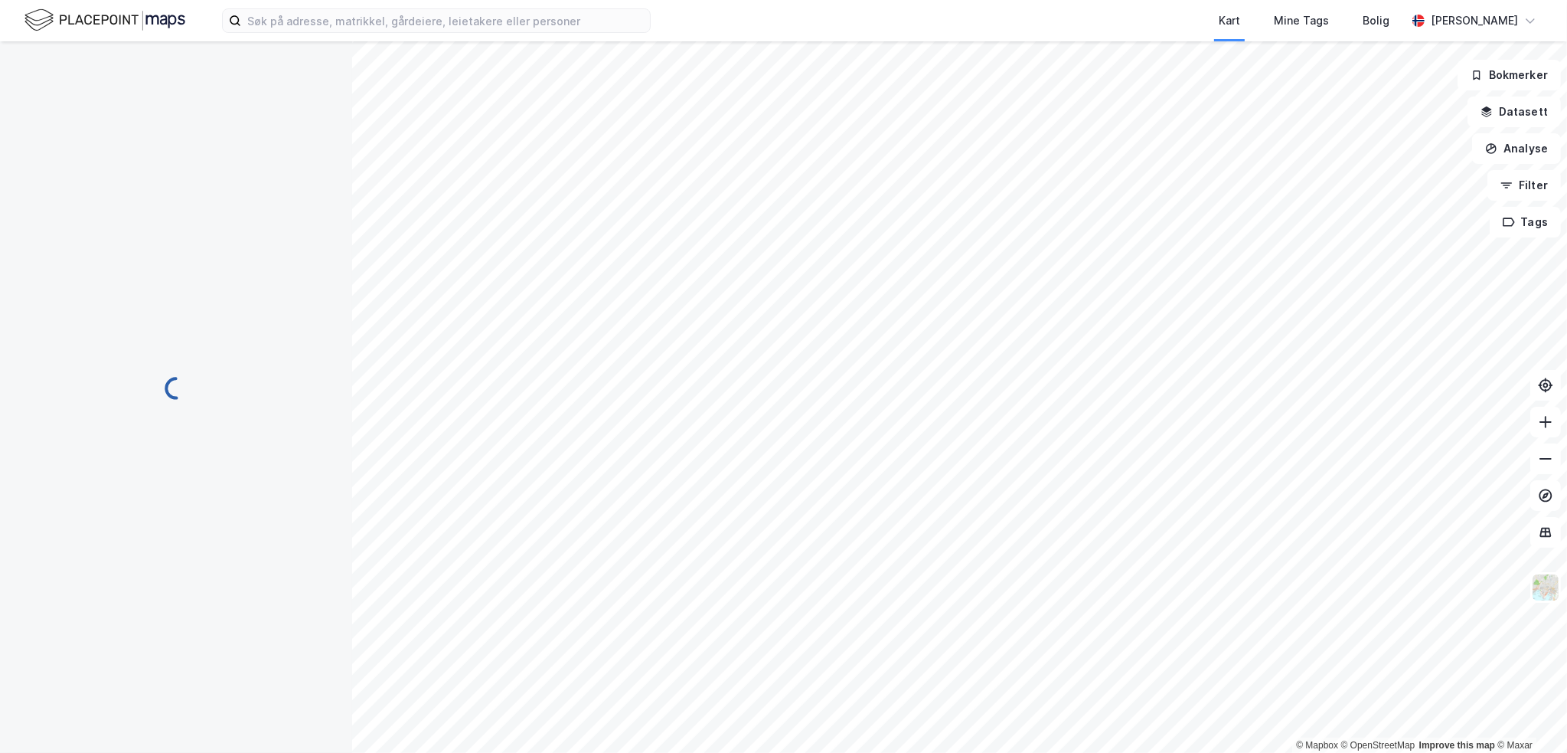
click at [842, 531] on html "Kart Mine Tags Bolig [PERSON_NAME] © Mapbox © OpenStreetMap Improve this map © …" at bounding box center [783, 376] width 1567 height 753
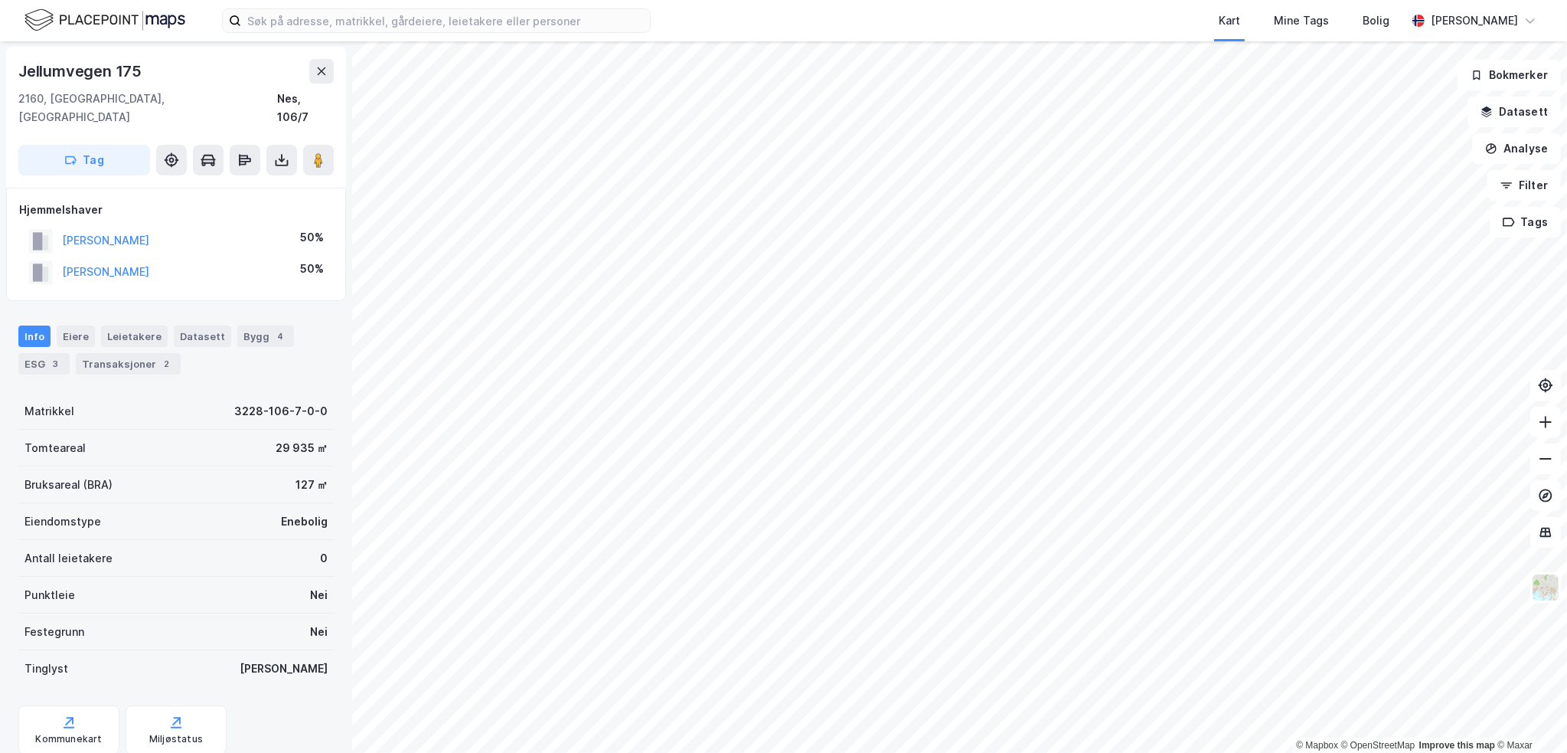
scroll to position [1, 0]
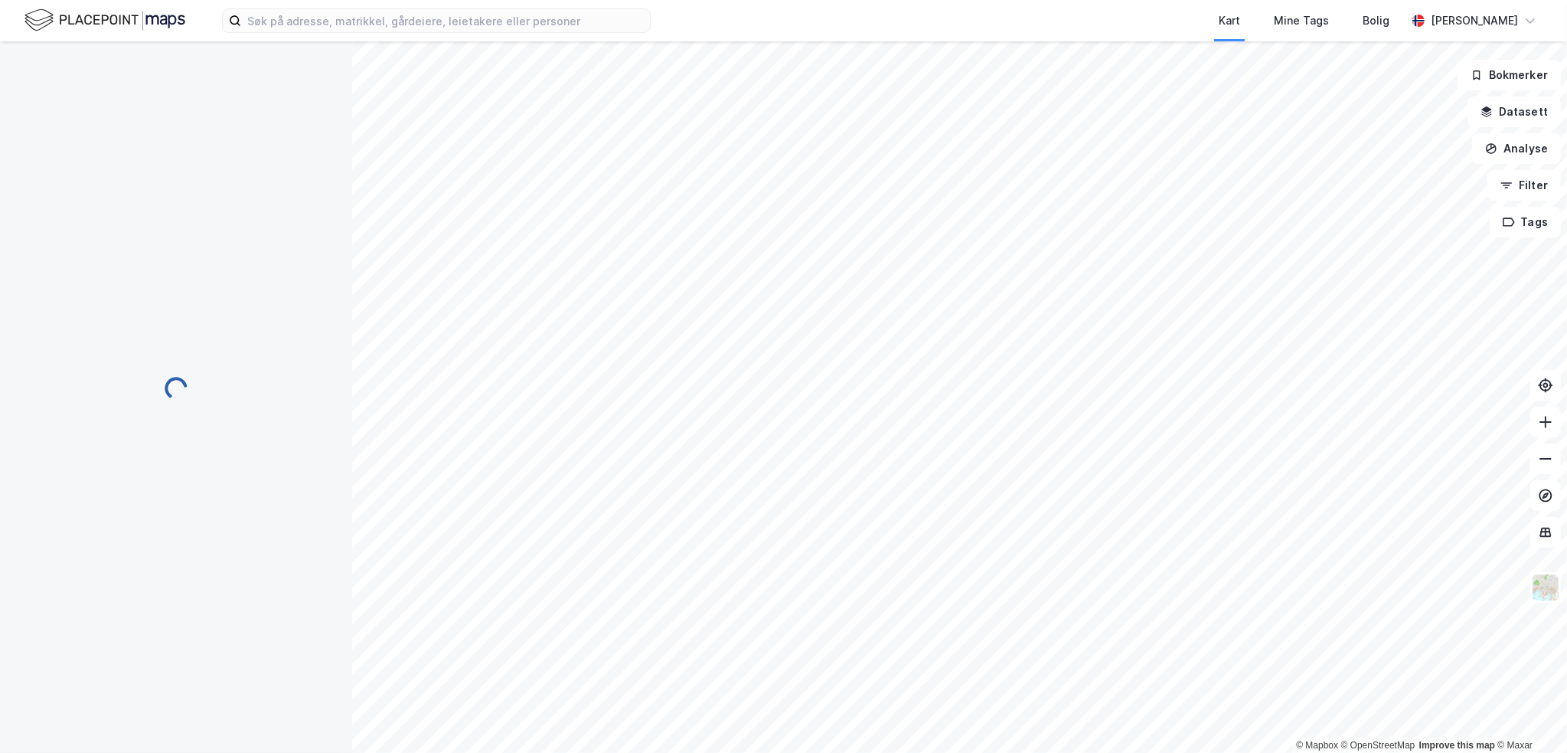
scroll to position [1, 0]
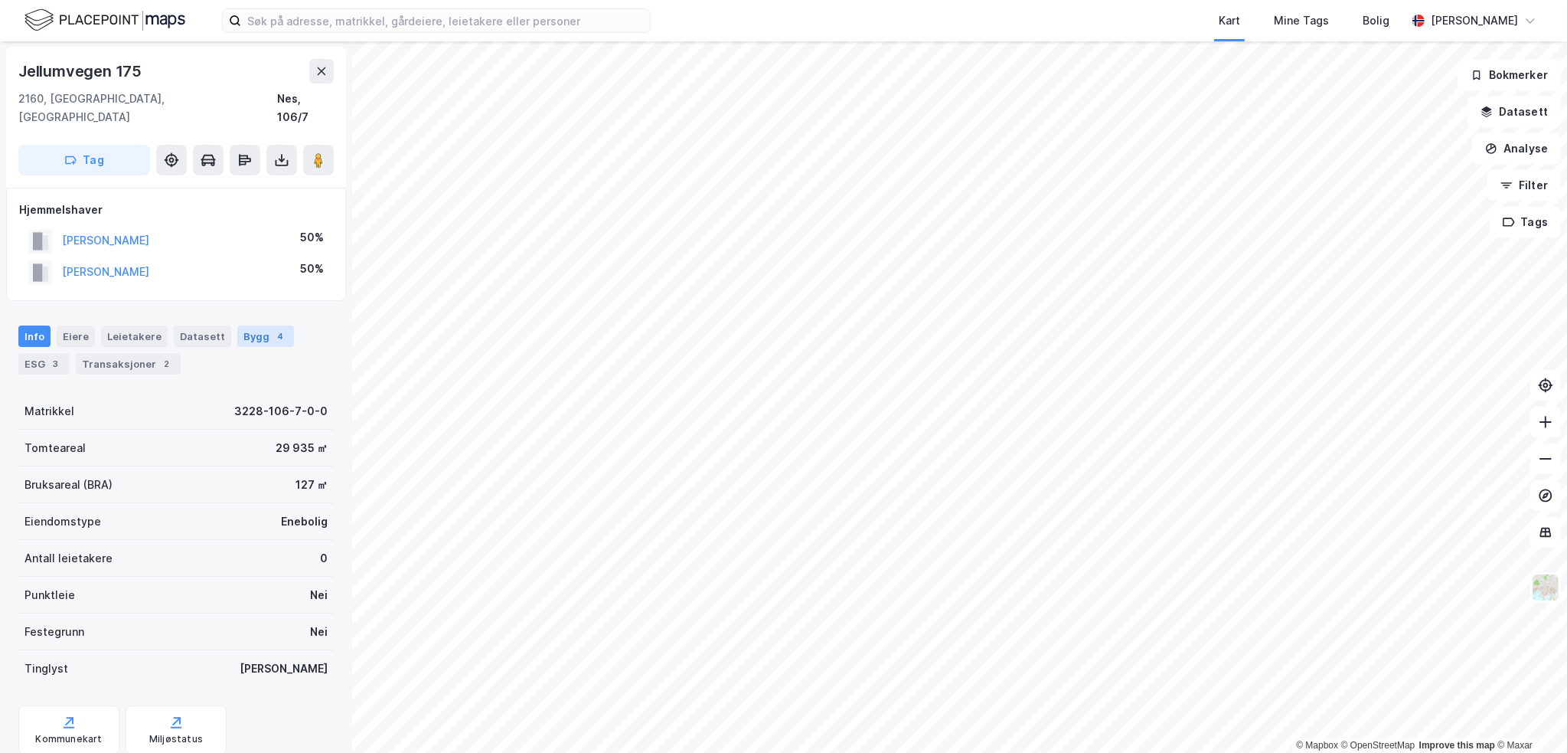
click at [246, 325] on div "Bygg 4" at bounding box center [265, 335] width 57 height 21
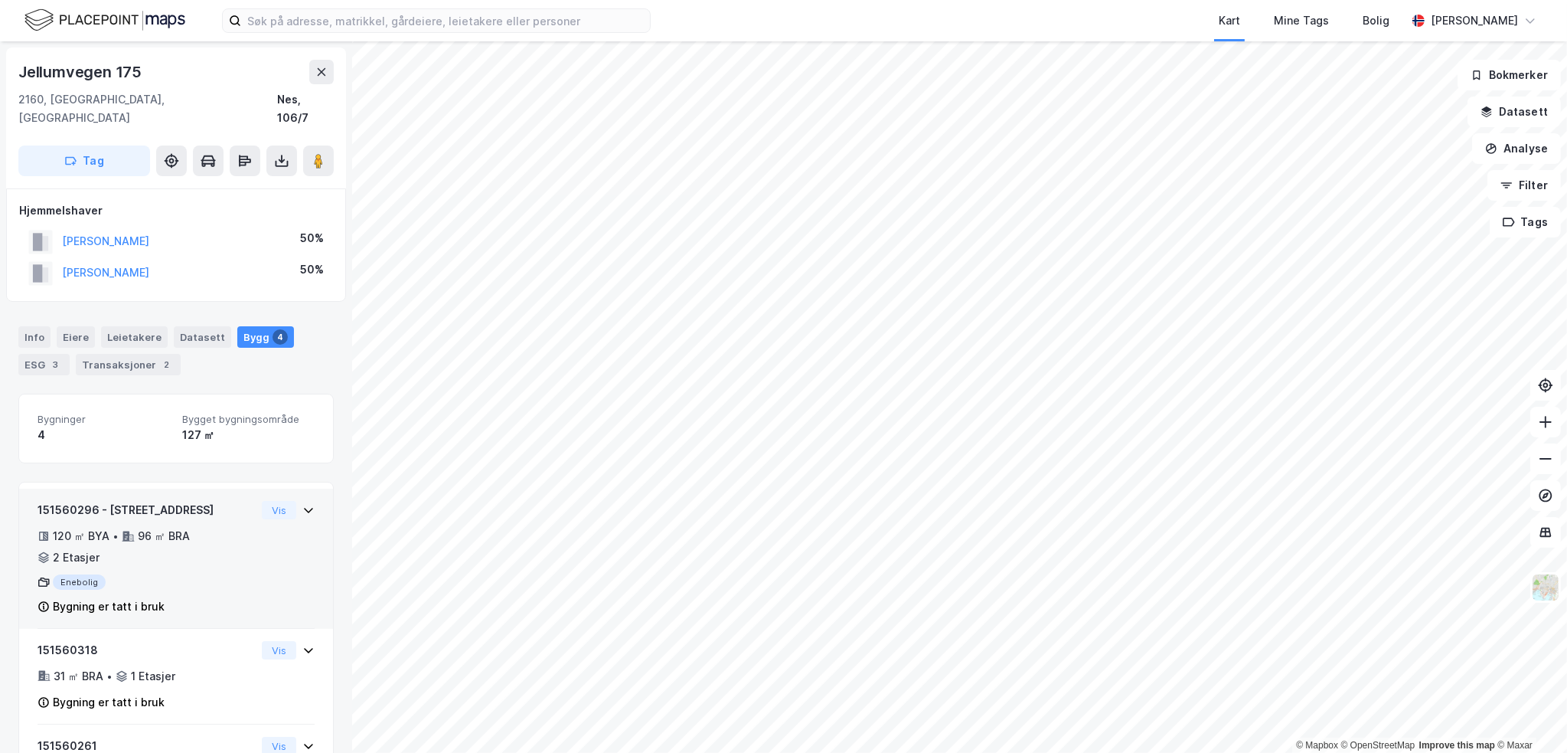
scroll to position [213, 0]
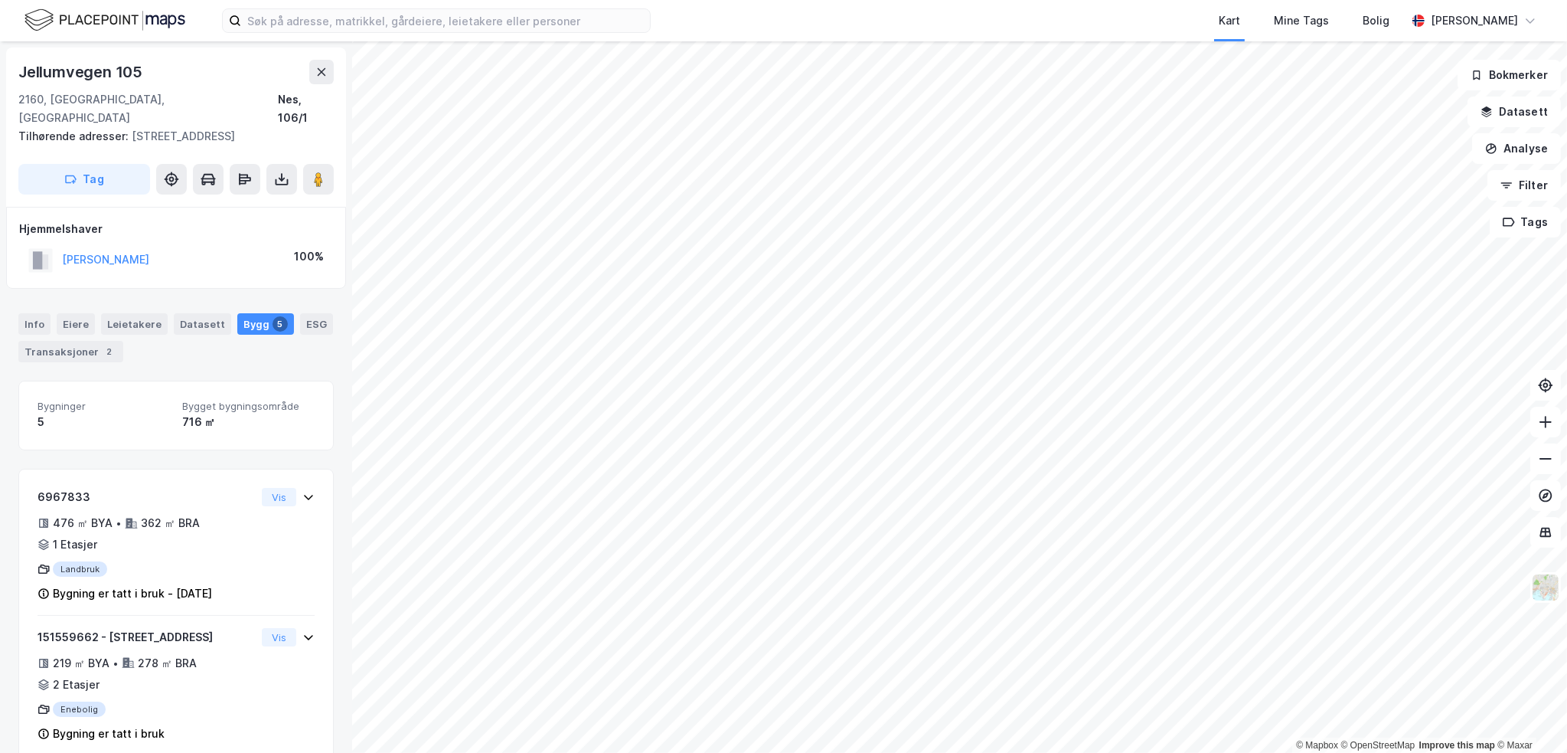
click at [1027, 531] on html "Kart Mine Tags Bolig [PERSON_NAME] © Mapbox © OpenStreetMap Improve this map © …" at bounding box center [783, 376] width 1567 height 753
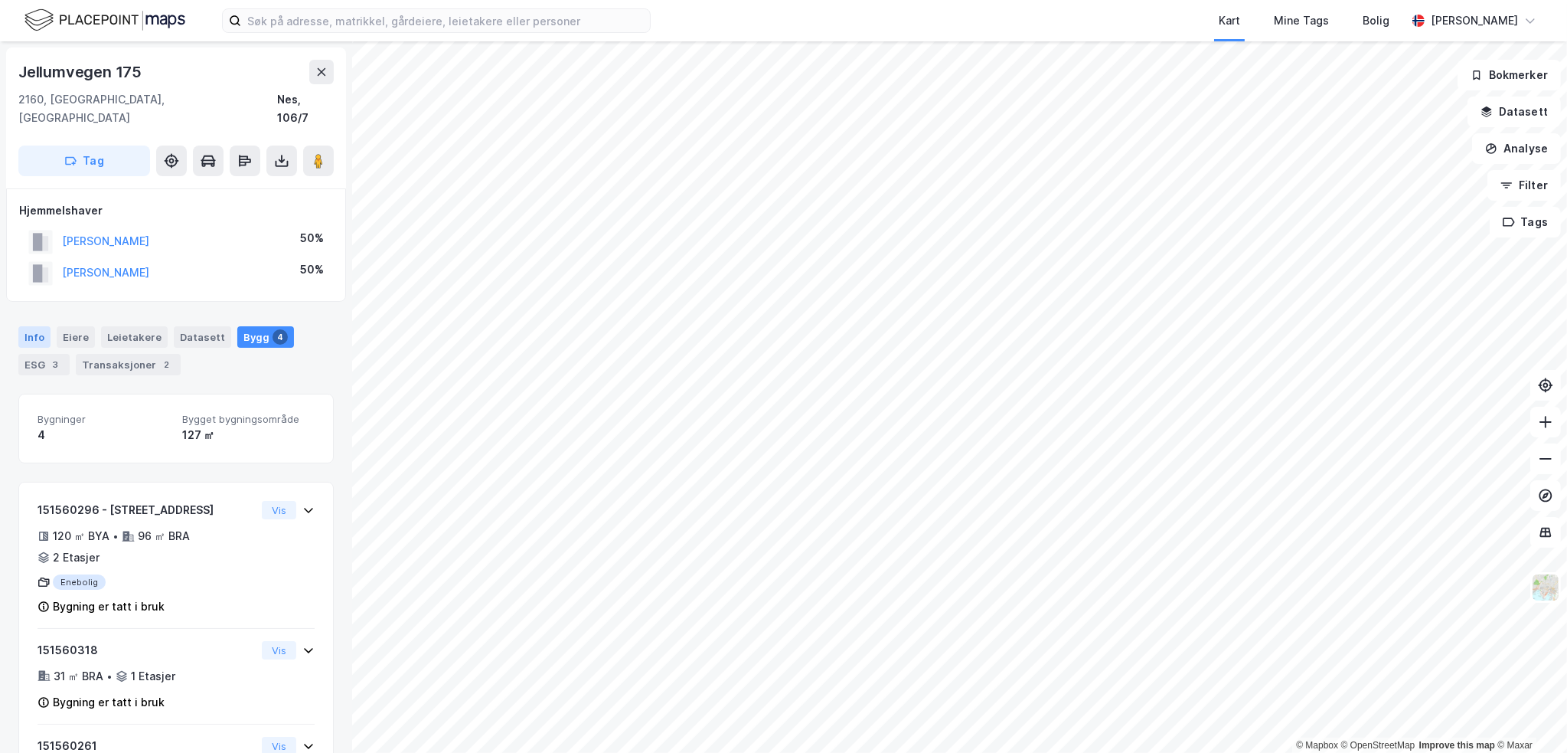
click at [31, 326] on div "Info" at bounding box center [34, 336] width 32 height 21
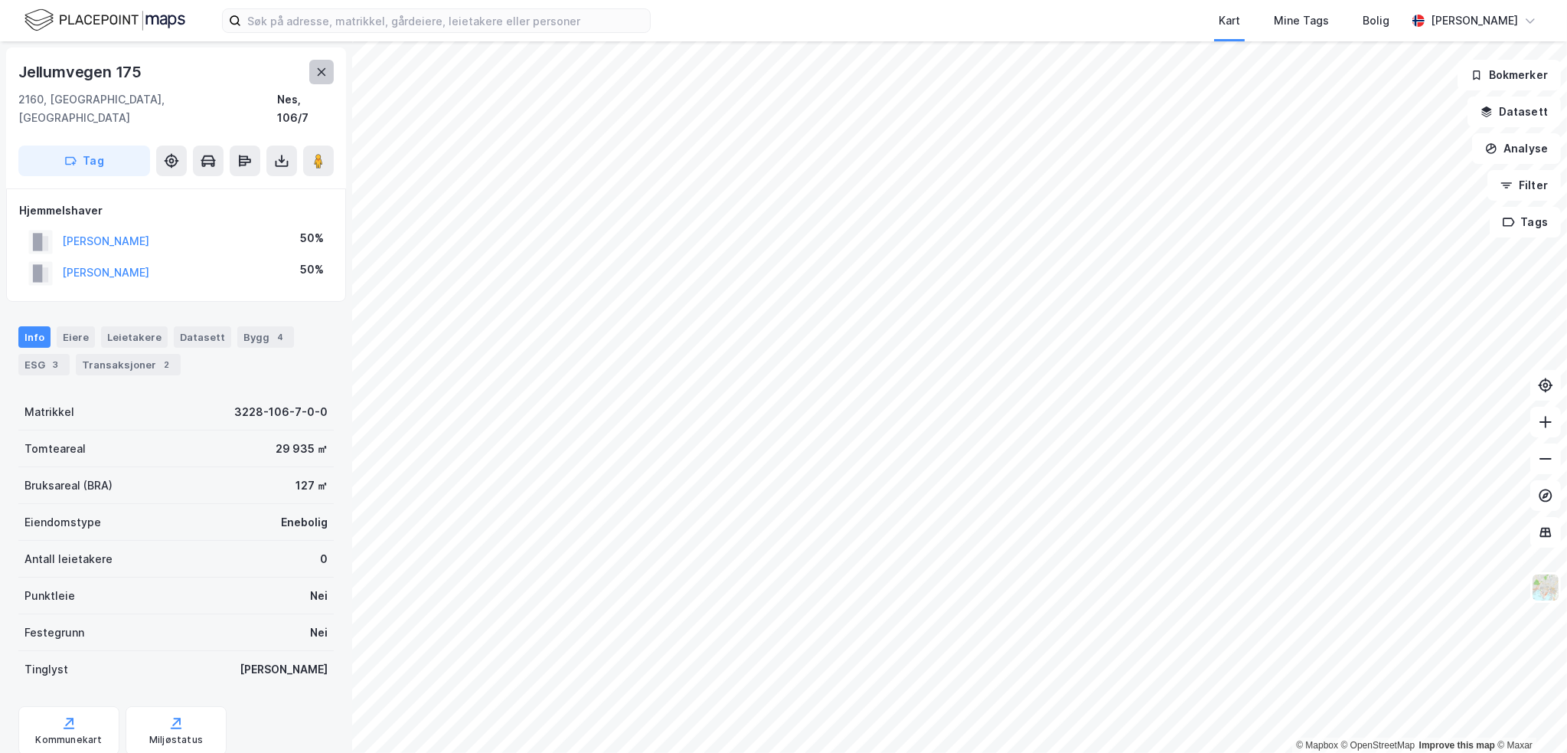
click at [320, 70] on icon at bounding box center [322, 72] width 8 height 8
